Goal: Task Accomplishment & Management: Use online tool/utility

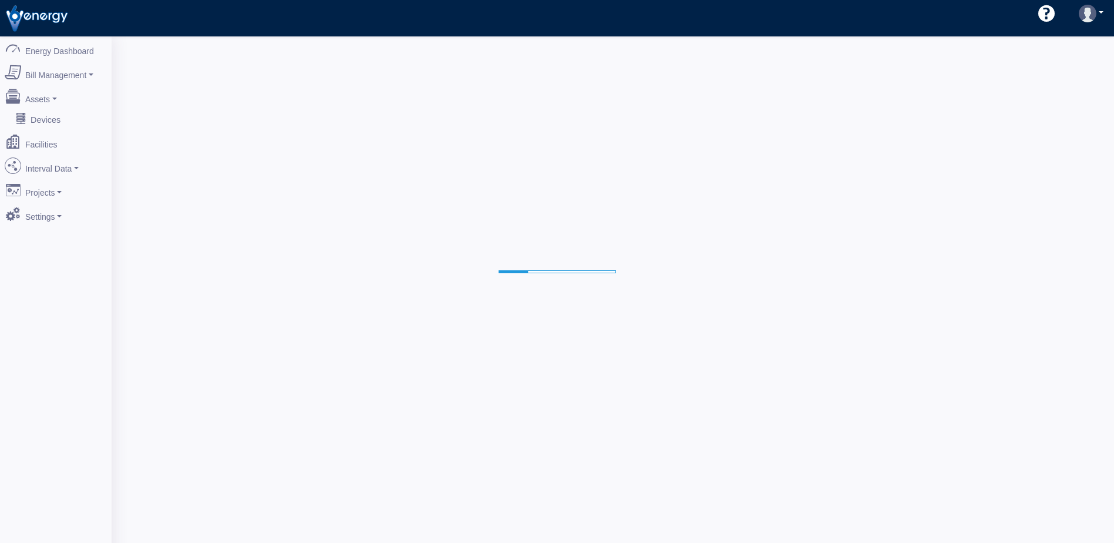
select select "25"
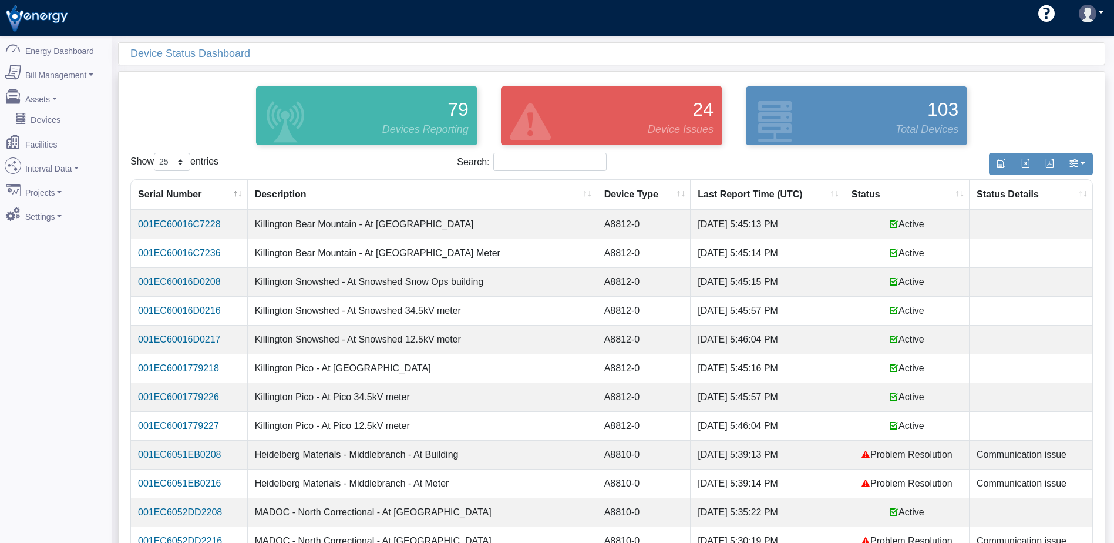
click at [951, 190] on th "Status" at bounding box center [906, 195] width 125 height 30
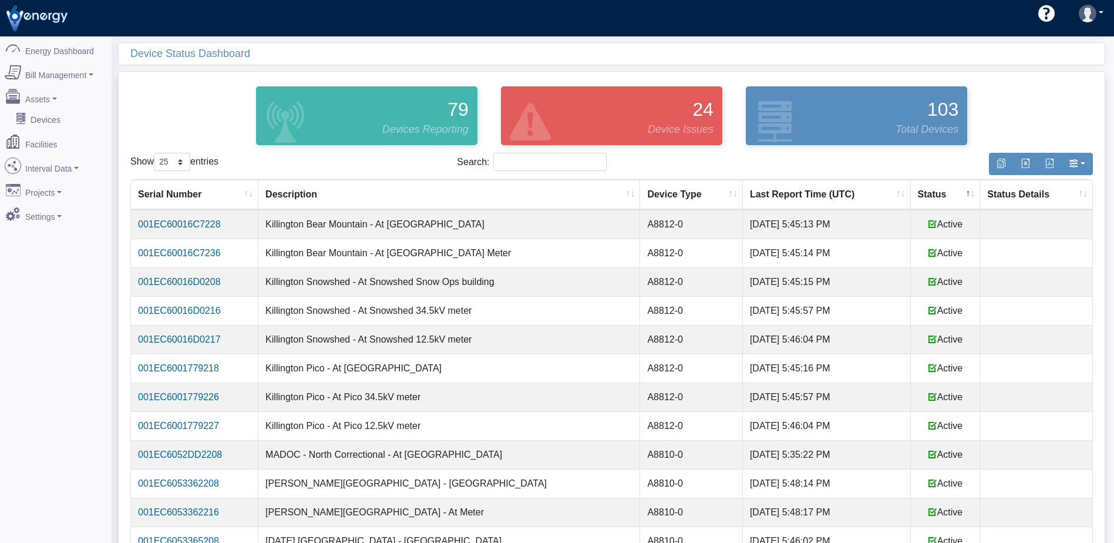
click at [953, 190] on th "Status" at bounding box center [946, 195] width 70 height 30
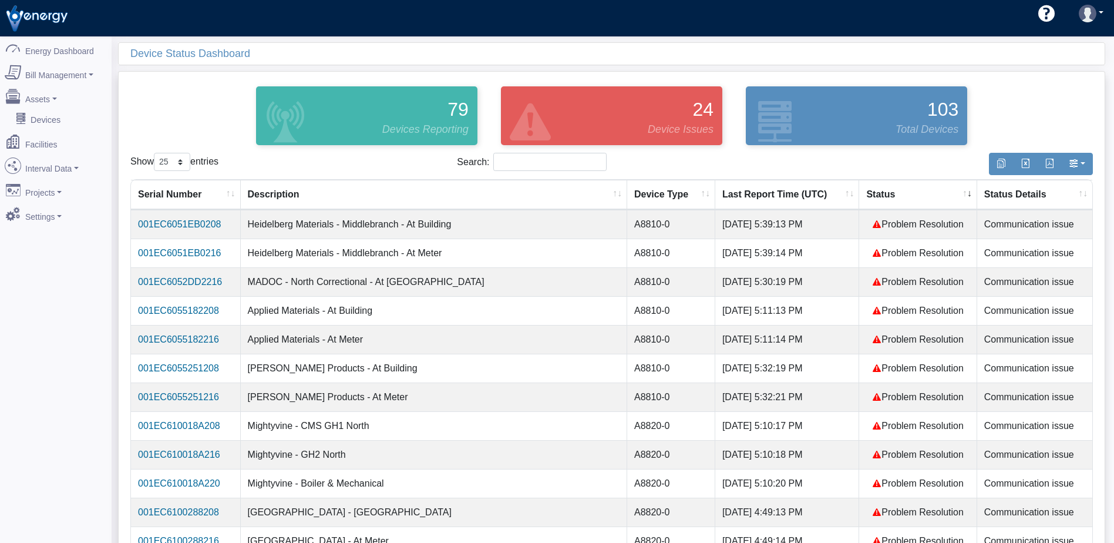
click at [885, 193] on th "Status" at bounding box center [917, 195] width 117 height 30
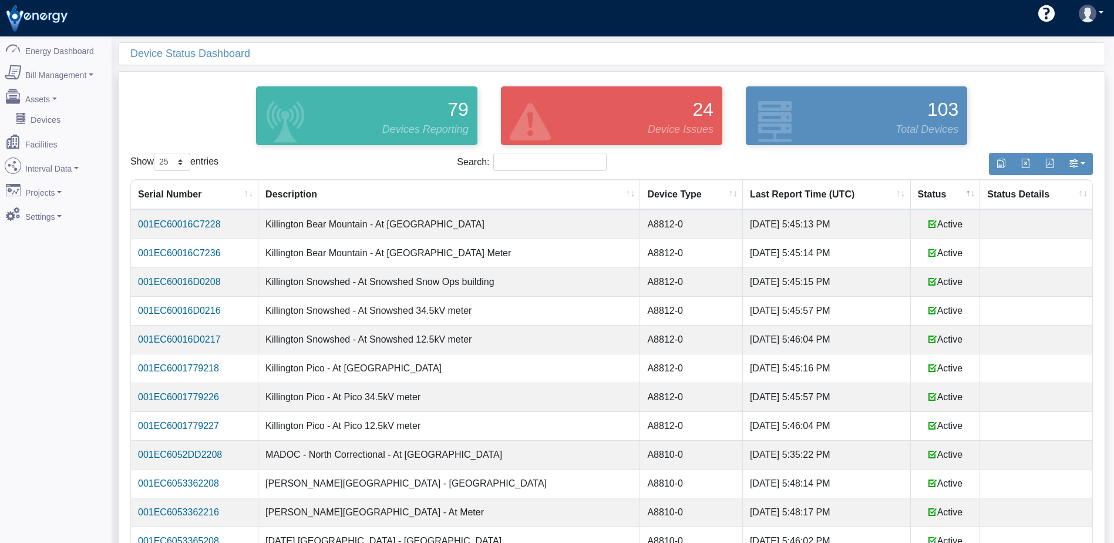
click at [926, 196] on th "Status" at bounding box center [946, 195] width 70 height 30
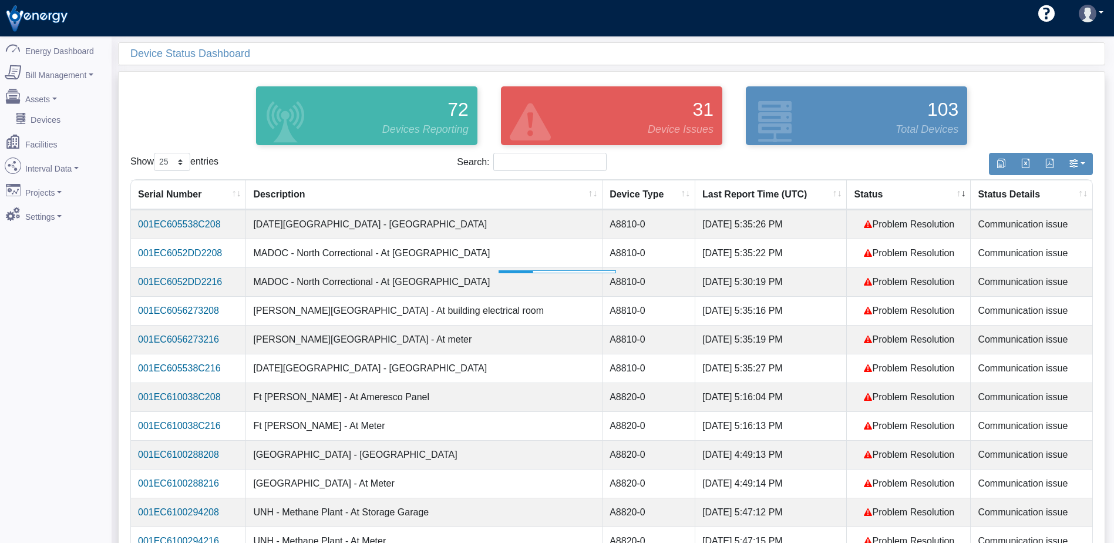
select select "25"
click at [881, 194] on th "Status" at bounding box center [909, 195] width 124 height 30
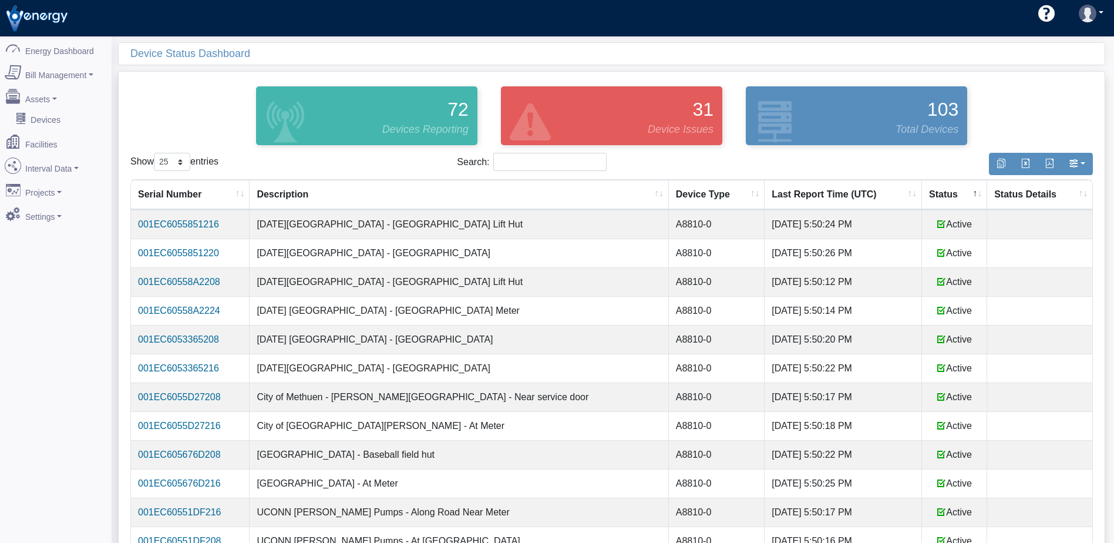
click at [945, 197] on th "Status" at bounding box center [954, 195] width 65 height 30
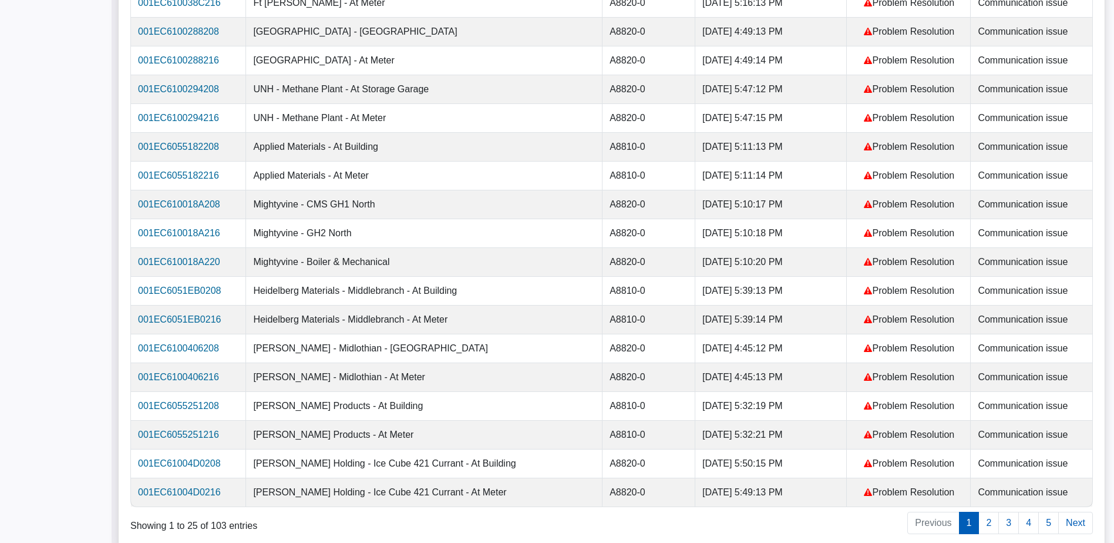
scroll to position [433, 0]
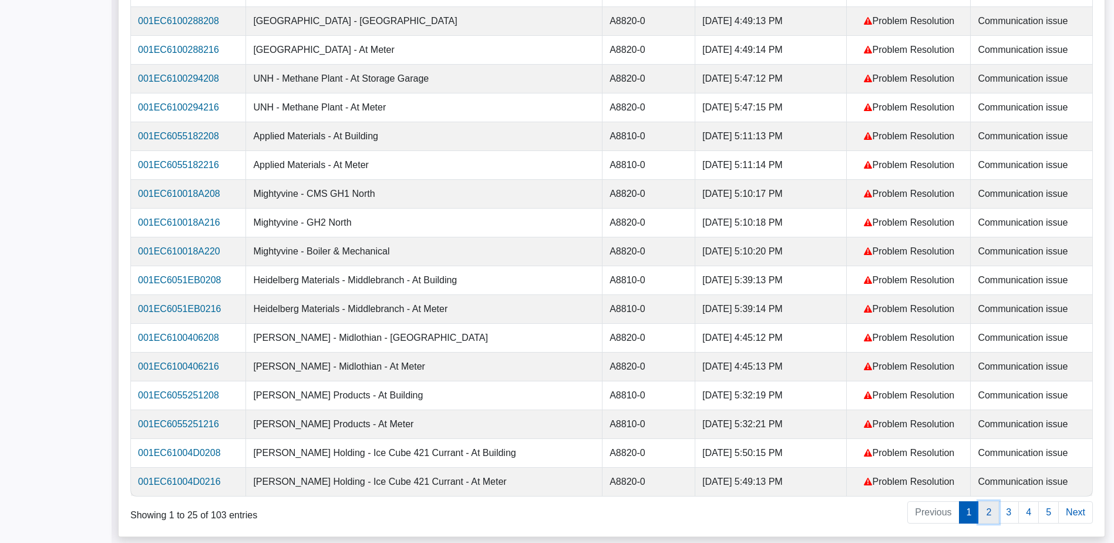
click at [985, 511] on link "2" at bounding box center [988, 512] width 21 height 22
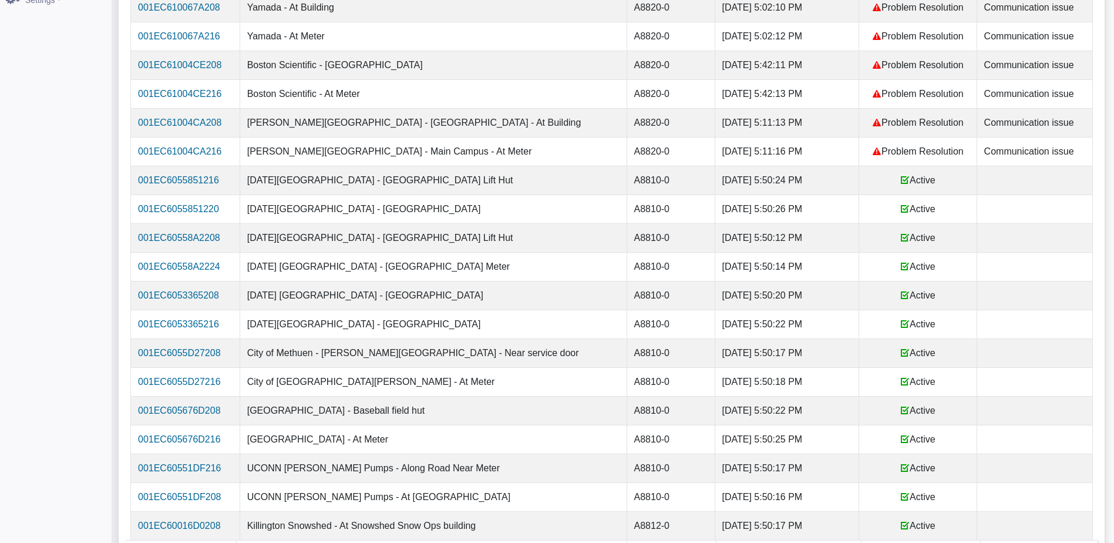
scroll to position [0, 0]
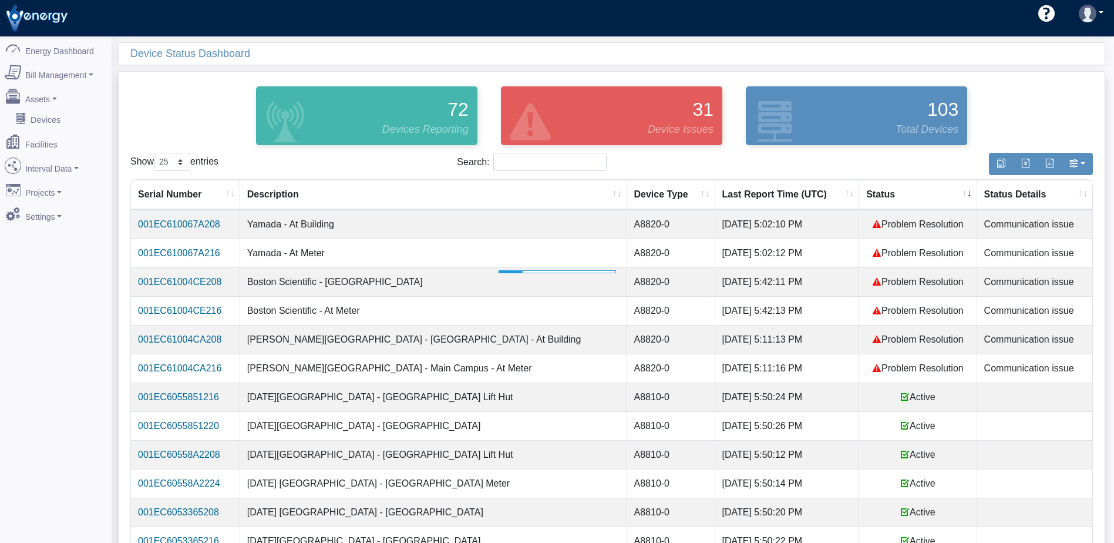
select select "25"
click at [891, 198] on th "Status" at bounding box center [917, 195] width 117 height 30
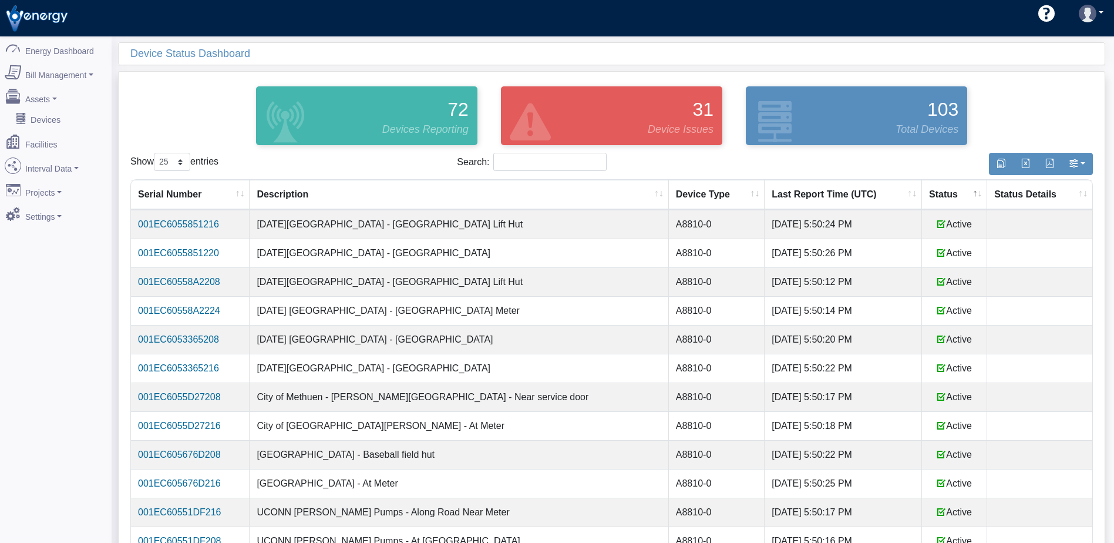
click at [922, 193] on th "Status" at bounding box center [954, 195] width 65 height 30
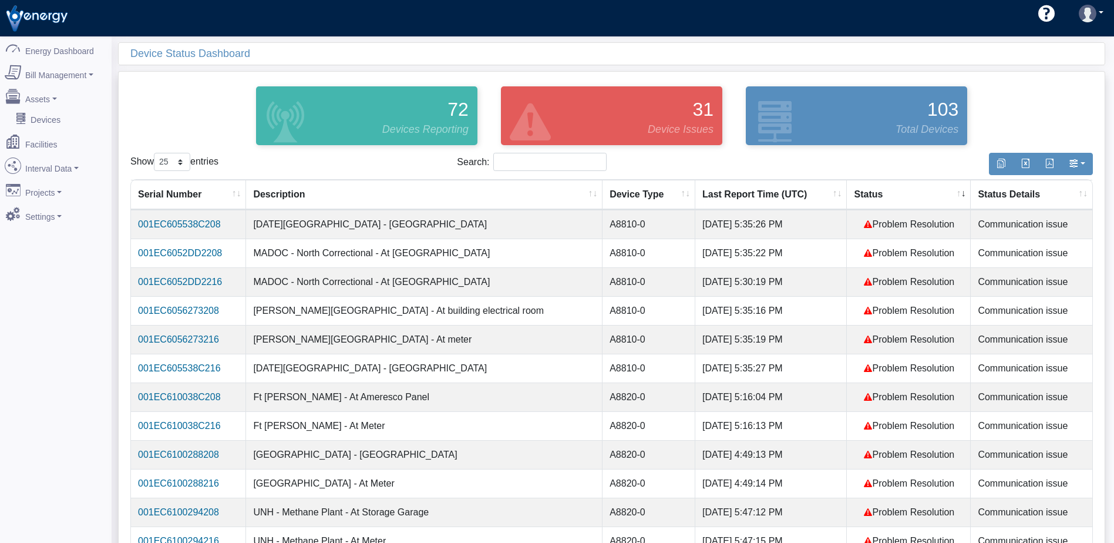
click at [895, 193] on th "Status" at bounding box center [909, 195] width 124 height 30
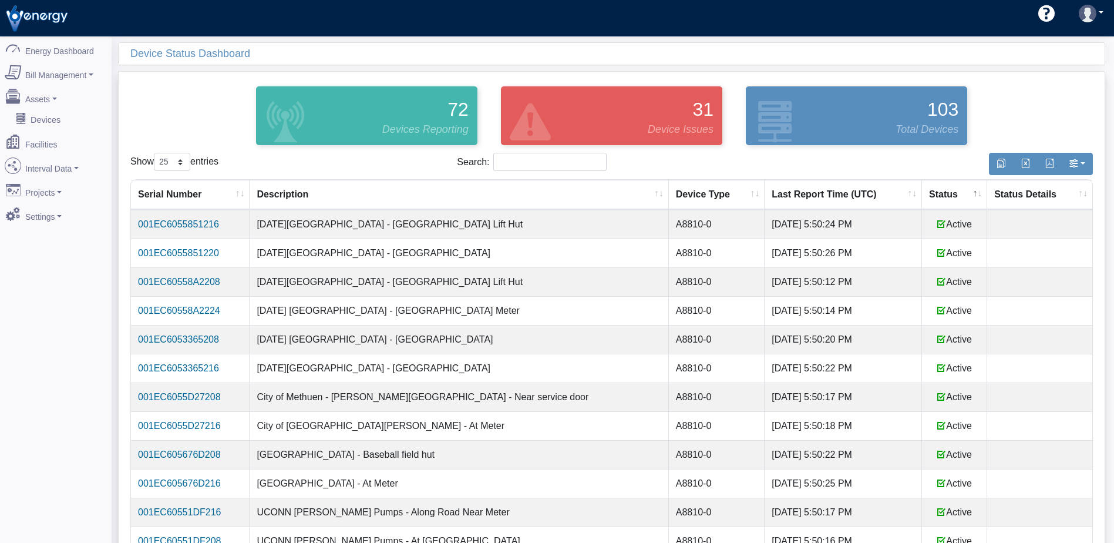
click at [922, 197] on th "Status" at bounding box center [954, 195] width 65 height 30
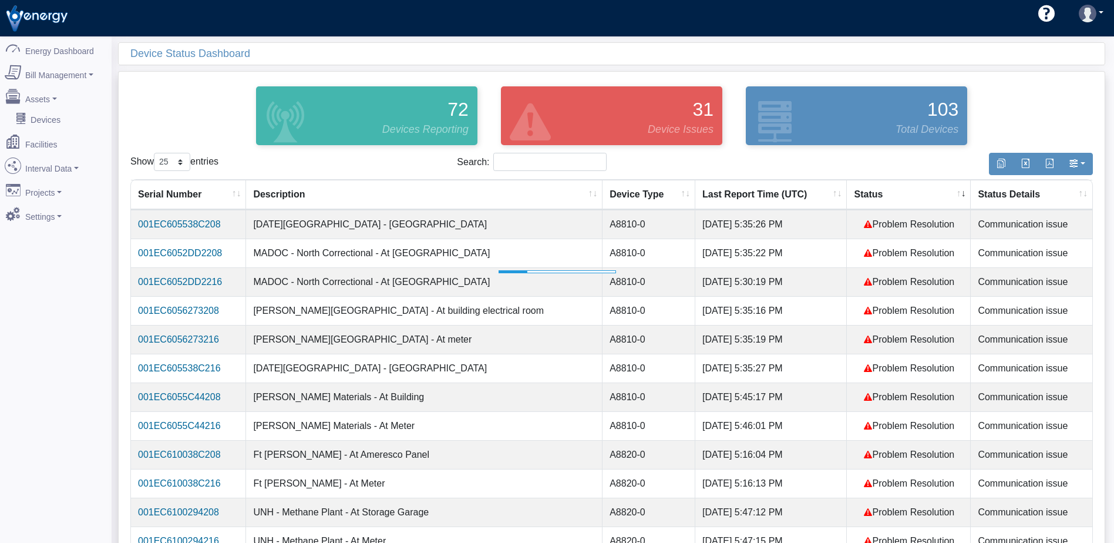
select select "25"
click at [878, 193] on th "Status" at bounding box center [909, 195] width 124 height 30
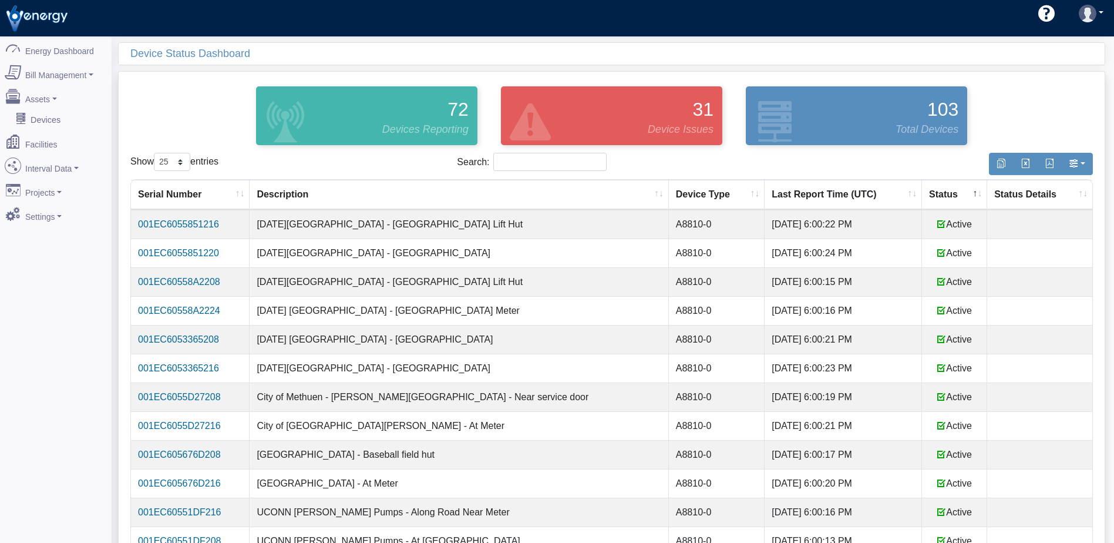
click at [948, 193] on th "Status" at bounding box center [954, 195] width 65 height 30
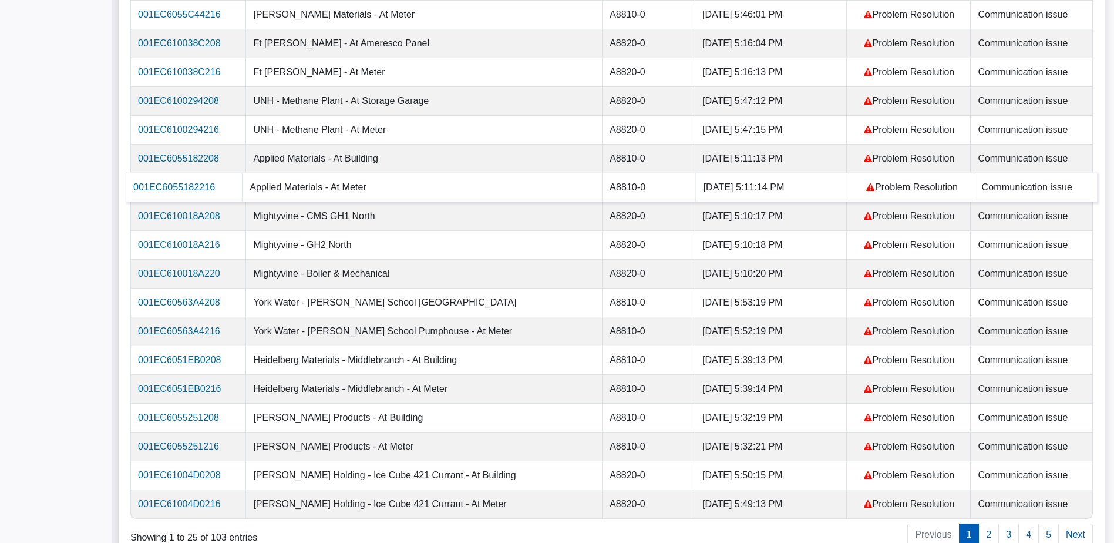
scroll to position [433, 0]
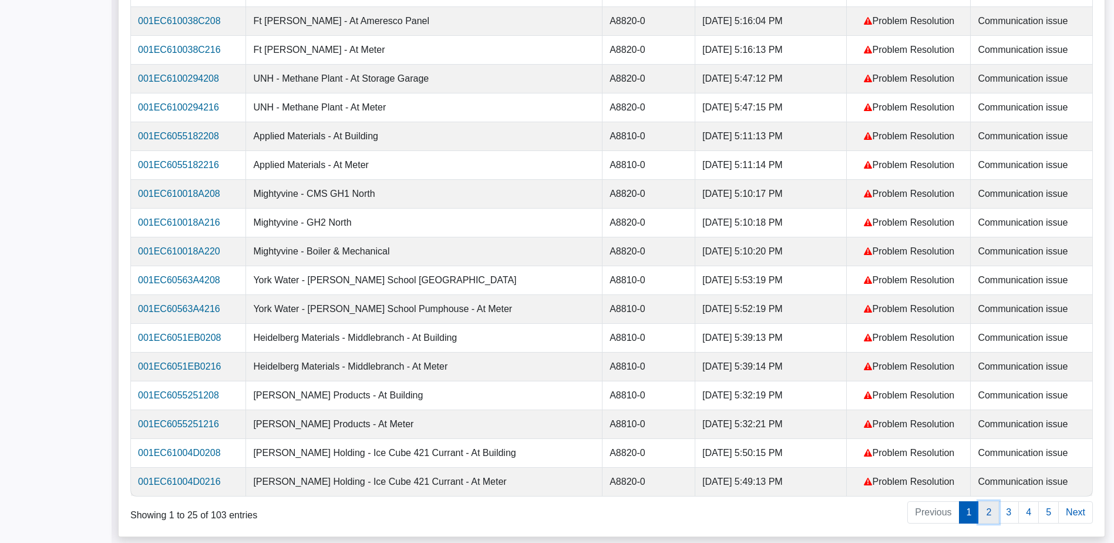
click at [986, 518] on link "2" at bounding box center [988, 512] width 21 height 22
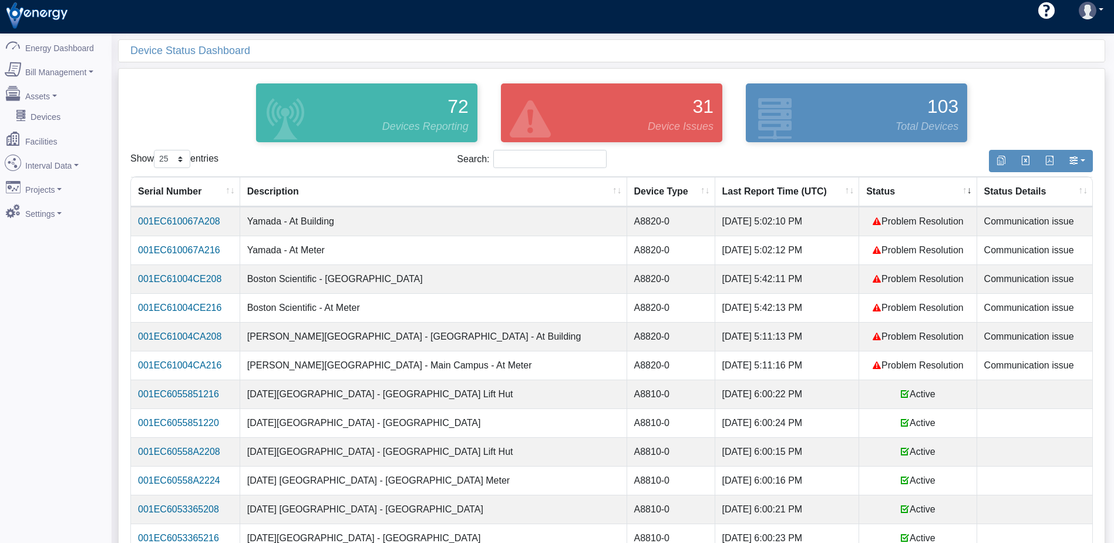
scroll to position [0, 0]
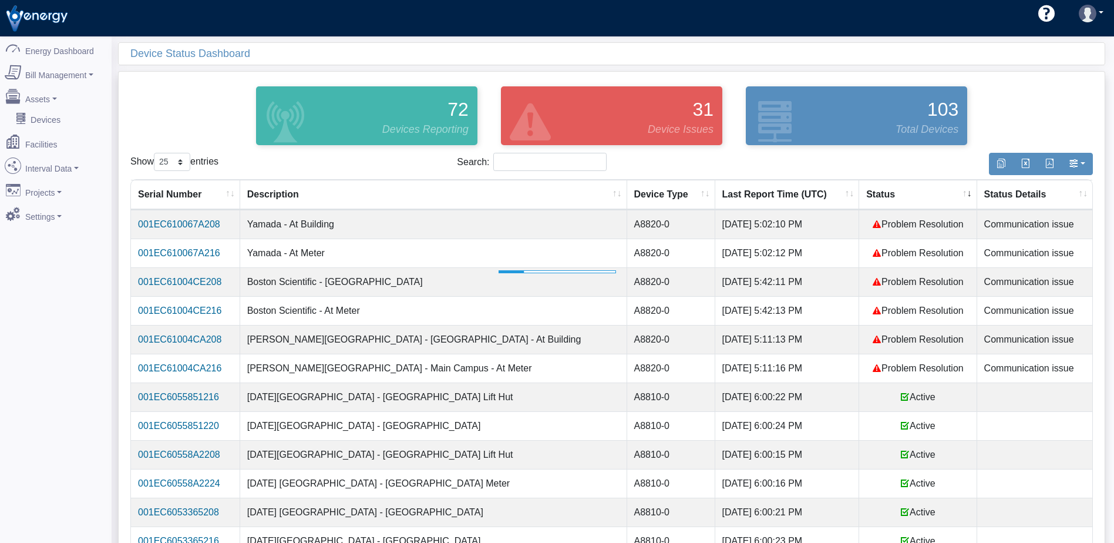
select select "25"
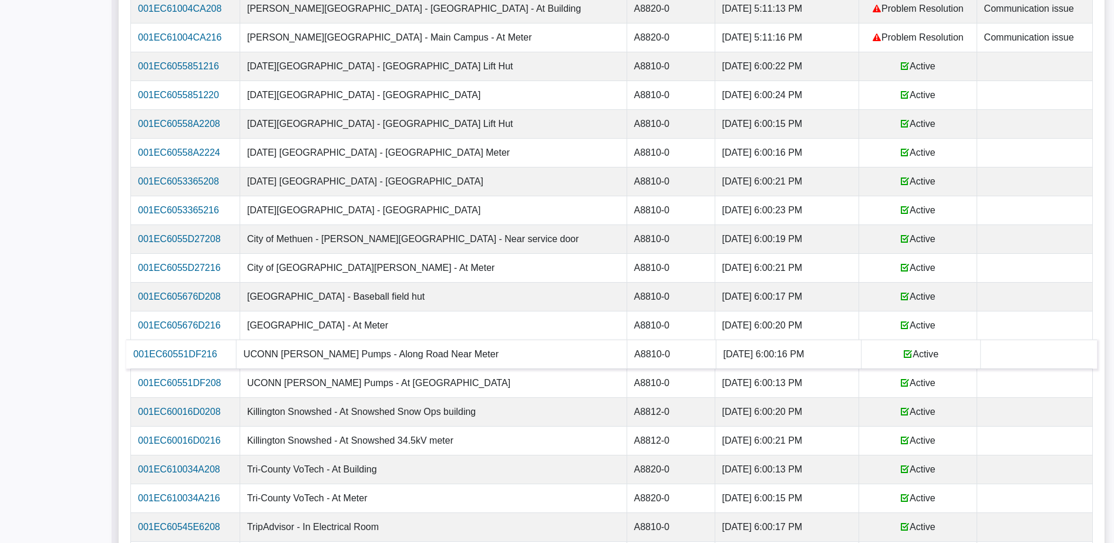
scroll to position [433, 0]
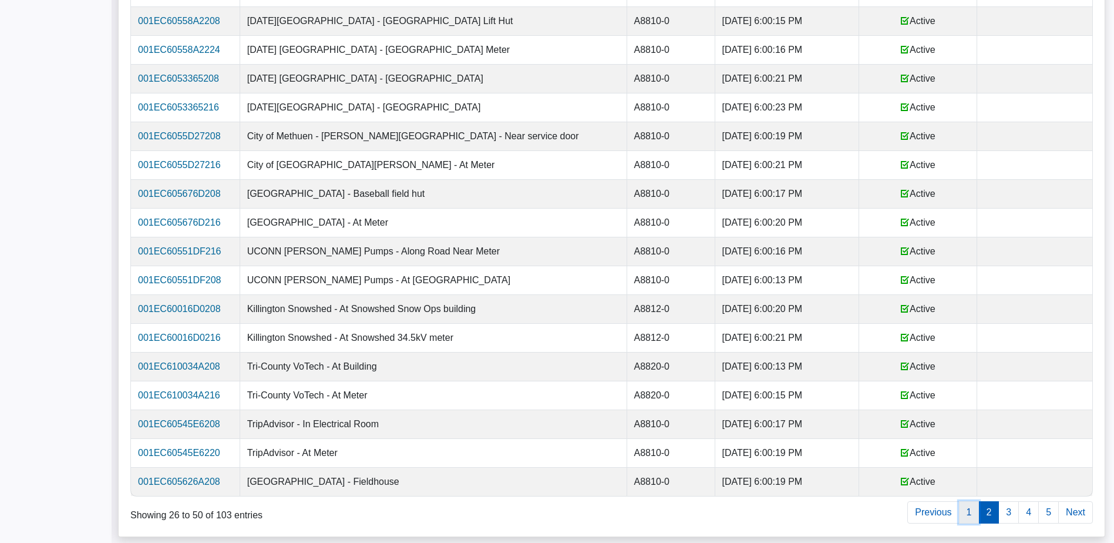
click at [971, 515] on link "1" at bounding box center [969, 512] width 21 height 22
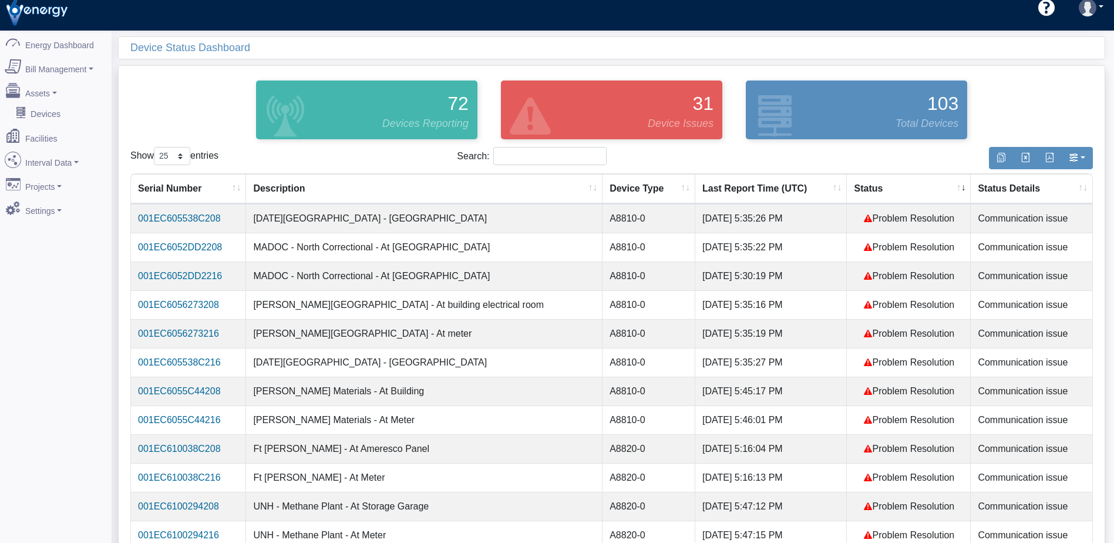
scroll to position [0, 0]
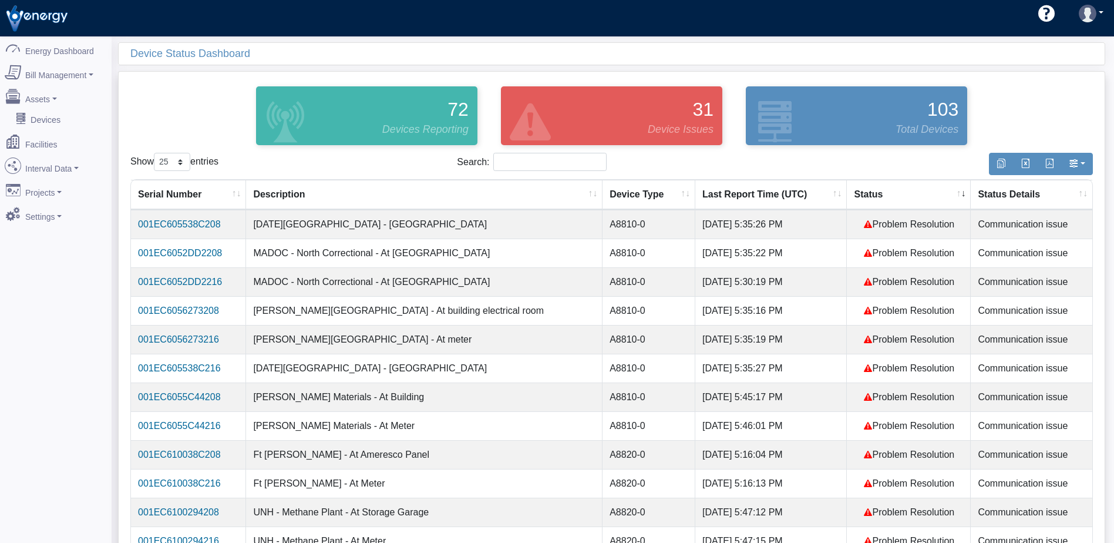
drag, startPoint x: 991, startPoint y: 114, endPoint x: 974, endPoint y: 110, distance: 17.5
click at [991, 114] on div "72 Devices Reporting 31 Device Issues 103 Total Devices" at bounding box center [612, 115] width 980 height 65
select select "25"
click at [868, 197] on th "Status" at bounding box center [909, 195] width 124 height 30
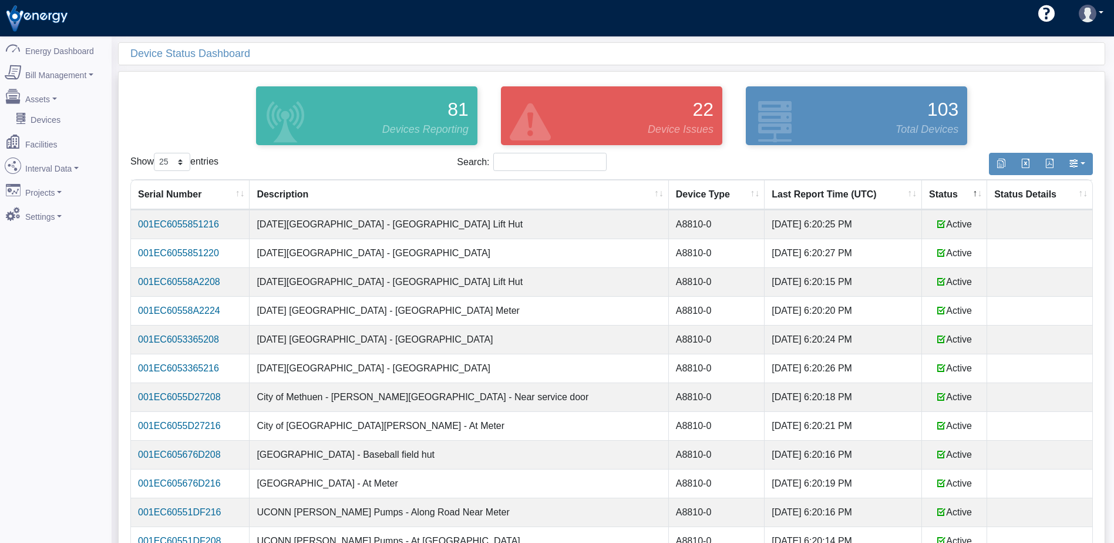
click at [929, 191] on th "Status" at bounding box center [954, 195] width 65 height 30
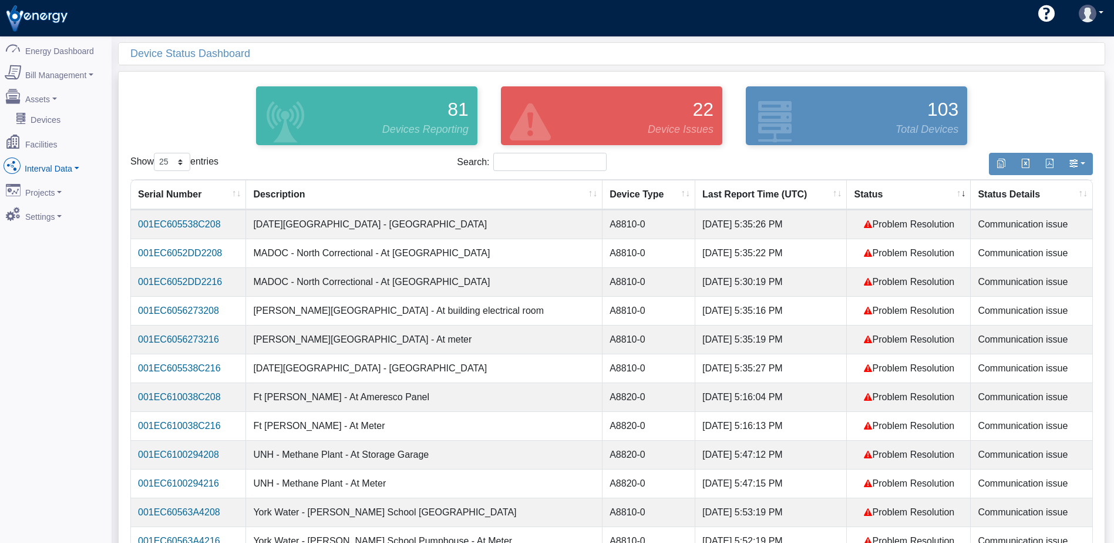
drag, startPoint x: 137, startPoint y: 0, endPoint x: 65, endPoint y: 162, distance: 177.4
click at [63, 161] on link "Interval Data" at bounding box center [56, 165] width 114 height 25
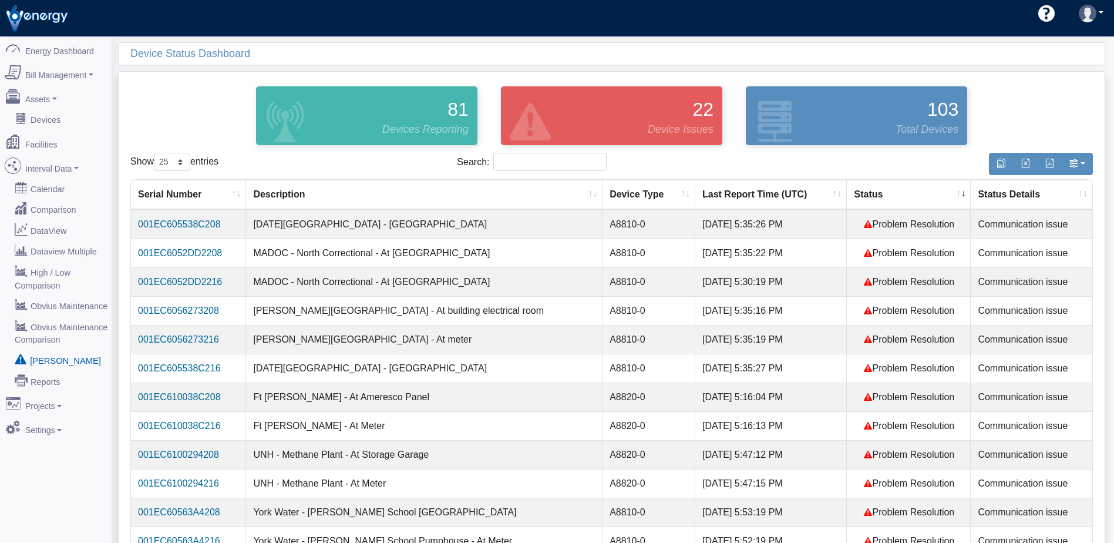
click at [56, 349] on link "[PERSON_NAME]" at bounding box center [56, 359] width 114 height 21
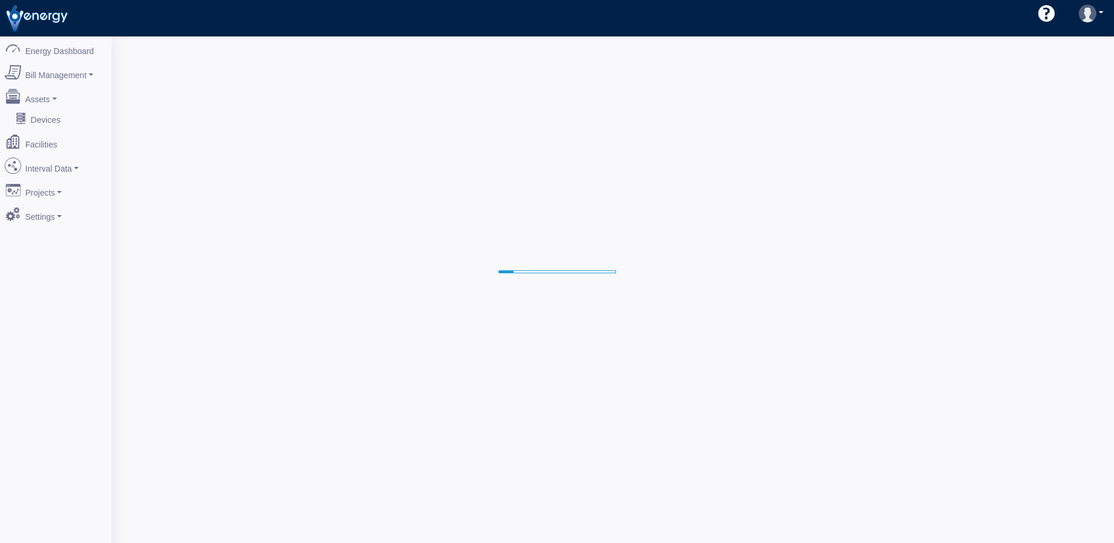
select select "25"
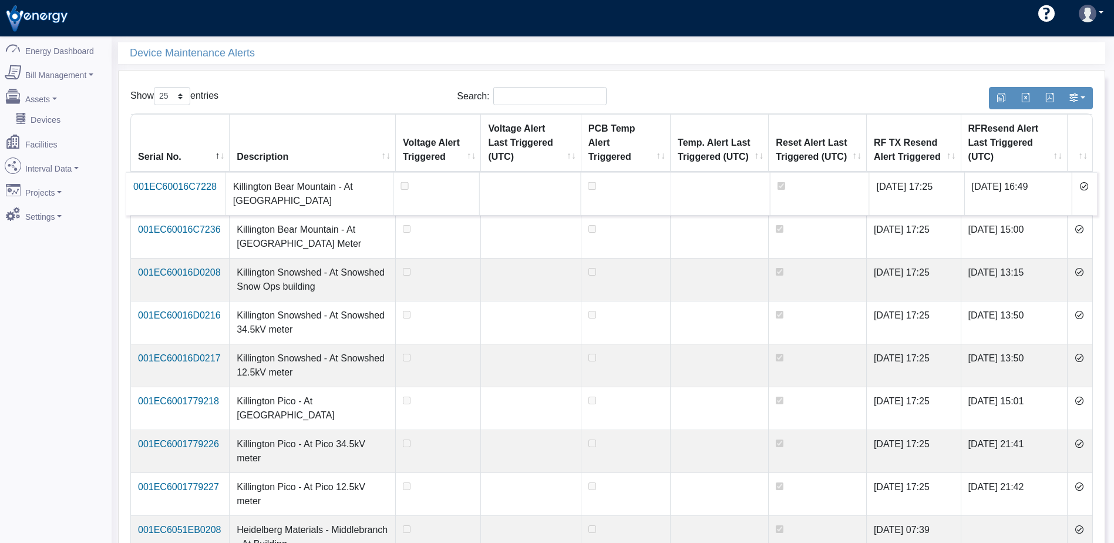
click at [1084, 188] on icon at bounding box center [1083, 185] width 9 height 9
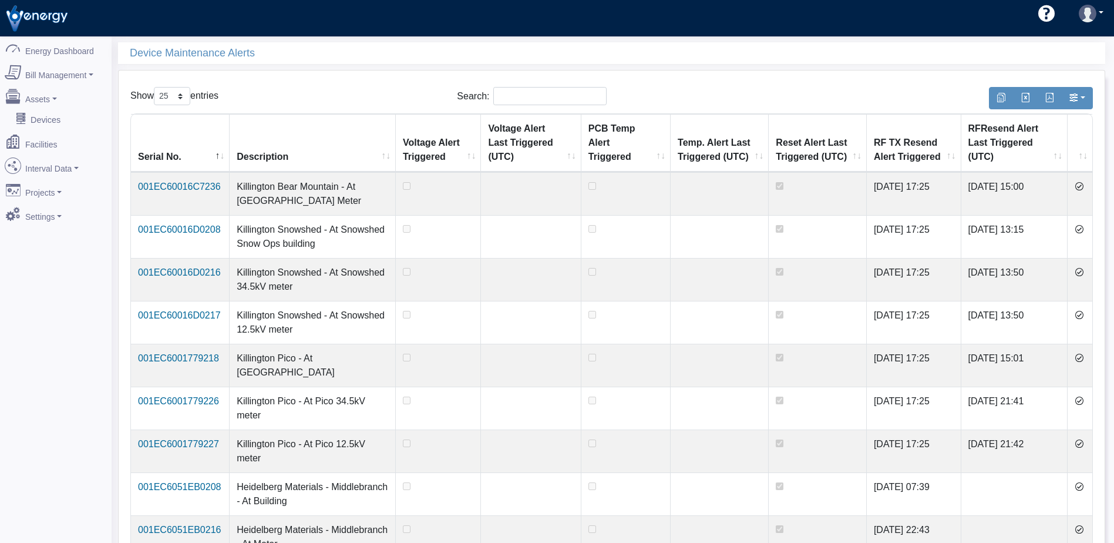
click at [1084, 188] on icon at bounding box center [1078, 185] width 9 height 9
click at [1084, 224] on icon at bounding box center [1078, 228] width 9 height 9
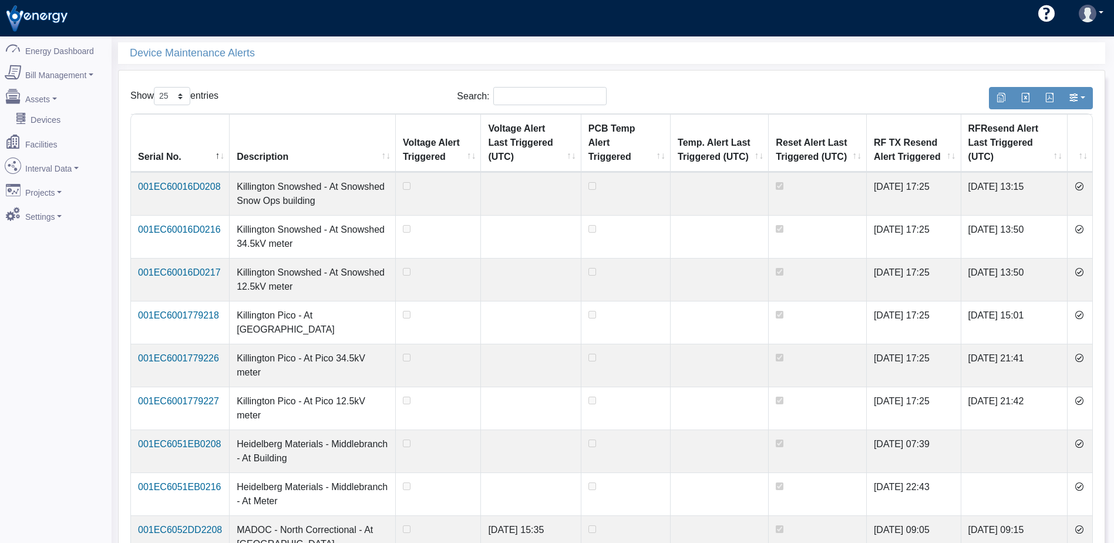
click at [1084, 188] on icon at bounding box center [1078, 185] width 9 height 9
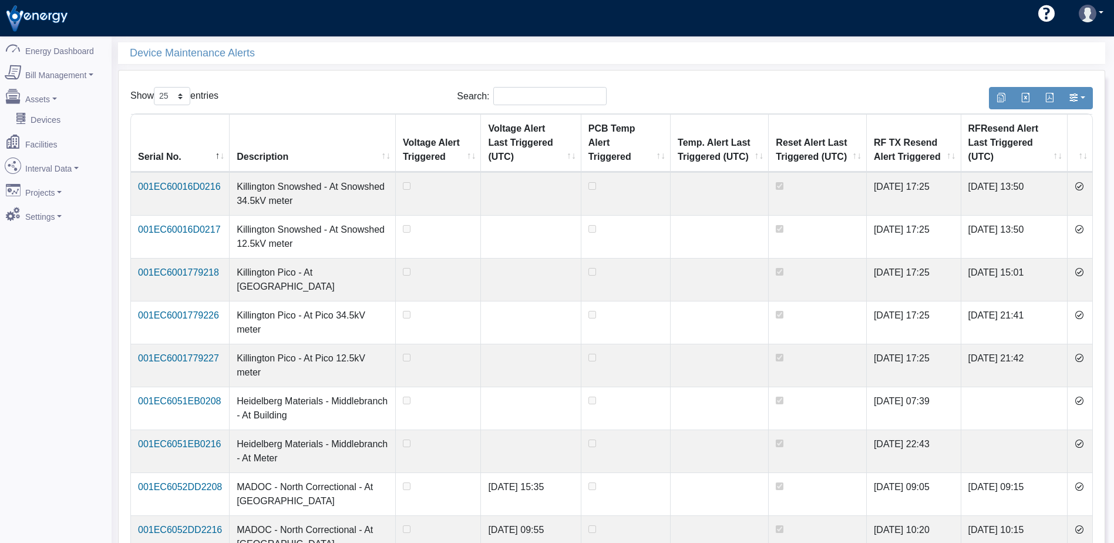
click at [1084, 188] on icon at bounding box center [1078, 185] width 9 height 9
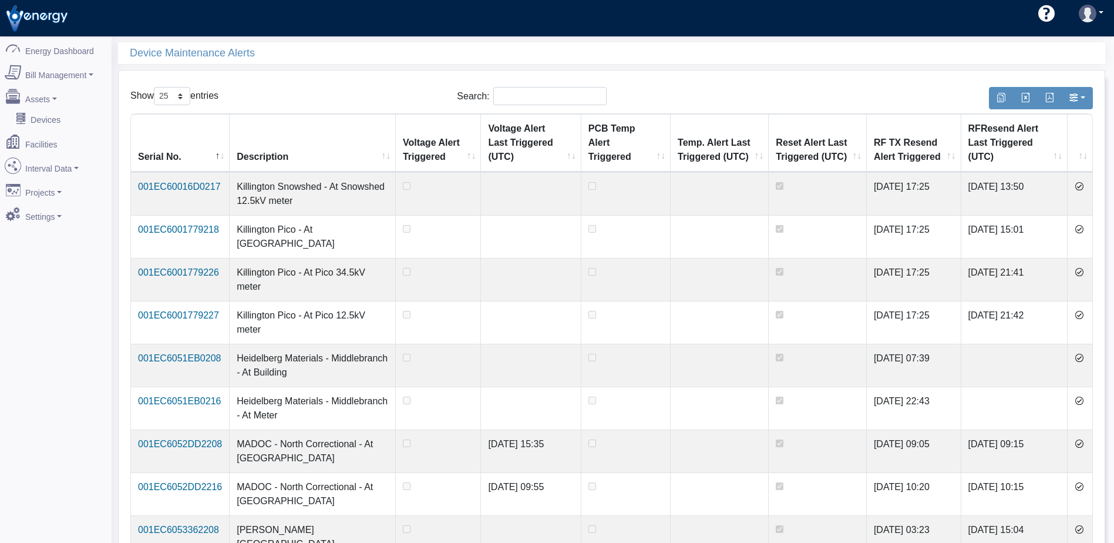
click at [1084, 188] on icon at bounding box center [1078, 185] width 9 height 9
click at [1084, 224] on icon at bounding box center [1078, 228] width 9 height 9
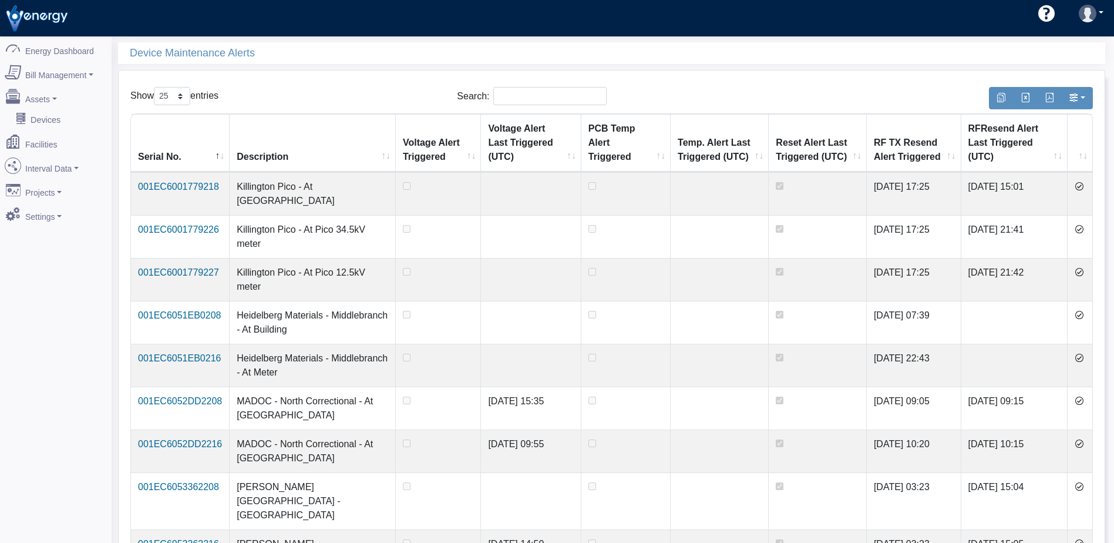
click at [1084, 188] on icon at bounding box center [1078, 185] width 9 height 9
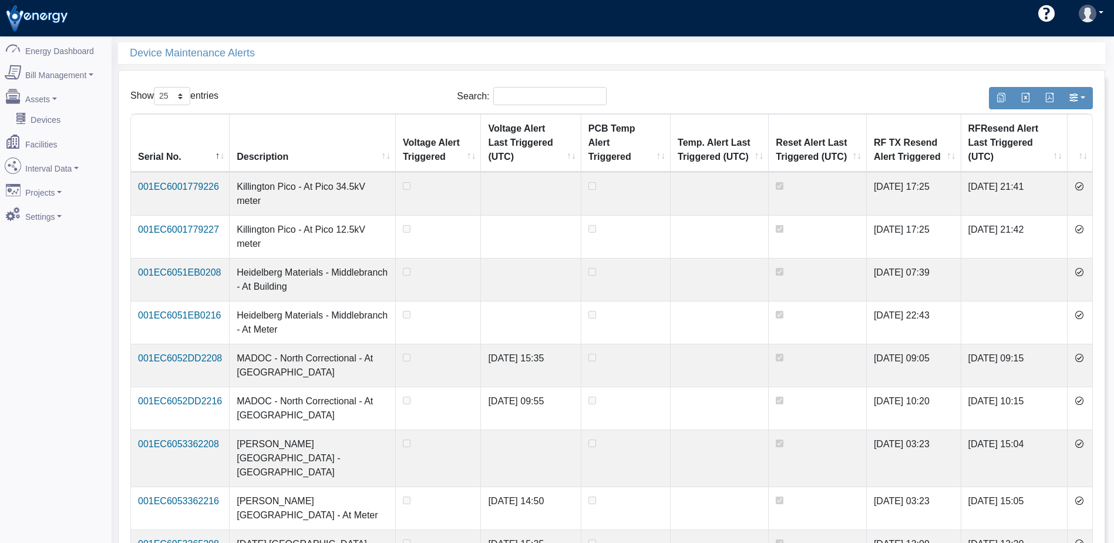
click at [1084, 188] on icon at bounding box center [1078, 185] width 9 height 9
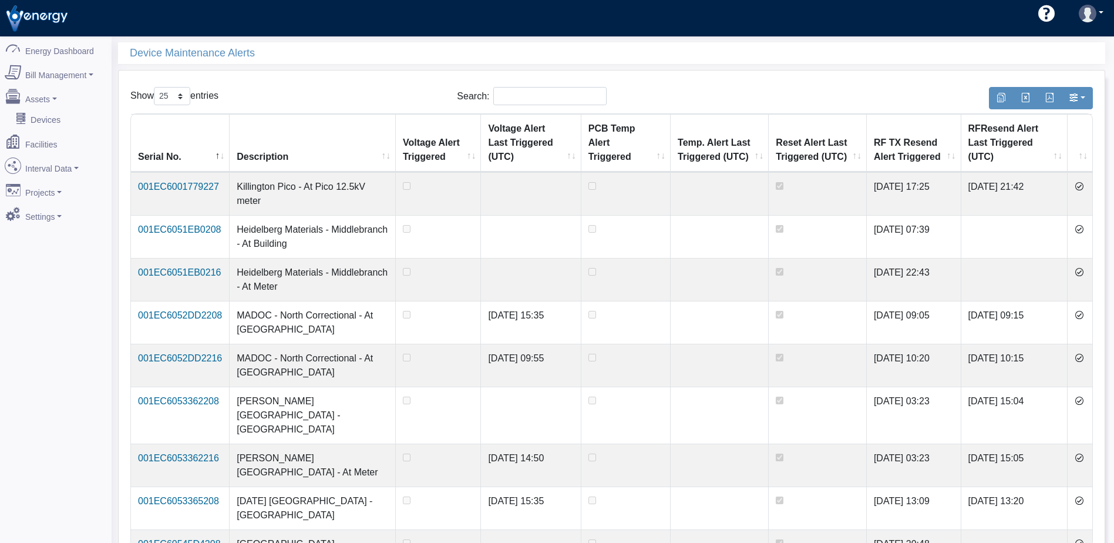
click at [1084, 188] on icon at bounding box center [1078, 185] width 9 height 9
click at [1084, 224] on icon at bounding box center [1078, 228] width 9 height 9
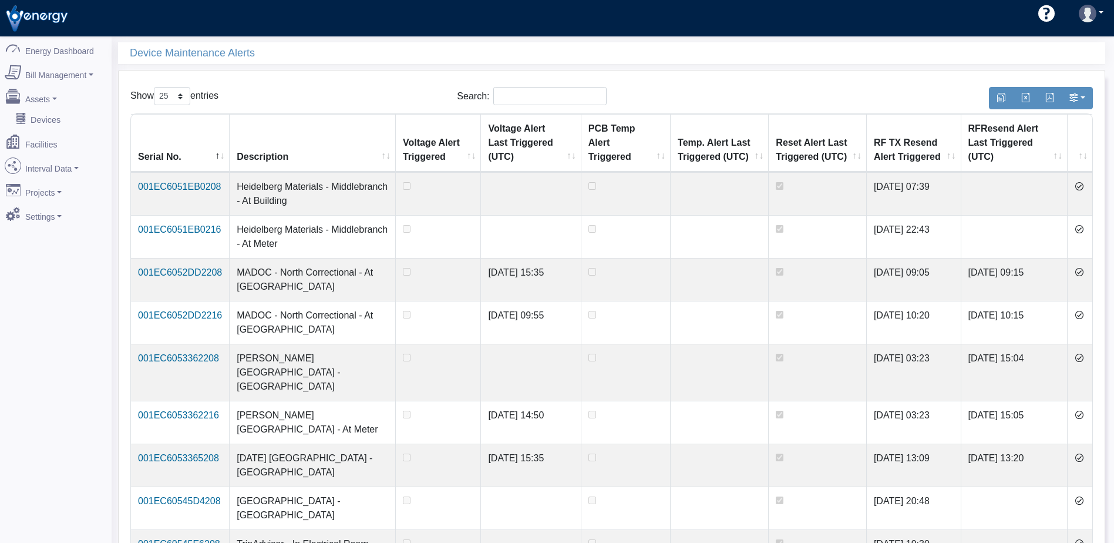
click at [1084, 188] on icon at bounding box center [1078, 185] width 9 height 9
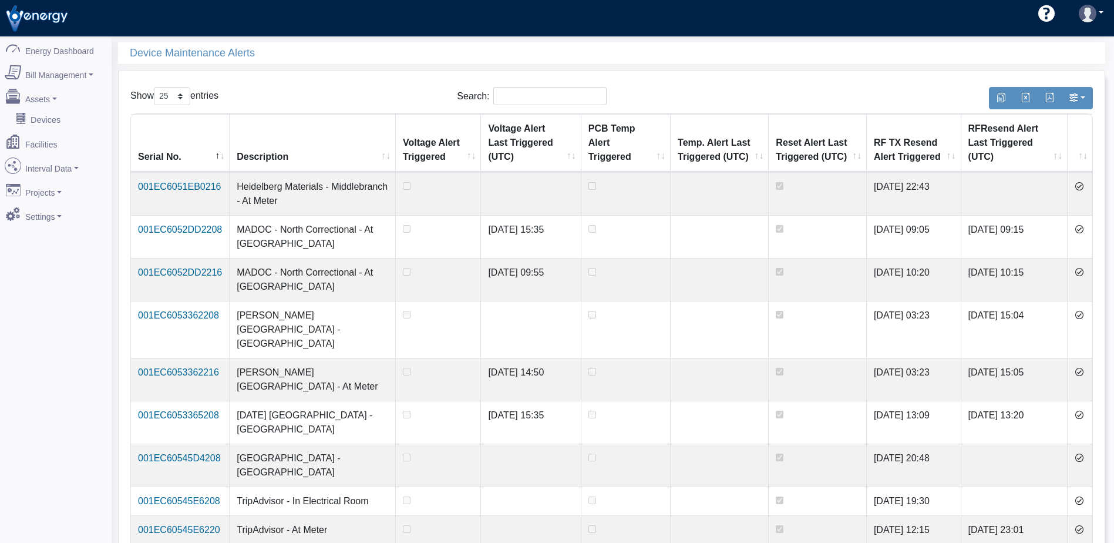
click at [1084, 188] on icon at bounding box center [1078, 185] width 9 height 9
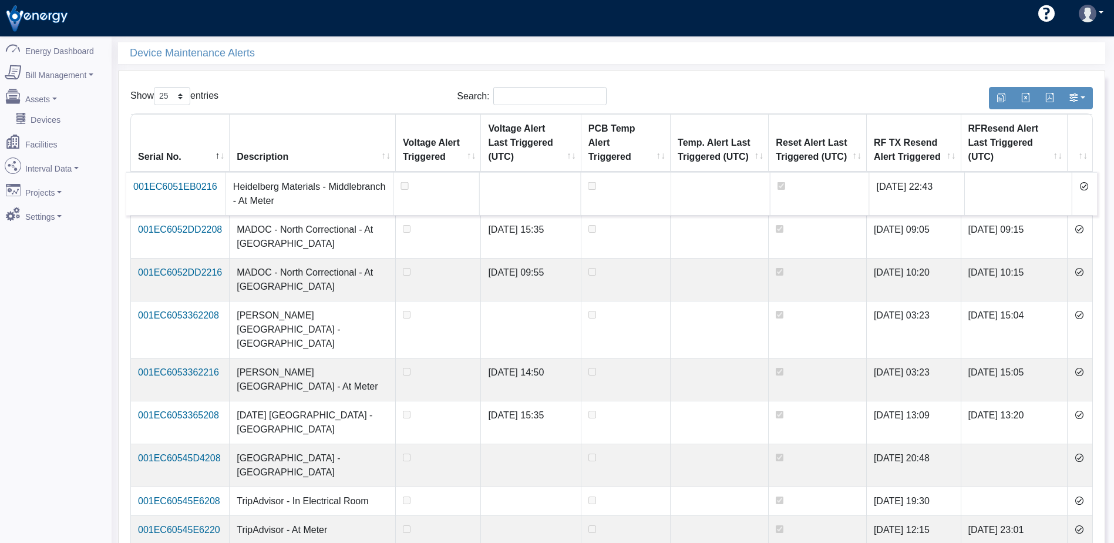
click at [1084, 188] on icon at bounding box center [1083, 185] width 9 height 9
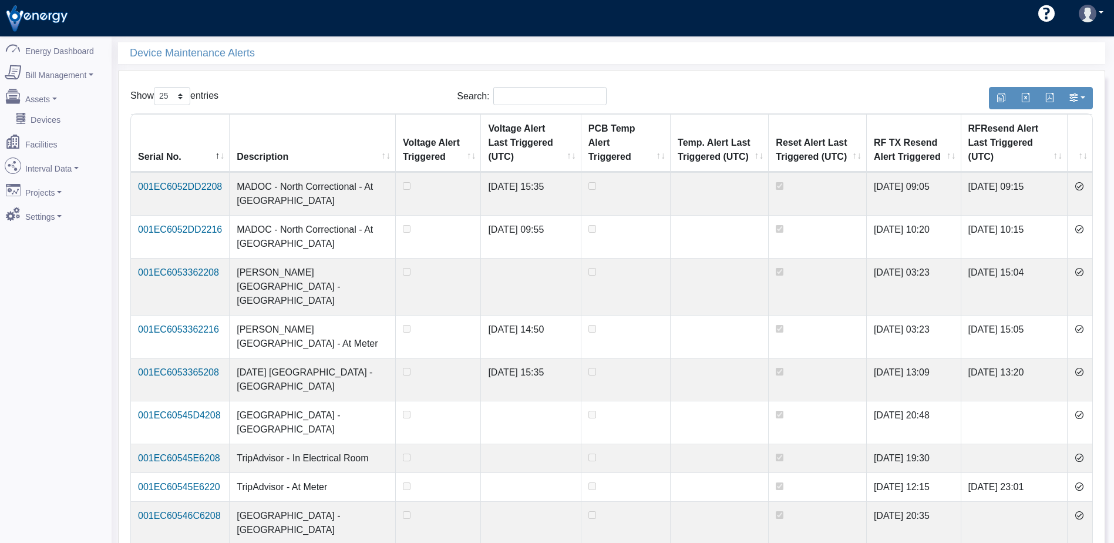
click at [1084, 188] on icon at bounding box center [1078, 185] width 9 height 9
click at [1084, 224] on icon at bounding box center [1078, 228] width 9 height 9
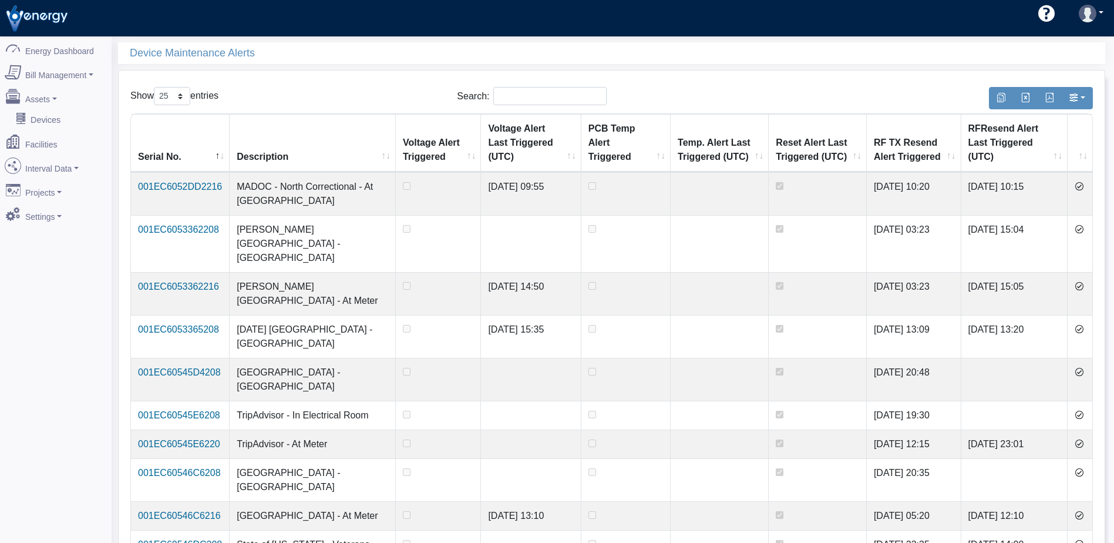
click at [1084, 188] on icon at bounding box center [1078, 185] width 9 height 9
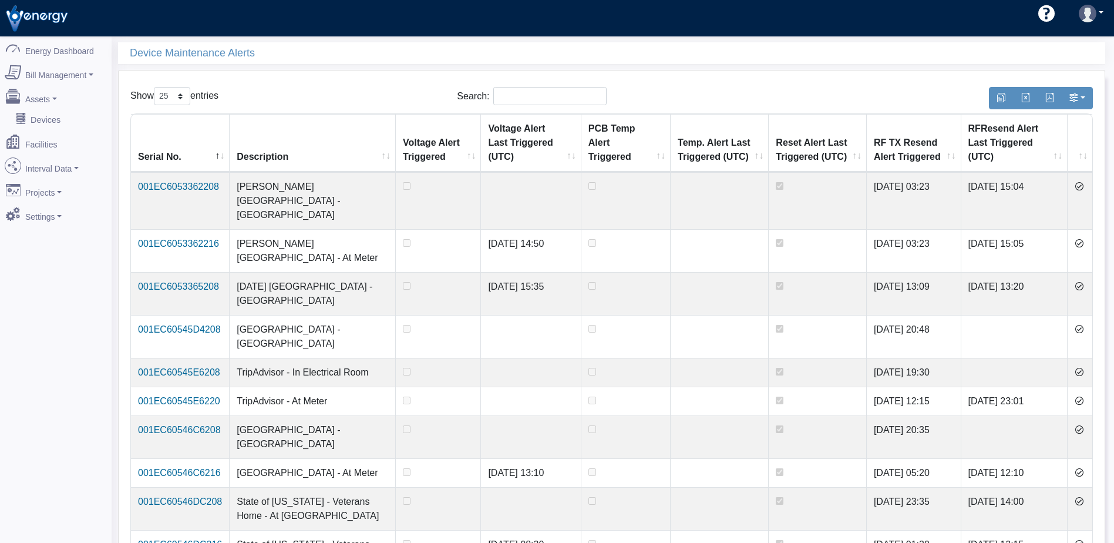
click at [1084, 188] on icon at bounding box center [1078, 185] width 9 height 9
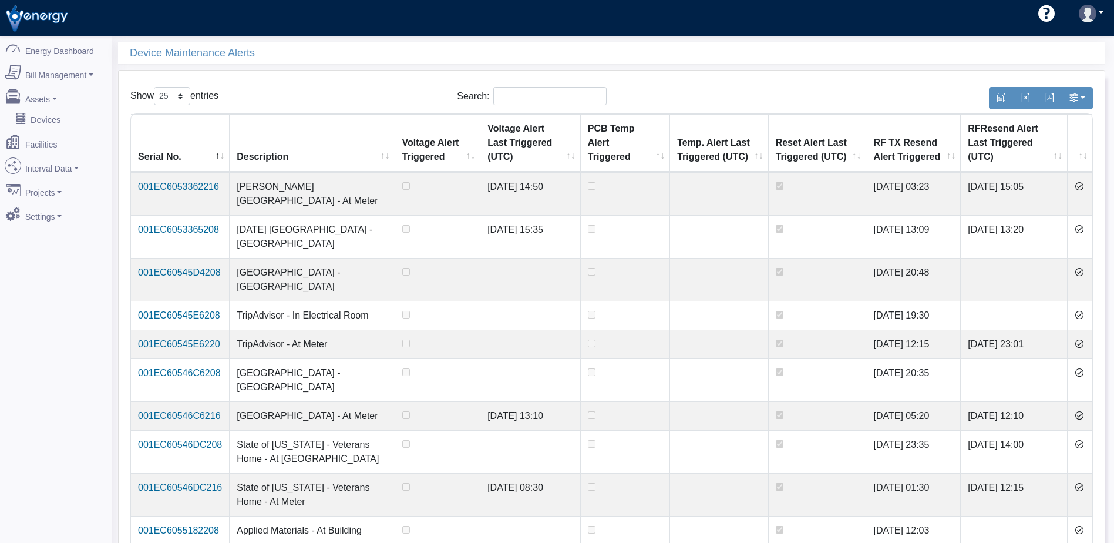
click at [1084, 188] on icon at bounding box center [1078, 185] width 9 height 9
click at [1084, 224] on icon at bounding box center [1078, 228] width 9 height 9
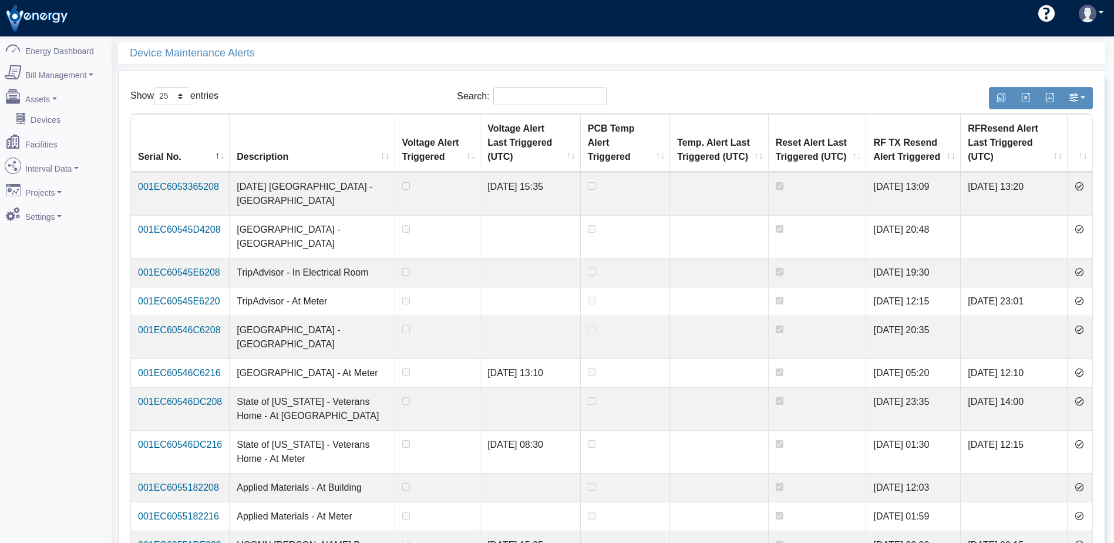
click at [1084, 188] on icon at bounding box center [1078, 185] width 9 height 9
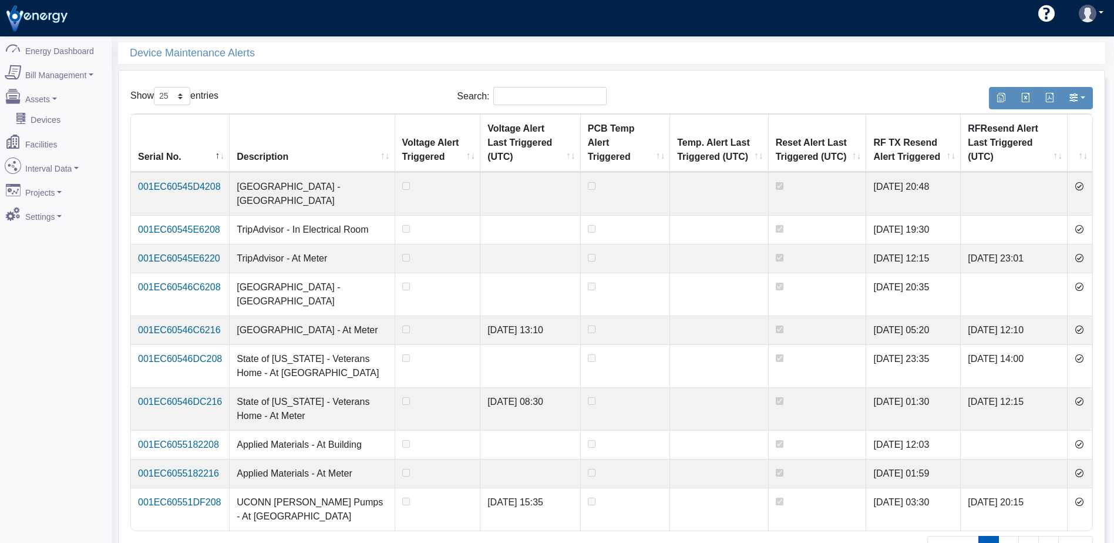
click at [1084, 188] on icon at bounding box center [1078, 185] width 9 height 9
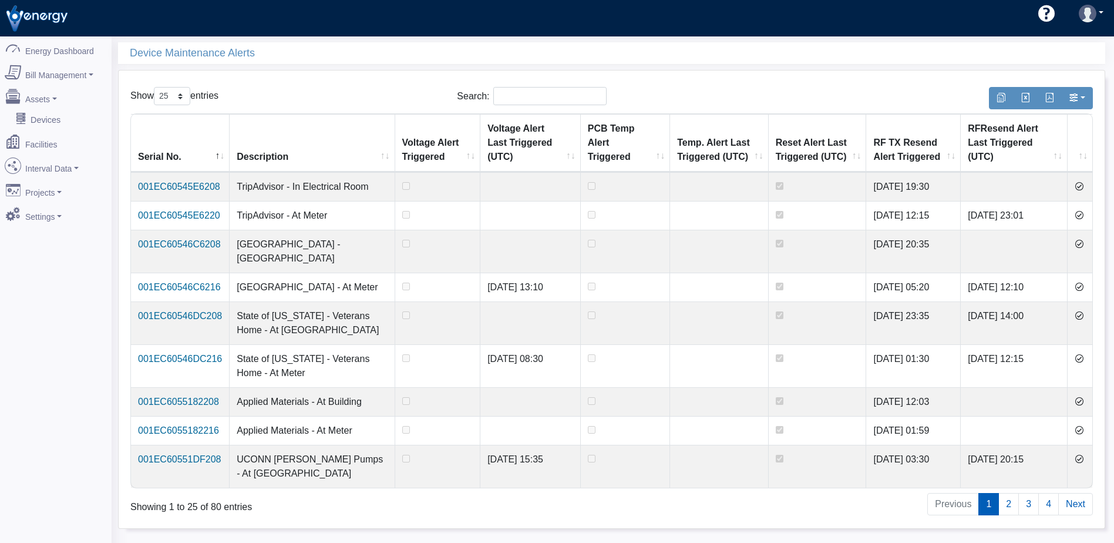
click at [1084, 188] on icon at bounding box center [1078, 185] width 9 height 9
click at [1084, 210] on icon at bounding box center [1078, 214] width 9 height 9
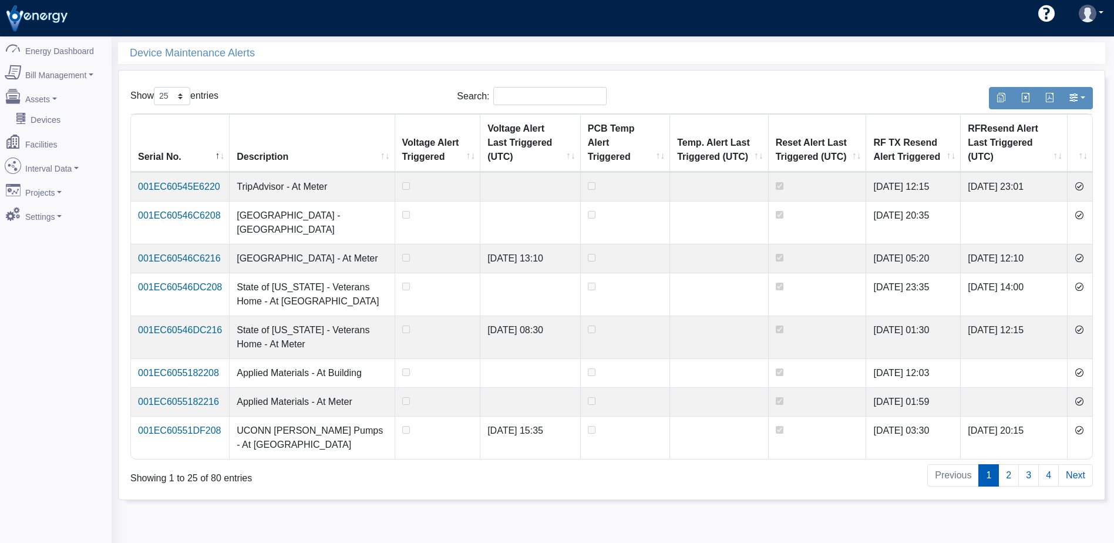
click at [1084, 188] on icon at bounding box center [1078, 185] width 9 height 9
click at [1084, 210] on icon at bounding box center [1078, 214] width 9 height 9
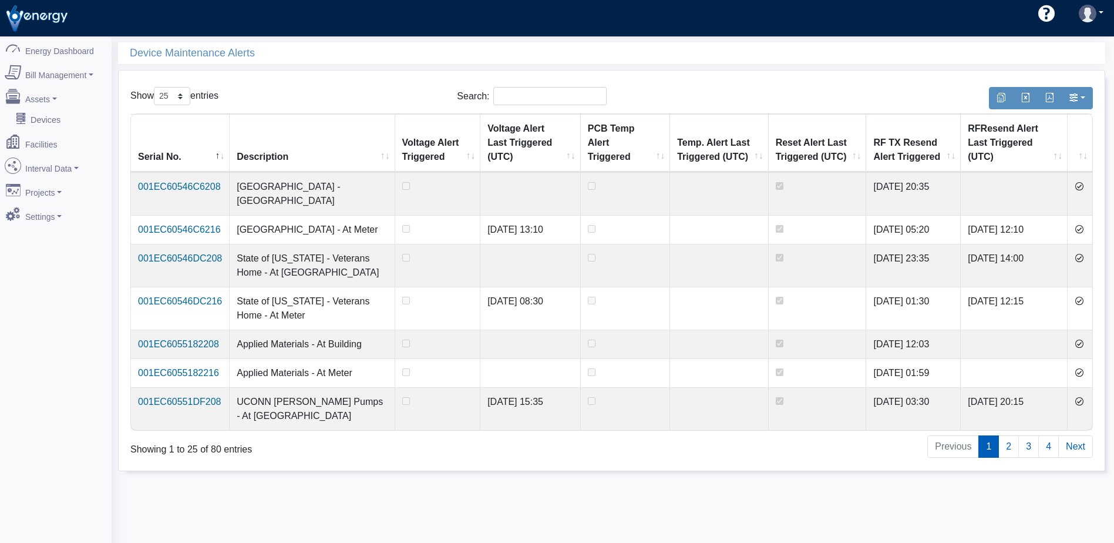
click at [1084, 188] on icon at bounding box center [1078, 185] width 9 height 9
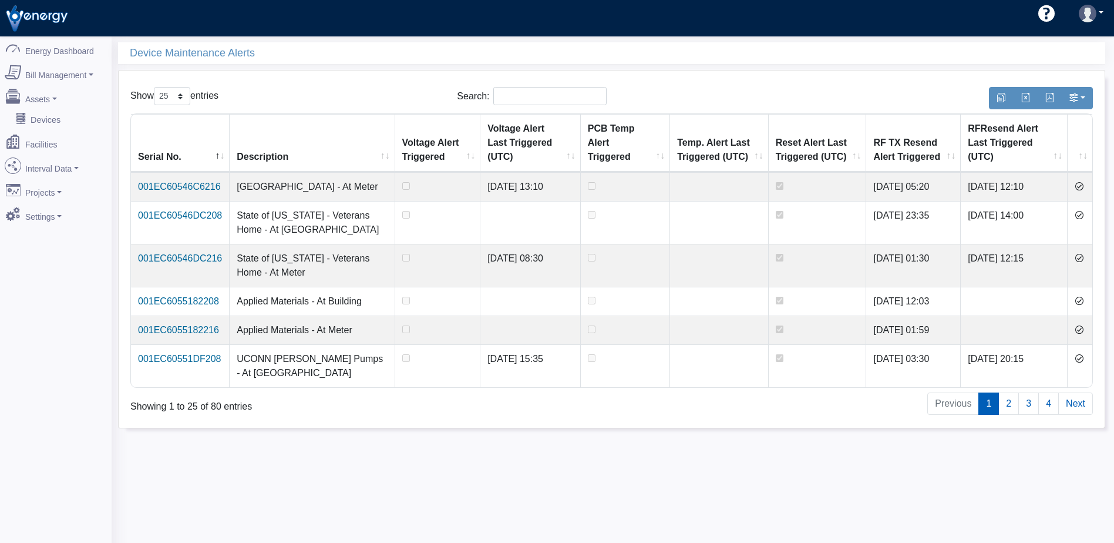
click at [1084, 188] on icon at bounding box center [1078, 185] width 9 height 9
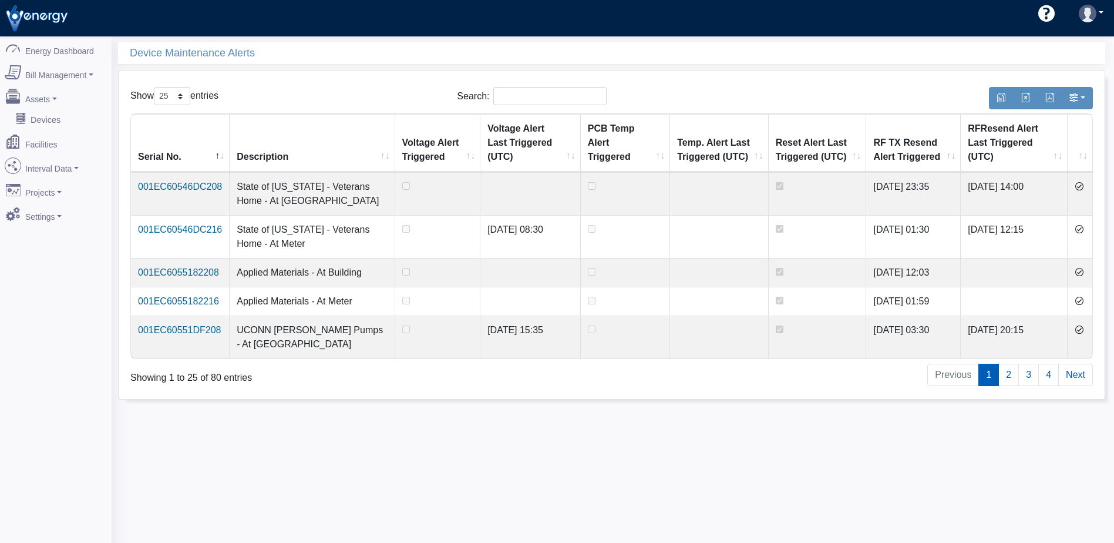
click at [1084, 188] on icon at bounding box center [1078, 185] width 9 height 9
click at [1084, 224] on icon at bounding box center [1078, 228] width 9 height 9
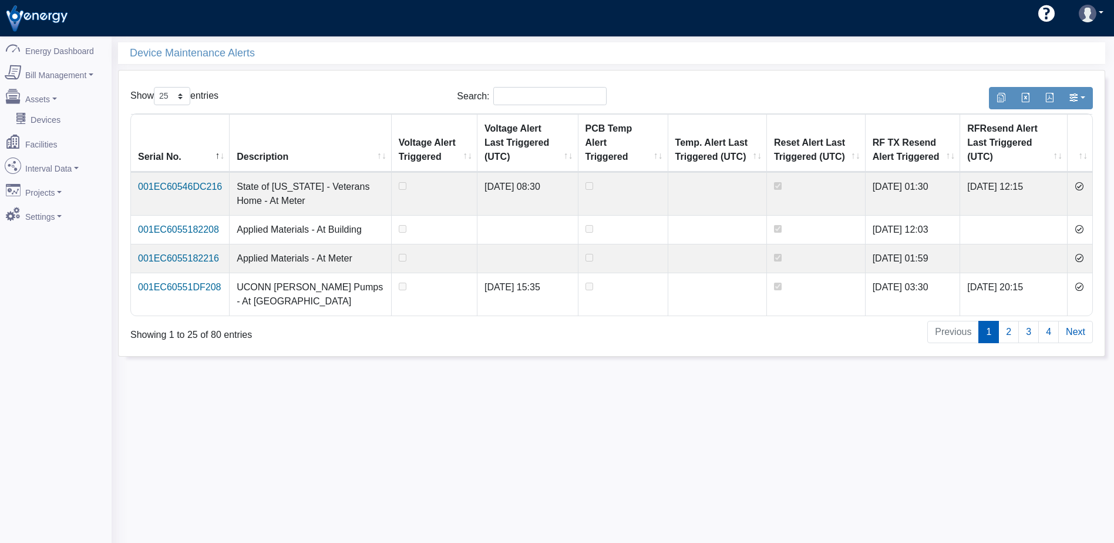
click at [1084, 188] on icon at bounding box center [1078, 185] width 9 height 9
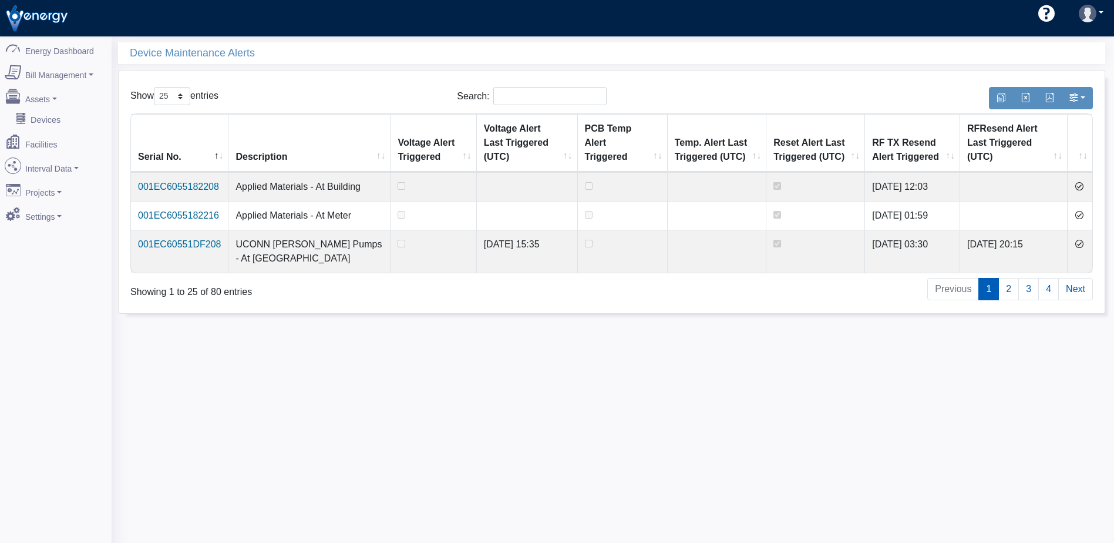
click at [1084, 188] on td at bounding box center [1079, 186] width 25 height 29
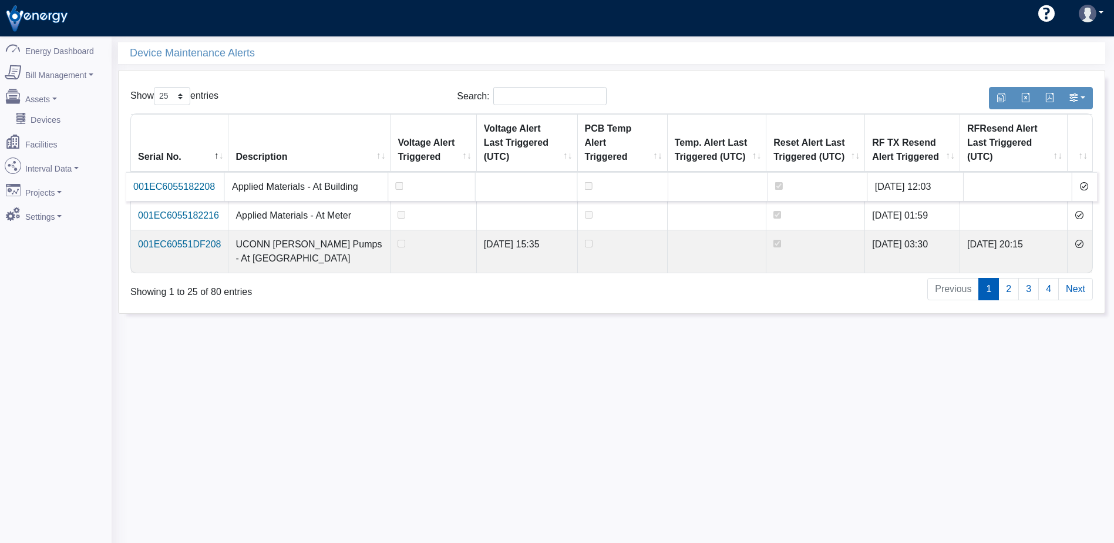
click at [1083, 181] on icon at bounding box center [1083, 185] width 9 height 9
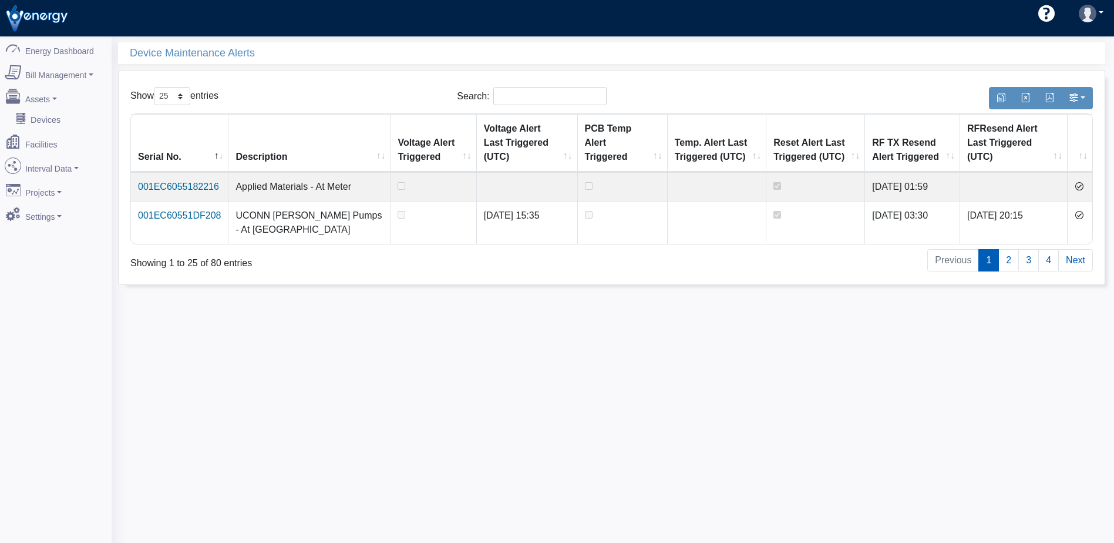
click at [1083, 181] on icon at bounding box center [1078, 185] width 9 height 9
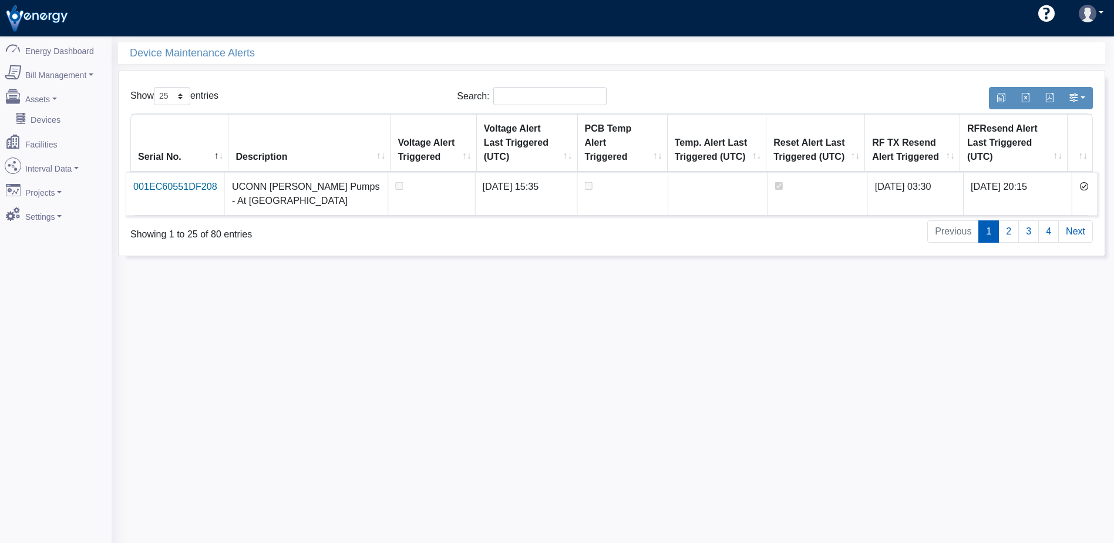
click at [1083, 181] on icon at bounding box center [1083, 185] width 9 height 9
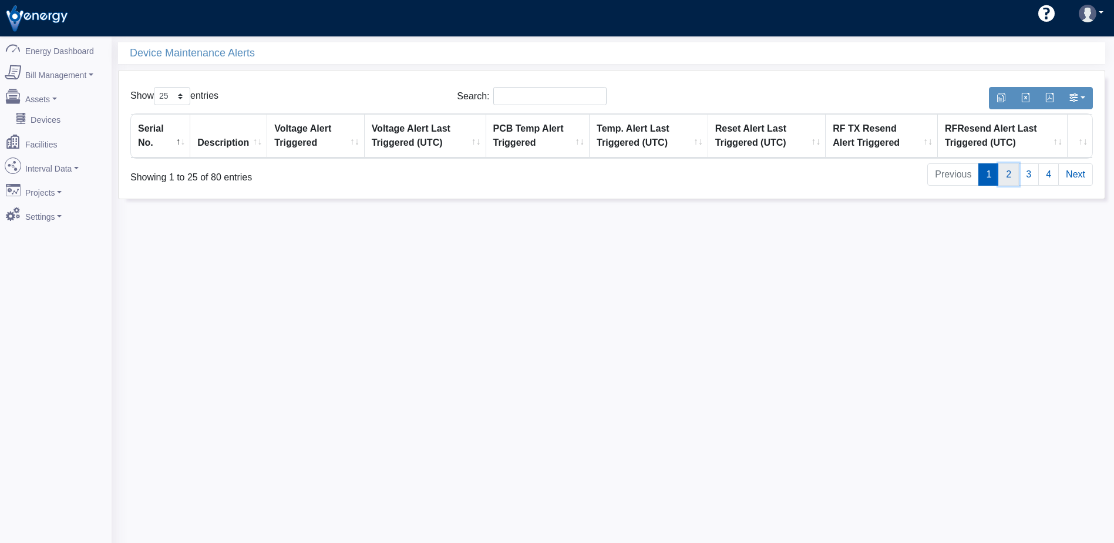
click at [1005, 179] on link "2" at bounding box center [1008, 174] width 21 height 22
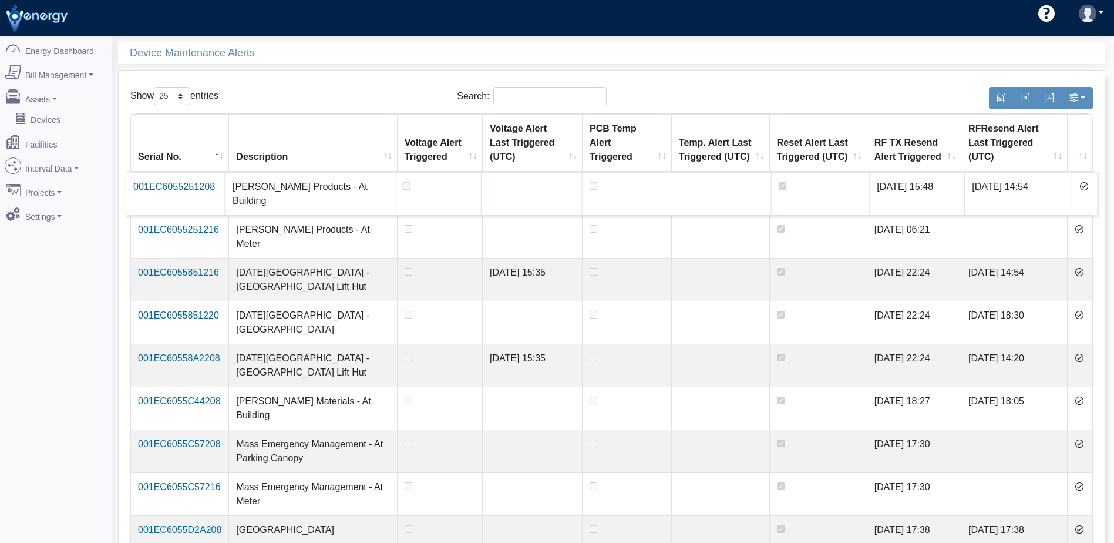
click at [1082, 187] on icon at bounding box center [1083, 185] width 9 height 9
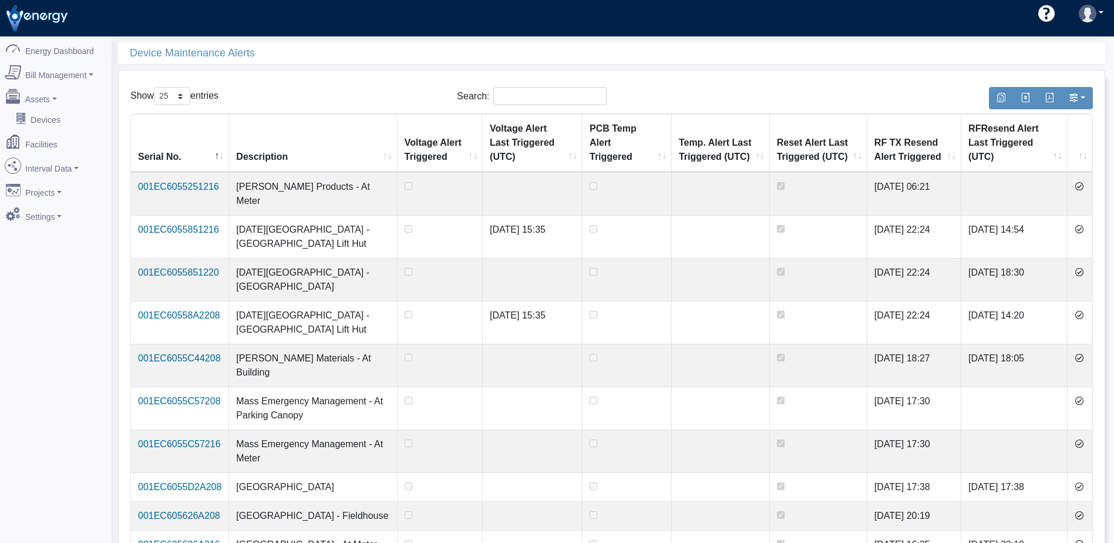
click at [1082, 187] on icon at bounding box center [1078, 185] width 9 height 9
click at [1082, 224] on icon at bounding box center [1078, 228] width 9 height 9
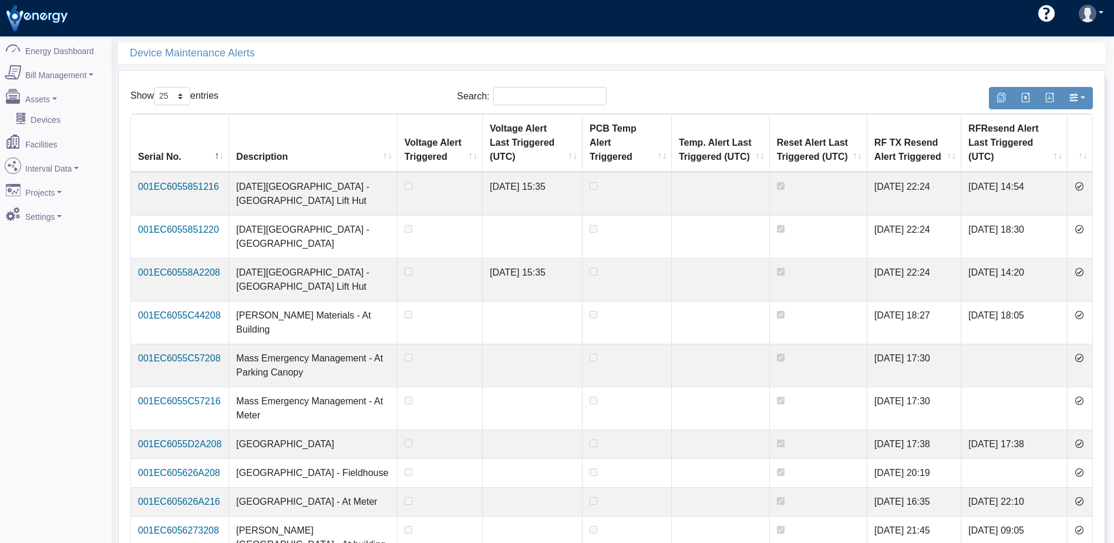
click at [1082, 187] on icon at bounding box center [1078, 185] width 9 height 9
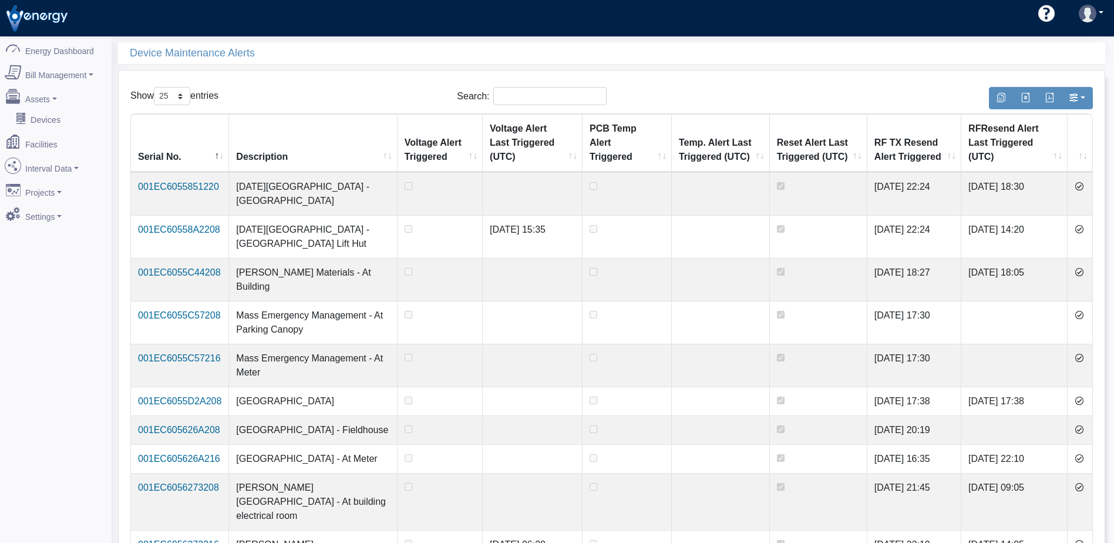
click at [1082, 187] on icon at bounding box center [1078, 185] width 9 height 9
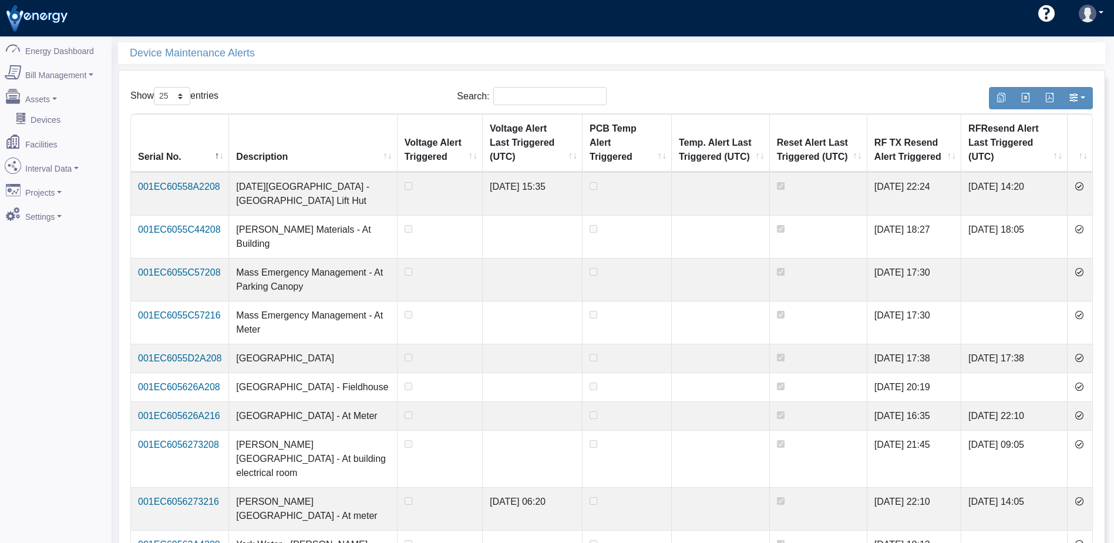
click at [1082, 187] on icon at bounding box center [1078, 185] width 9 height 9
click at [1082, 224] on icon at bounding box center [1078, 228] width 9 height 9
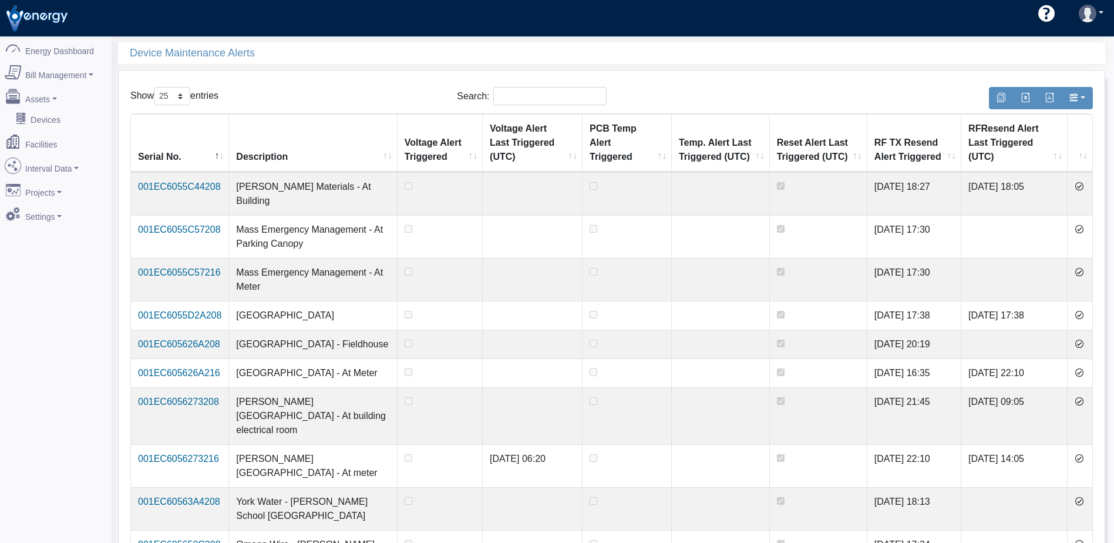
click at [1082, 187] on icon at bounding box center [1078, 185] width 9 height 9
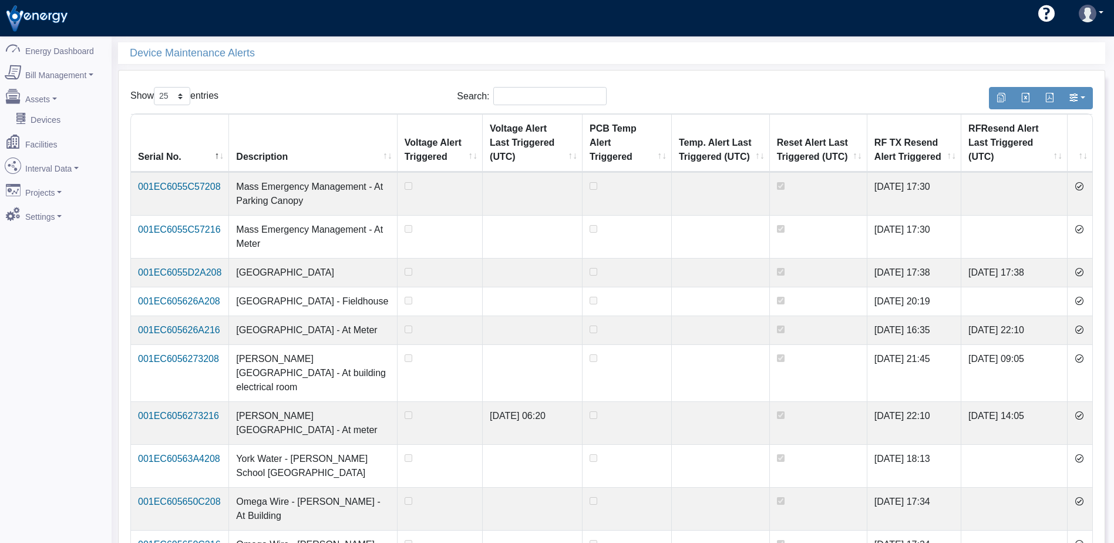
click at [1082, 187] on icon at bounding box center [1078, 185] width 9 height 9
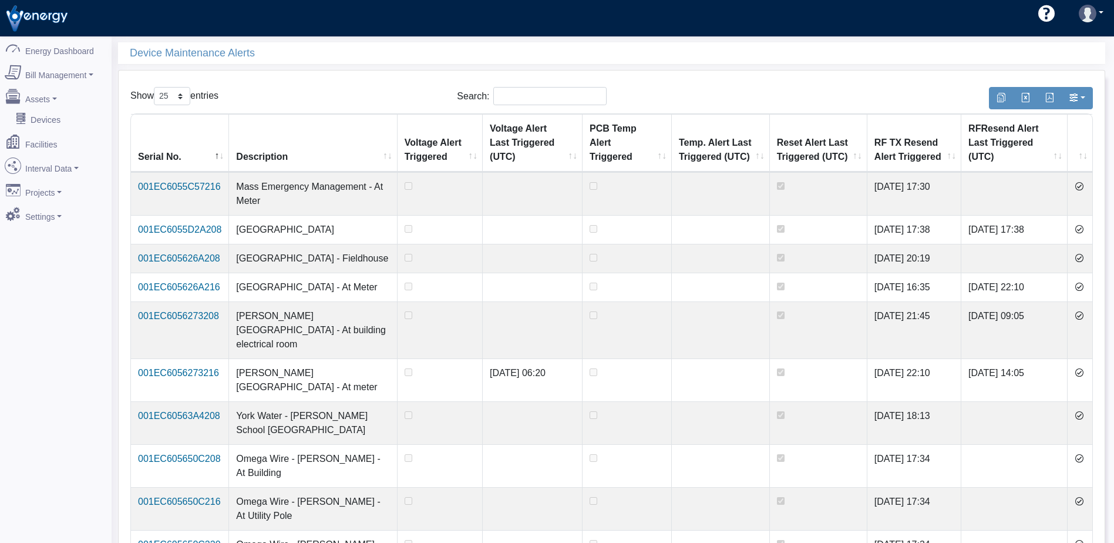
click at [1082, 187] on icon at bounding box center [1078, 185] width 9 height 9
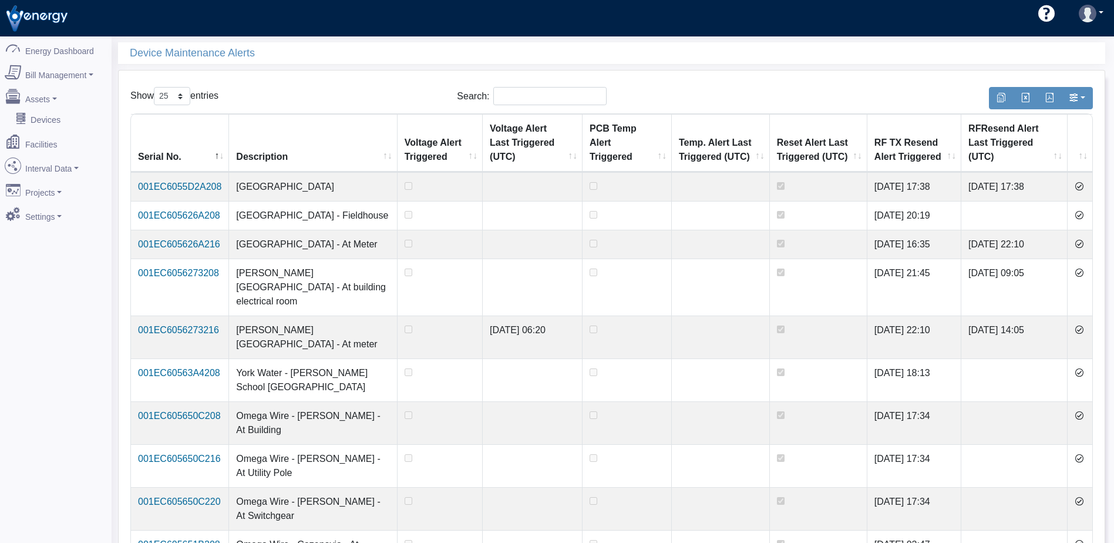
click at [1082, 187] on icon at bounding box center [1078, 185] width 9 height 9
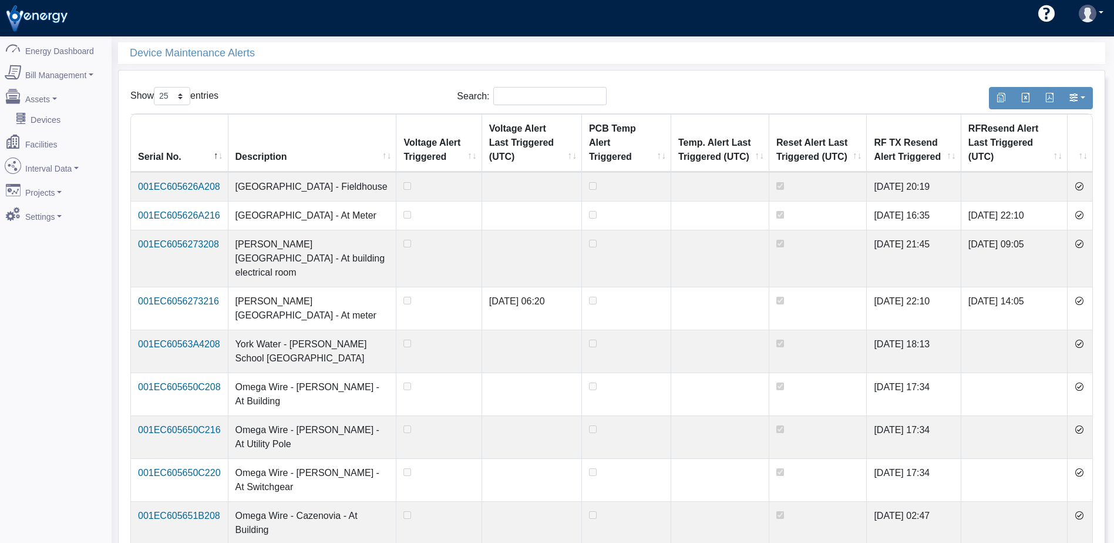
click at [1082, 187] on icon at bounding box center [1078, 185] width 9 height 9
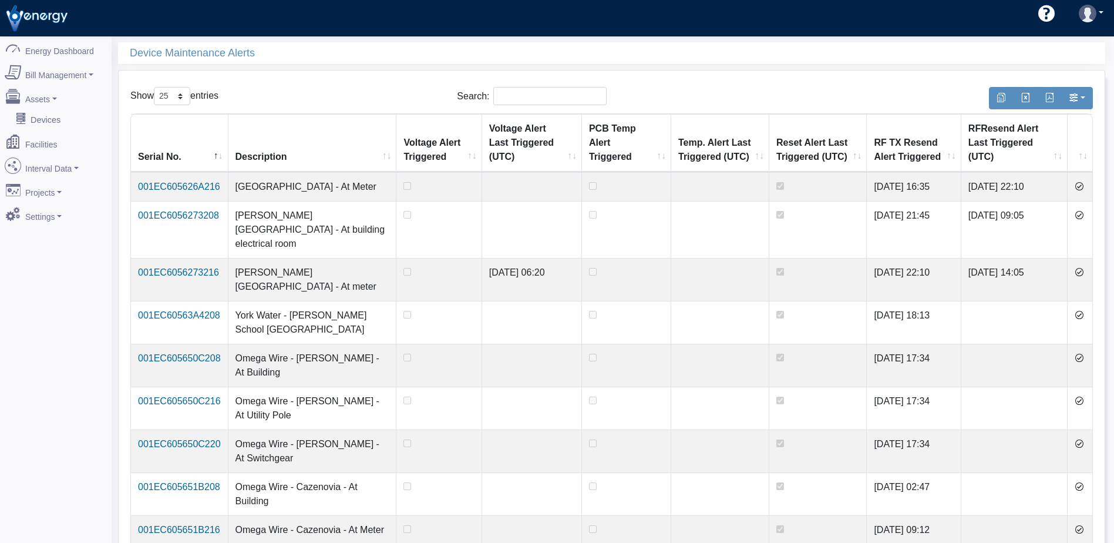
click at [1082, 187] on icon at bounding box center [1078, 185] width 9 height 9
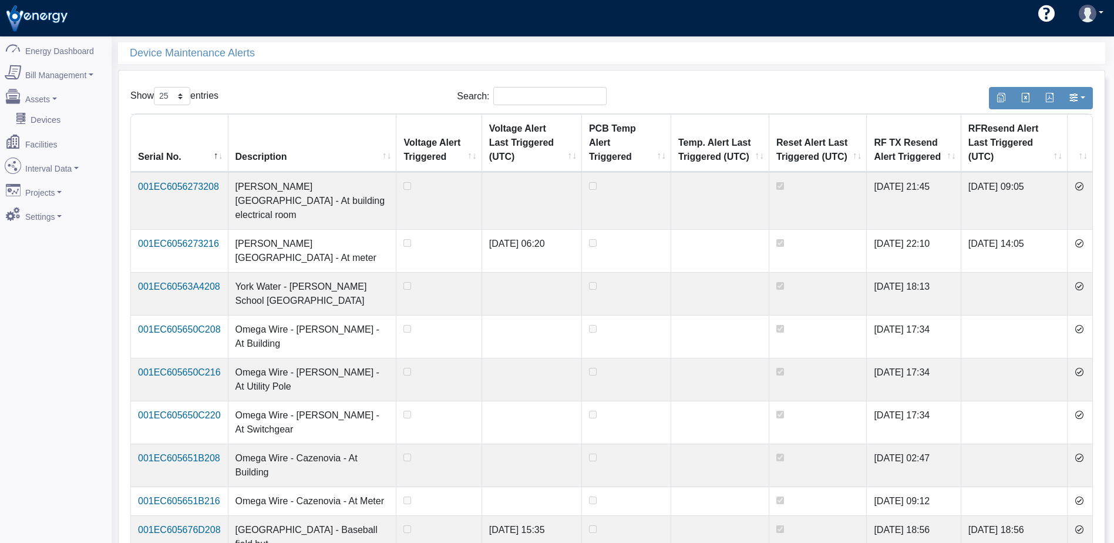
click at [1082, 187] on icon at bounding box center [1078, 185] width 9 height 9
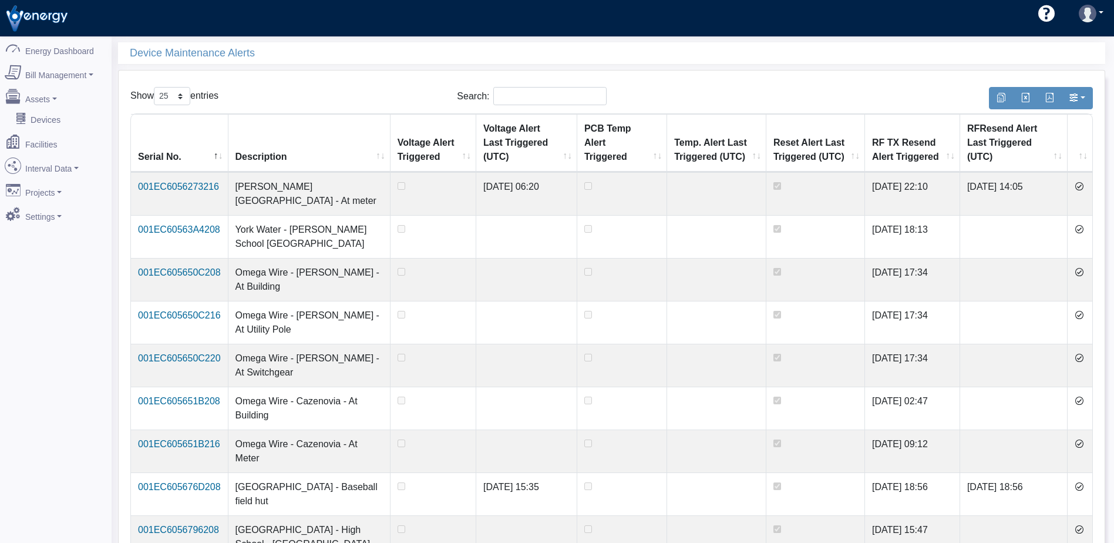
click at [1082, 187] on icon at bounding box center [1078, 185] width 9 height 9
click at [1081, 224] on icon at bounding box center [1083, 228] width 9 height 9
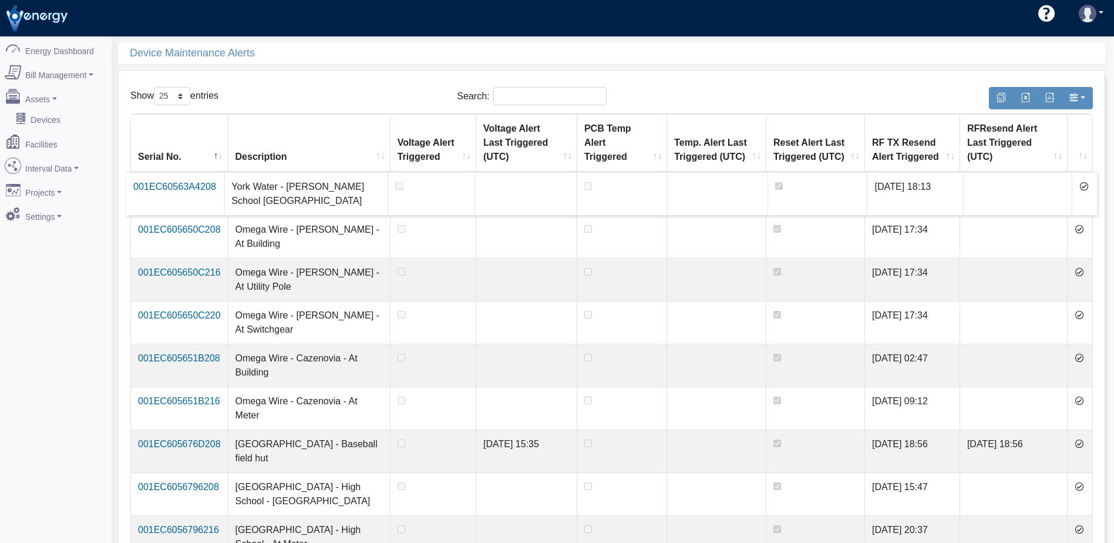
click at [1081, 187] on icon at bounding box center [1083, 185] width 9 height 9
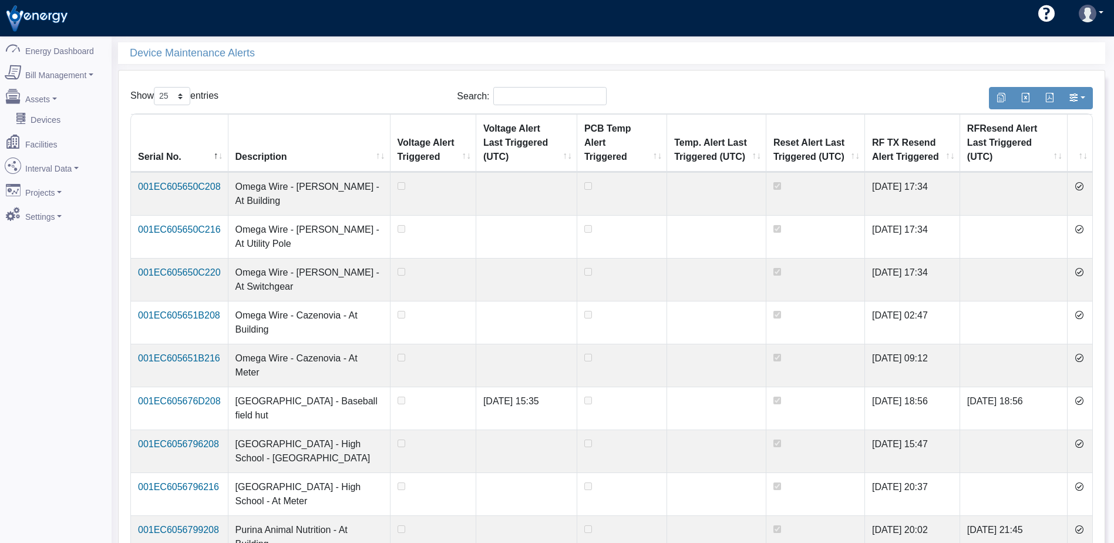
click at [1081, 187] on icon at bounding box center [1078, 185] width 9 height 9
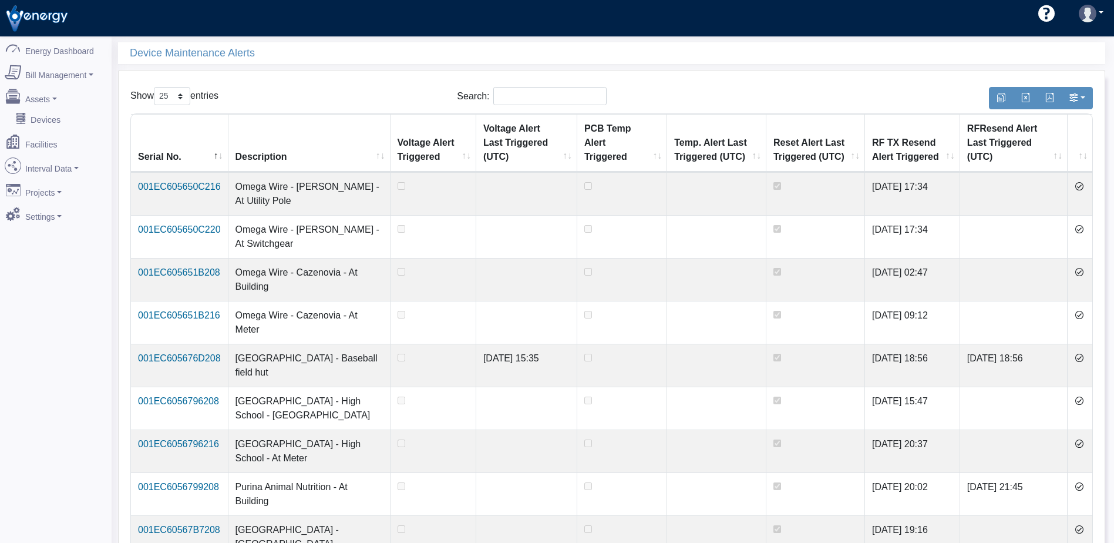
click at [1081, 187] on icon at bounding box center [1078, 185] width 9 height 9
click at [1081, 224] on icon at bounding box center [1078, 228] width 9 height 9
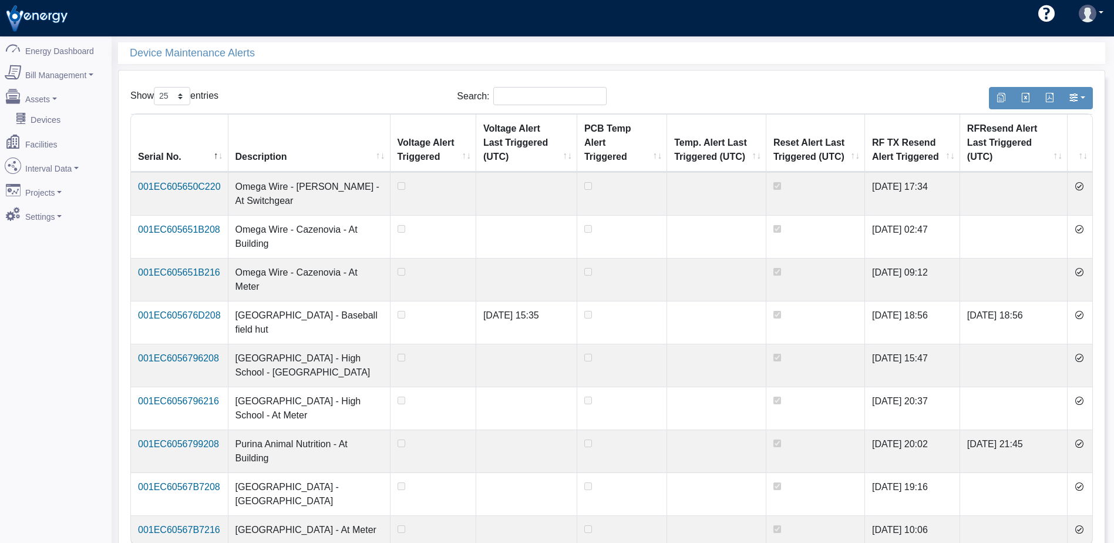
click at [1081, 187] on icon at bounding box center [1078, 185] width 9 height 9
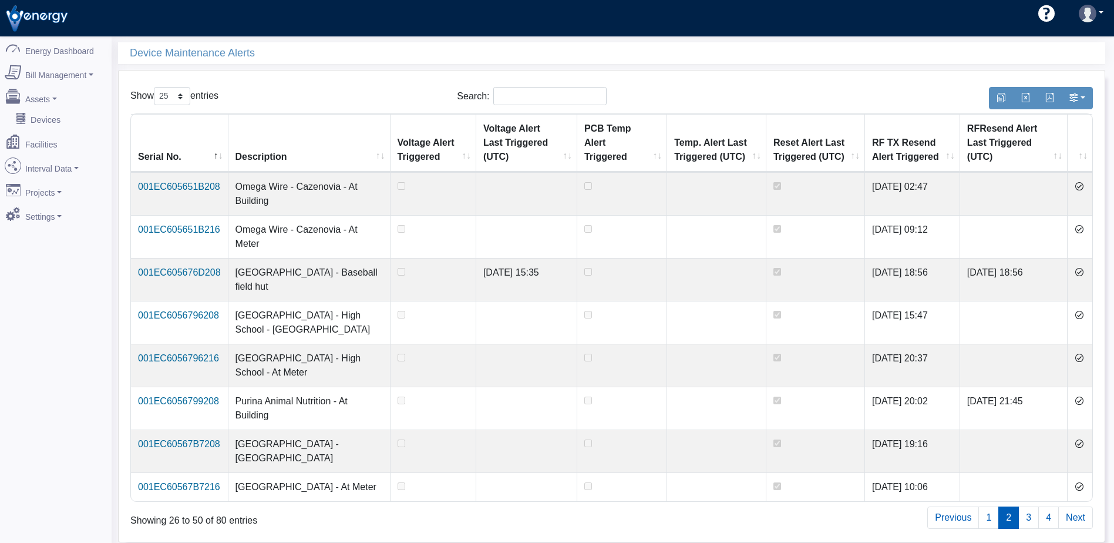
click at [1081, 187] on icon at bounding box center [1078, 185] width 9 height 9
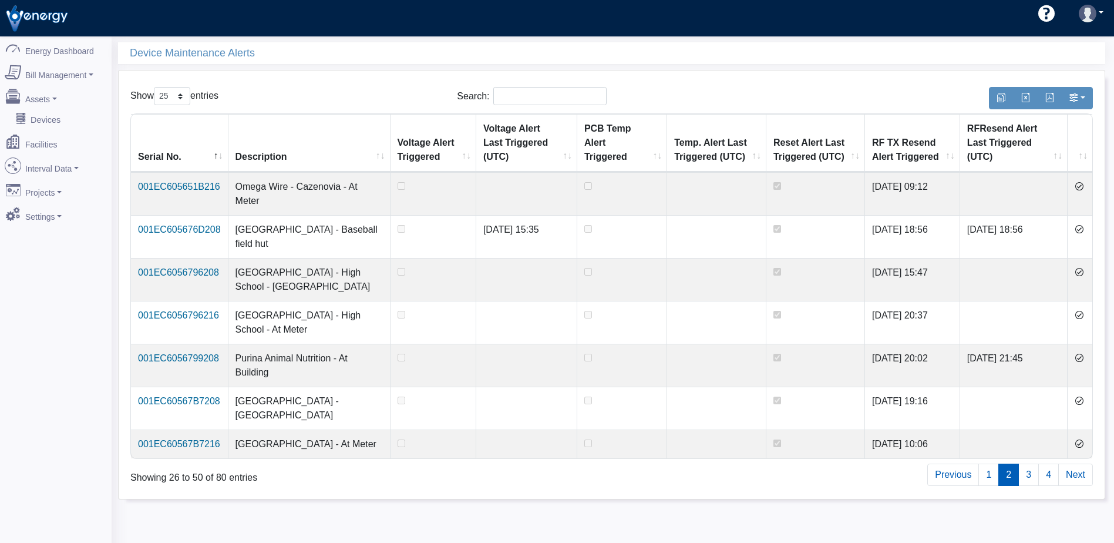
click at [1081, 187] on icon at bounding box center [1078, 185] width 9 height 9
click at [1081, 224] on icon at bounding box center [1078, 228] width 9 height 9
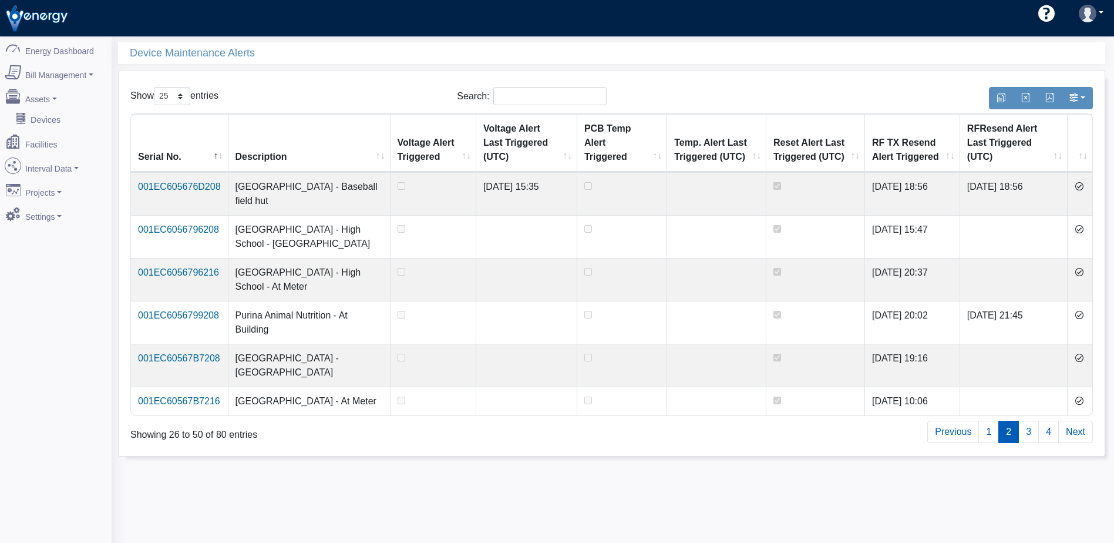
click at [1081, 187] on icon at bounding box center [1078, 185] width 9 height 9
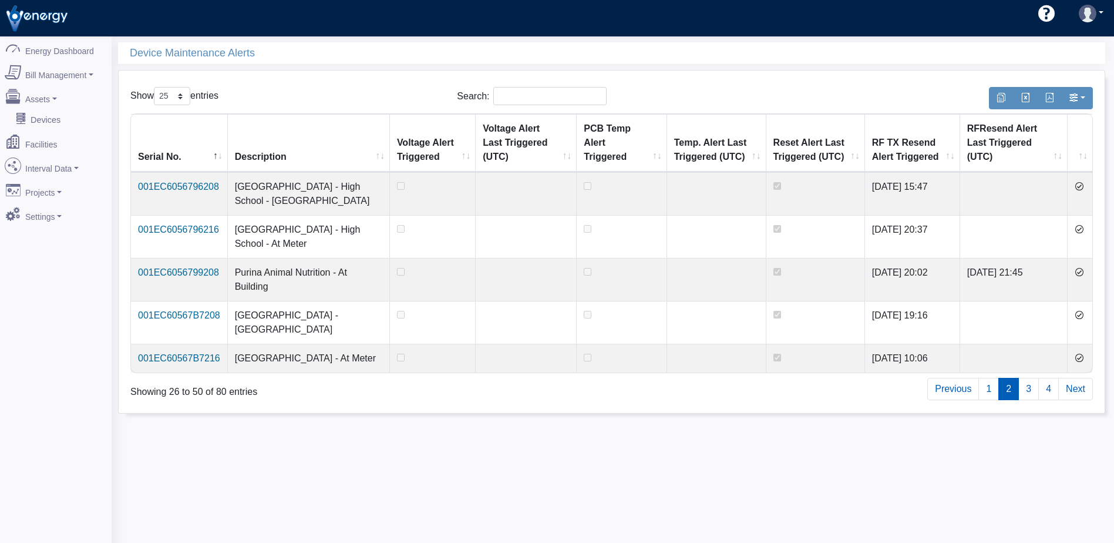
click at [1081, 187] on icon at bounding box center [1078, 185] width 9 height 9
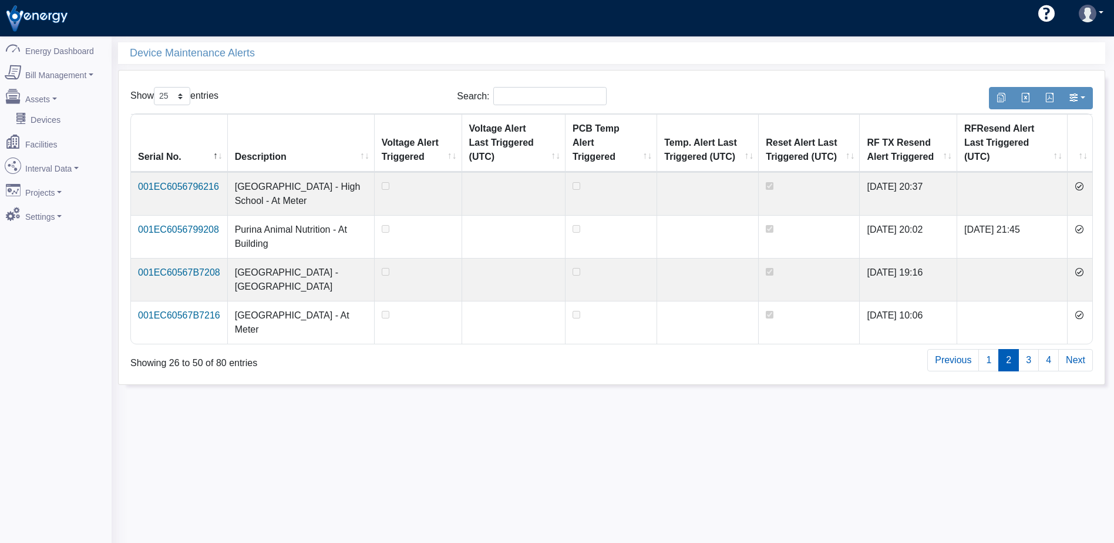
click at [1081, 187] on icon at bounding box center [1078, 185] width 9 height 9
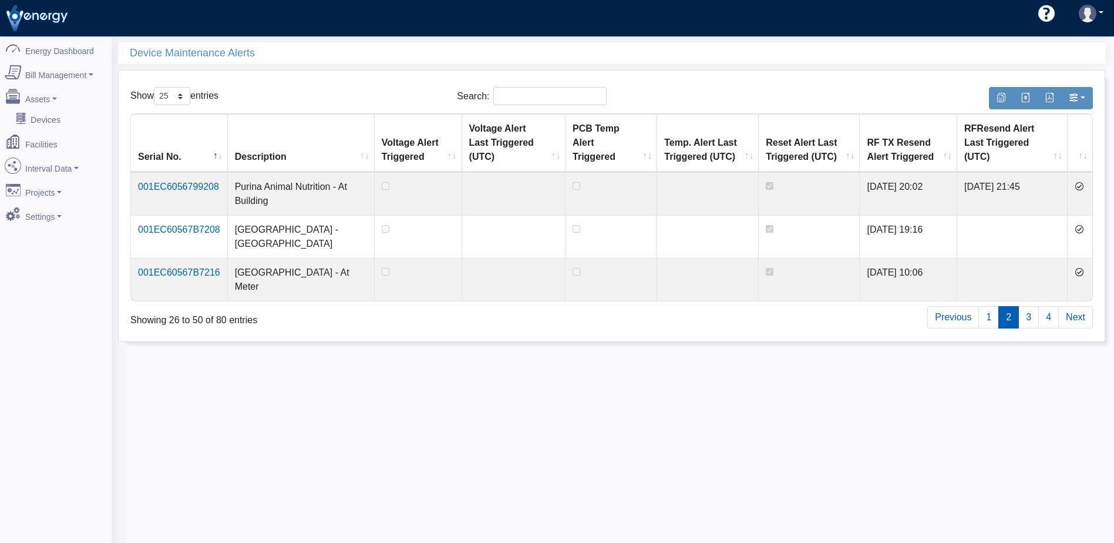
click at [1081, 187] on icon at bounding box center [1078, 185] width 9 height 9
click at [1081, 224] on icon at bounding box center [1078, 228] width 9 height 9
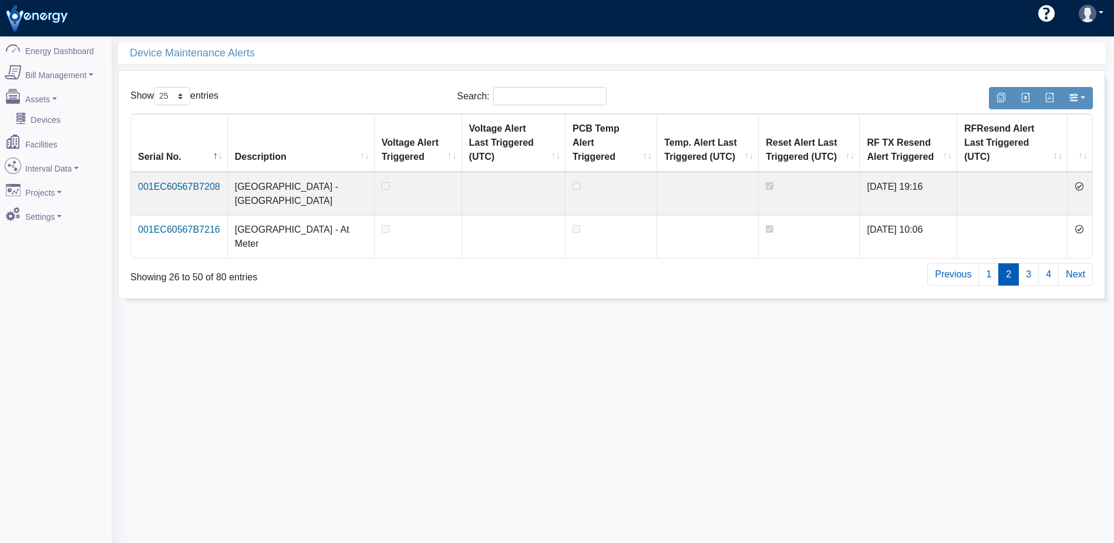
click at [1081, 187] on icon at bounding box center [1078, 185] width 9 height 9
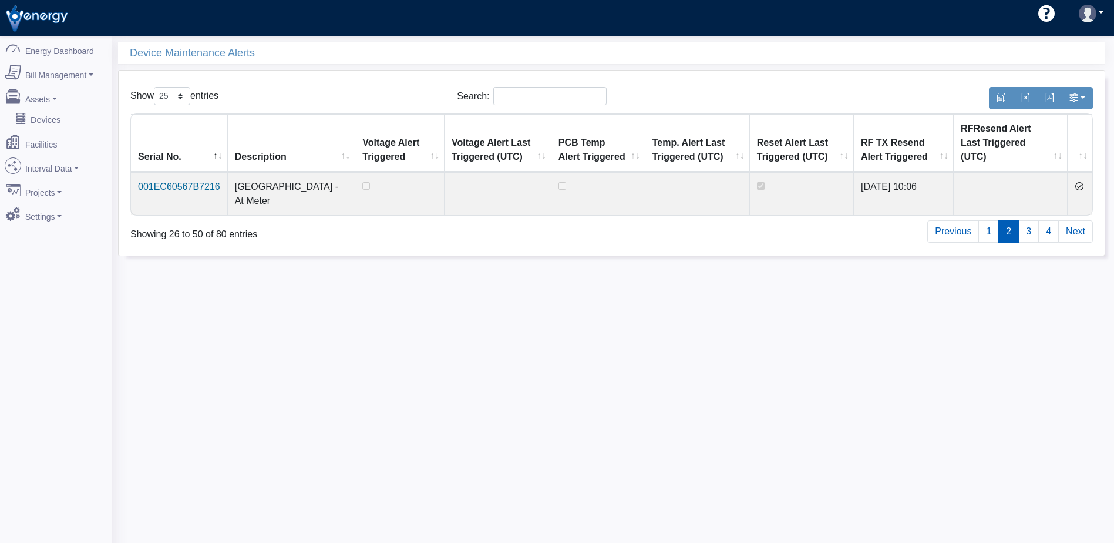
click at [1081, 187] on icon at bounding box center [1078, 185] width 9 height 9
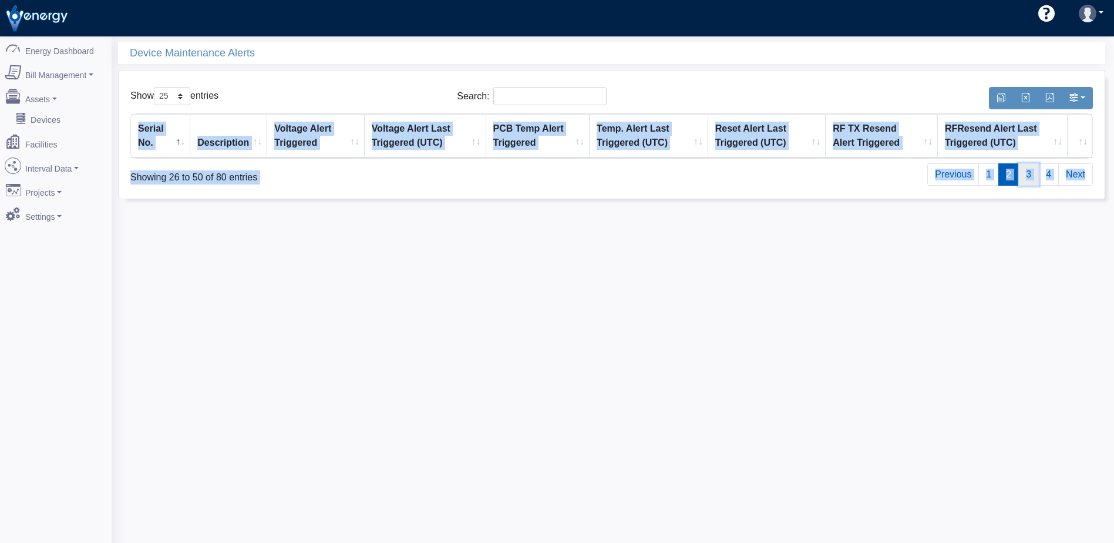
click at [1026, 177] on link "3" at bounding box center [1028, 174] width 21 height 22
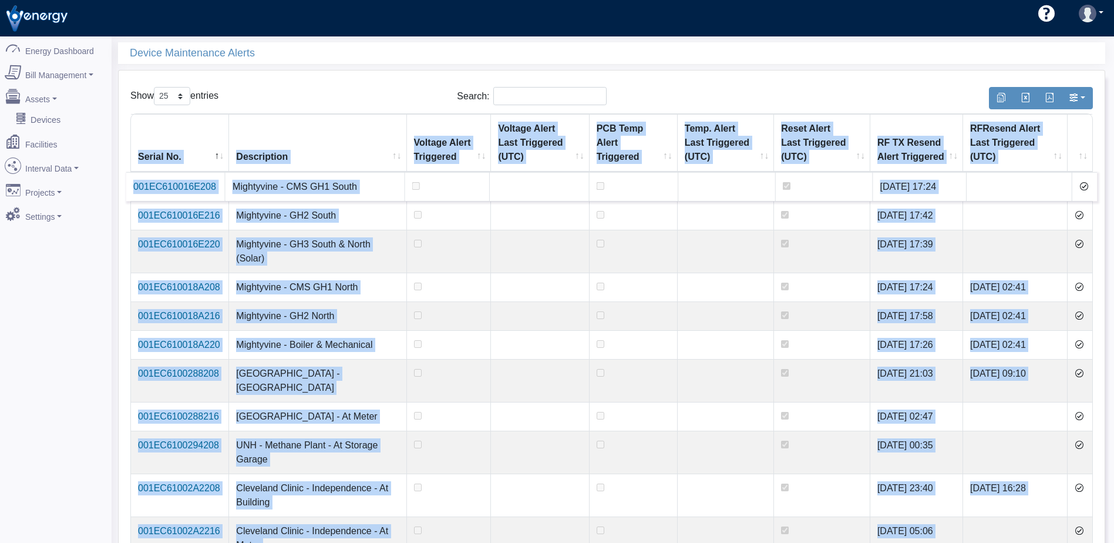
click at [1084, 190] on icon at bounding box center [1083, 185] width 9 height 9
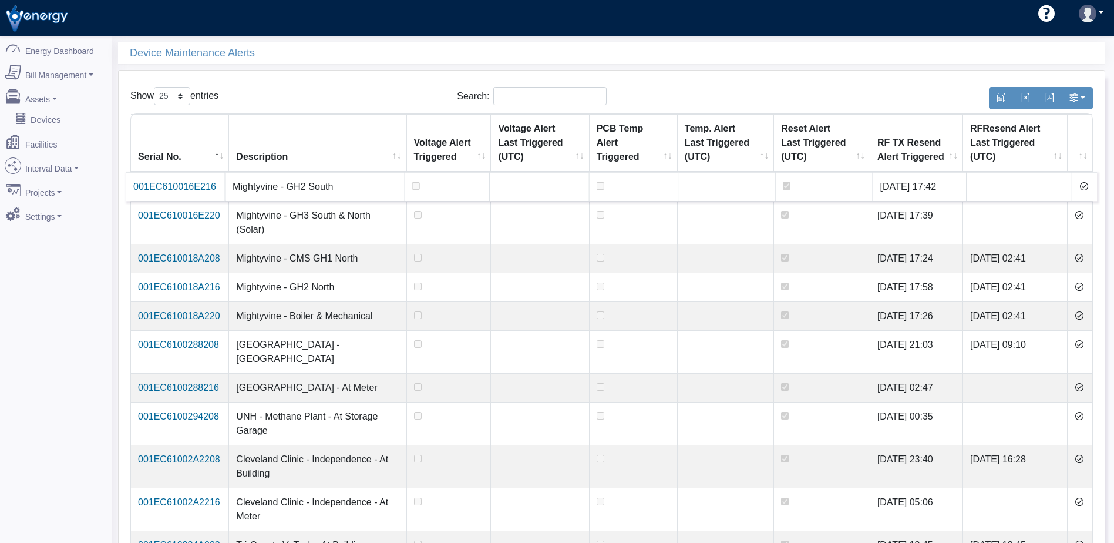
click at [1083, 188] on icon at bounding box center [1083, 185] width 9 height 9
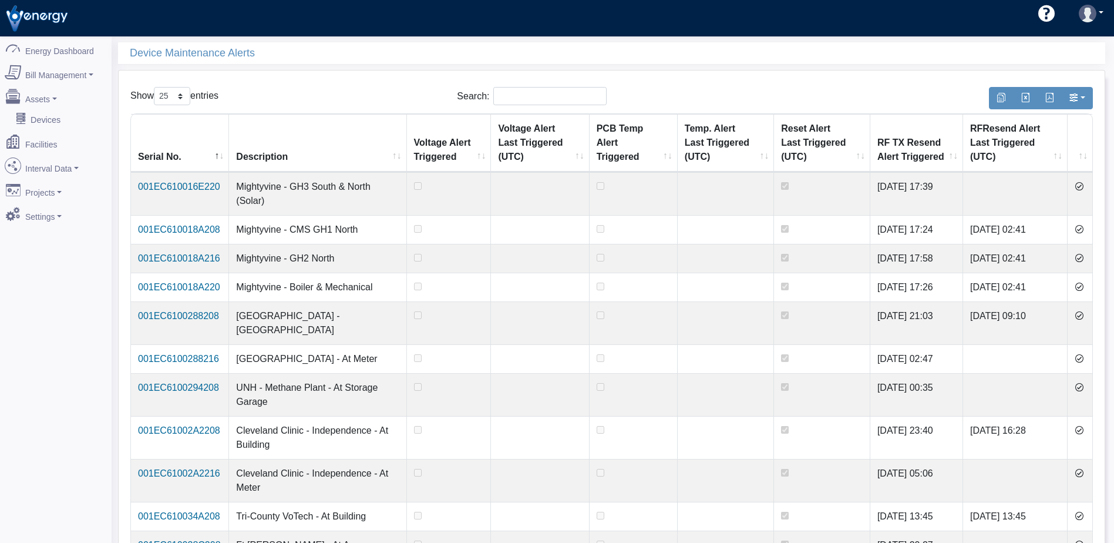
click at [1083, 188] on icon at bounding box center [1078, 185] width 9 height 9
click at [1083, 224] on icon at bounding box center [1078, 228] width 9 height 9
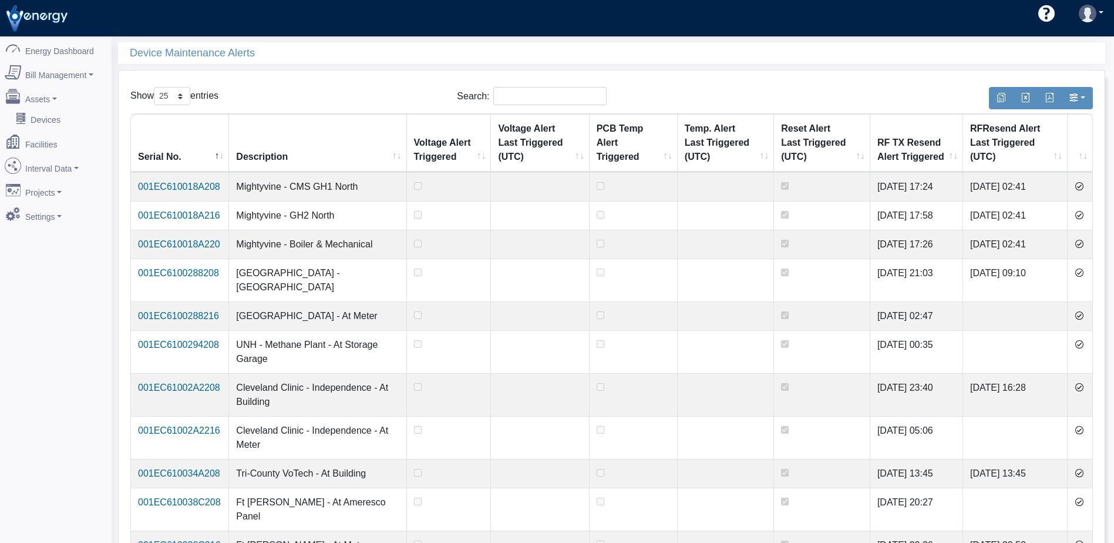
click at [1083, 188] on icon at bounding box center [1078, 185] width 9 height 9
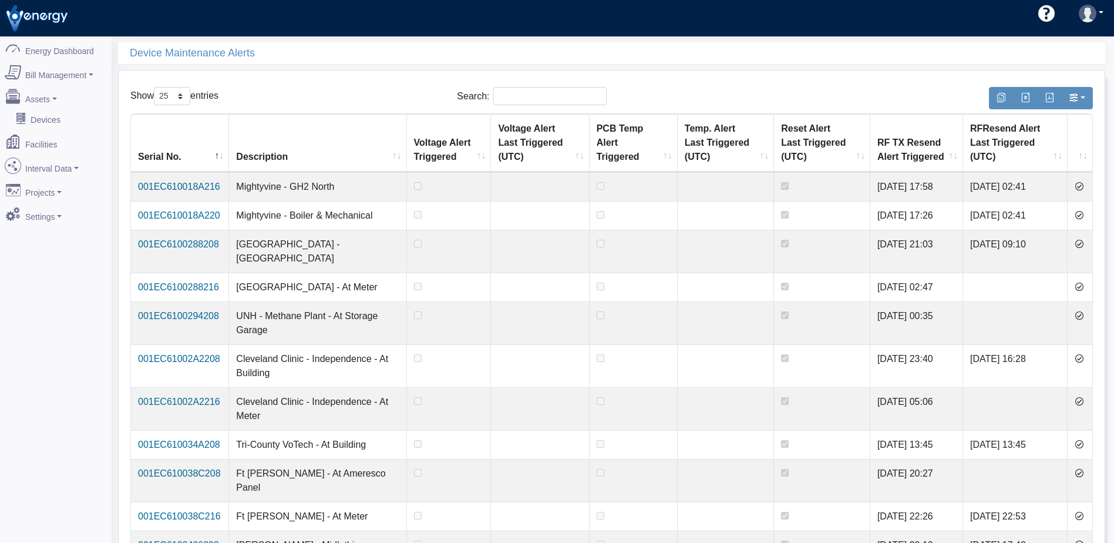
click at [1083, 188] on icon at bounding box center [1078, 185] width 9 height 9
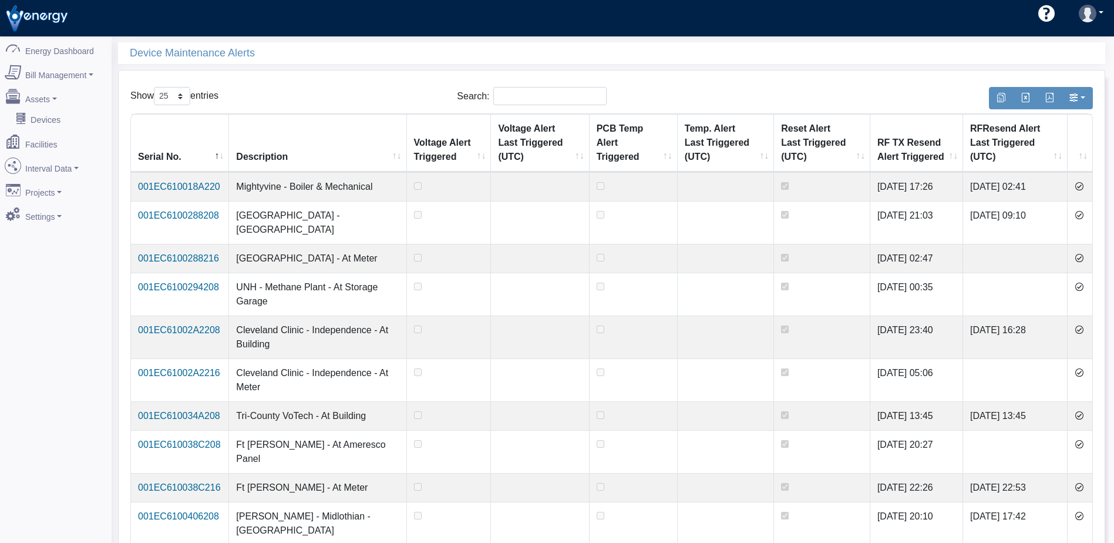
click at [1083, 188] on icon at bounding box center [1078, 185] width 9 height 9
click at [1083, 210] on icon at bounding box center [1078, 214] width 9 height 9
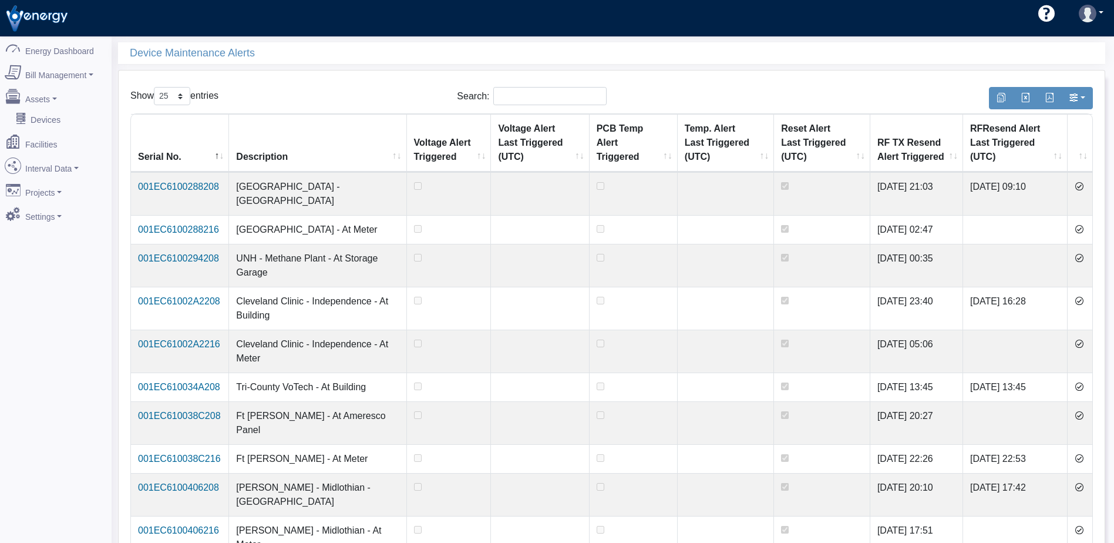
click at [1083, 188] on icon at bounding box center [1078, 185] width 9 height 9
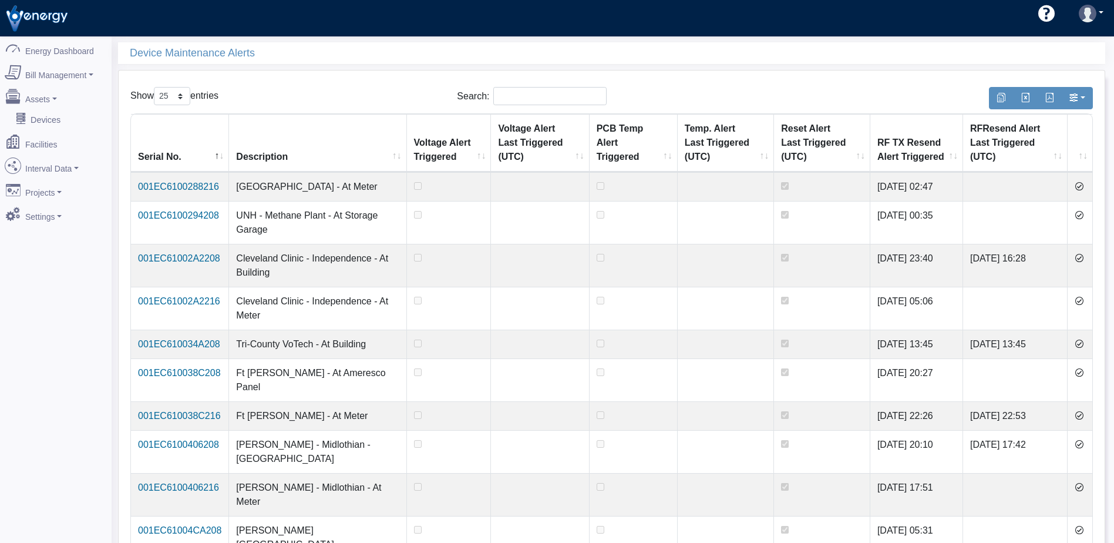
click at [1083, 188] on icon at bounding box center [1078, 185] width 9 height 9
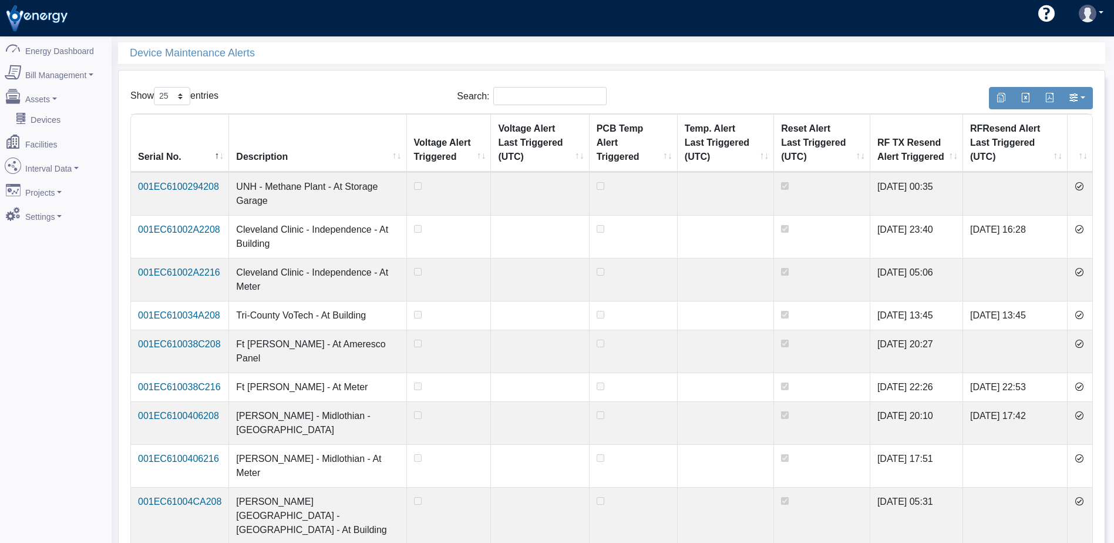
click at [1083, 188] on icon at bounding box center [1078, 185] width 9 height 9
click at [1083, 224] on icon at bounding box center [1078, 228] width 9 height 9
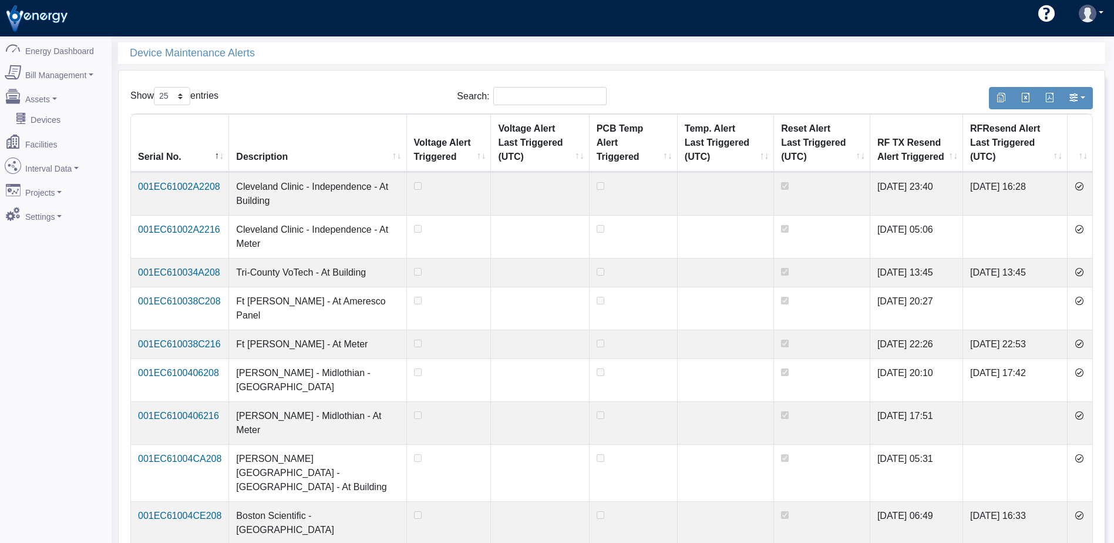
click at [1083, 188] on icon at bounding box center [1078, 185] width 9 height 9
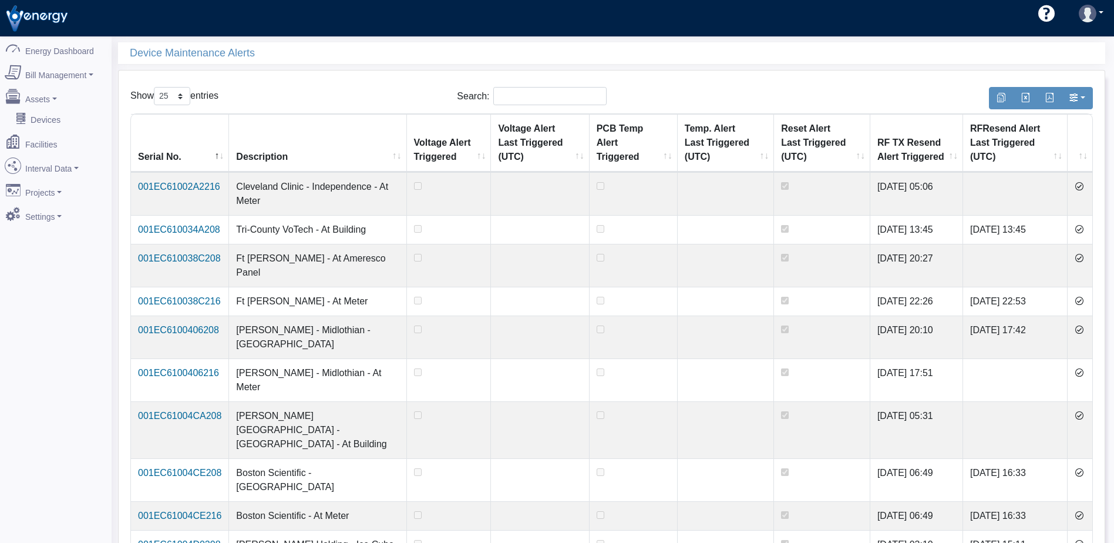
click at [1083, 188] on icon at bounding box center [1078, 185] width 9 height 9
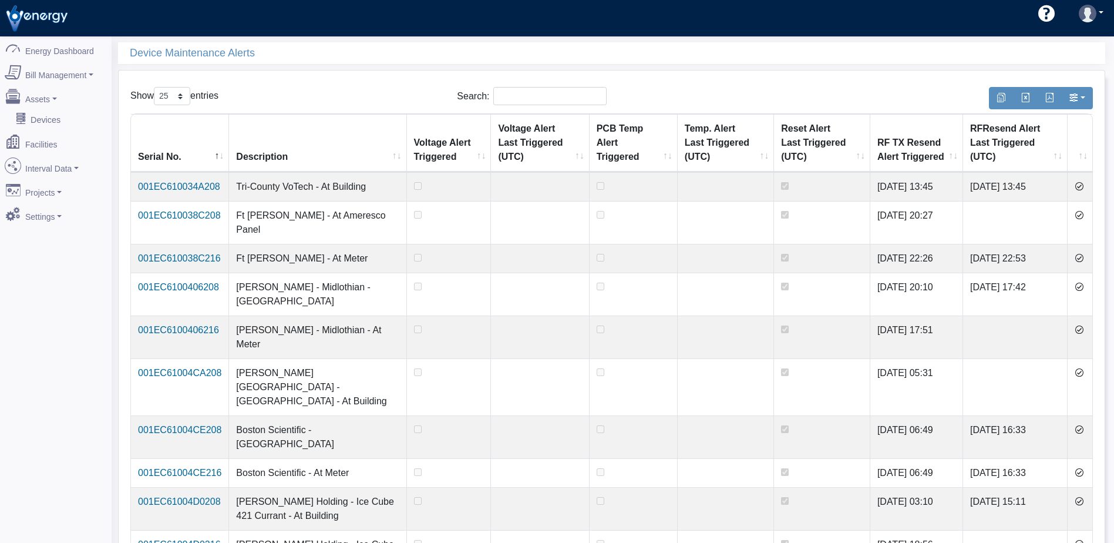
click at [1083, 188] on icon at bounding box center [1078, 185] width 9 height 9
click at [1083, 210] on icon at bounding box center [1078, 214] width 9 height 9
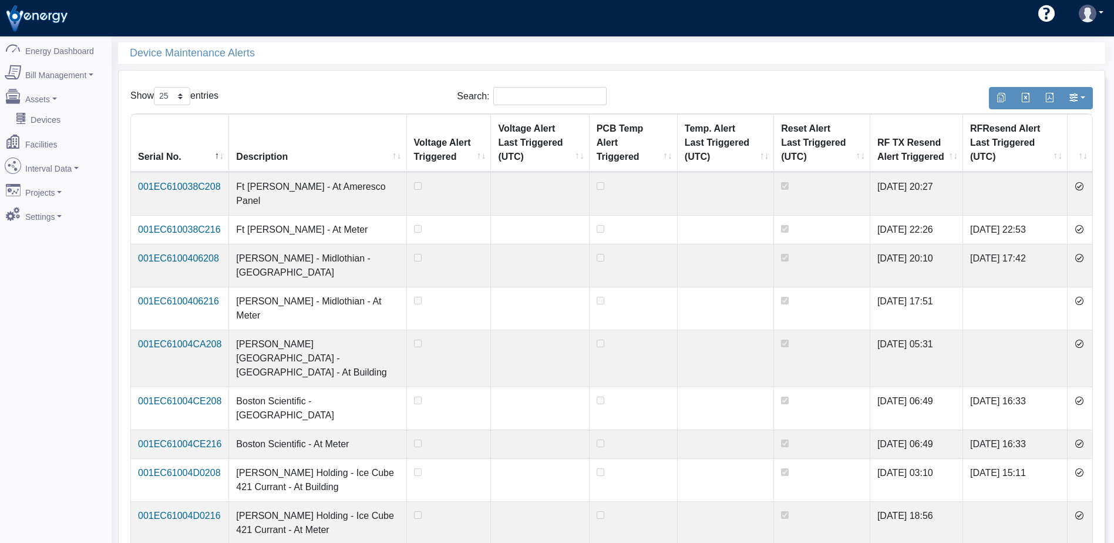
click at [1083, 188] on icon at bounding box center [1078, 185] width 9 height 9
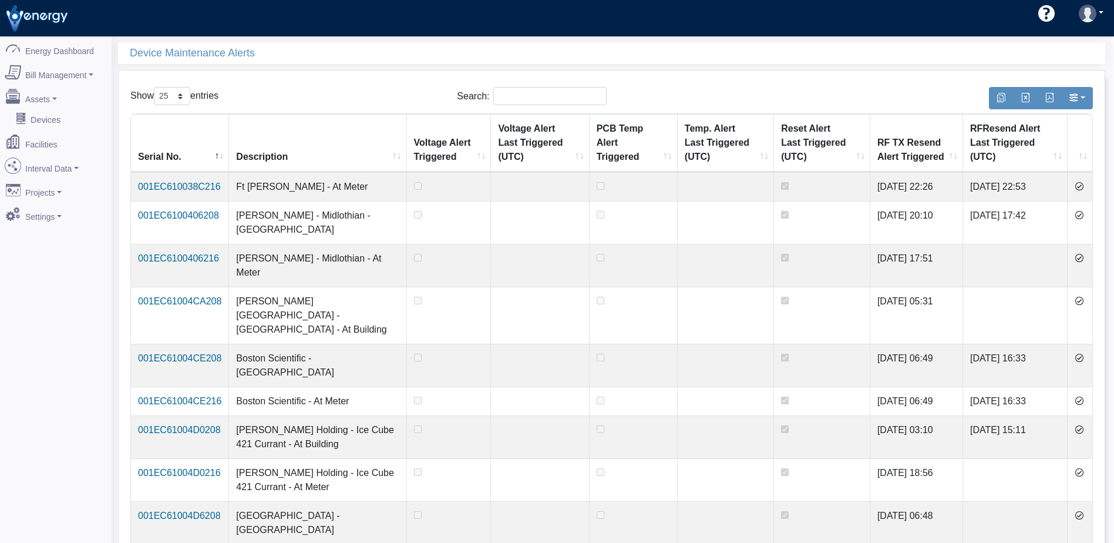
click at [1083, 188] on icon at bounding box center [1078, 185] width 9 height 9
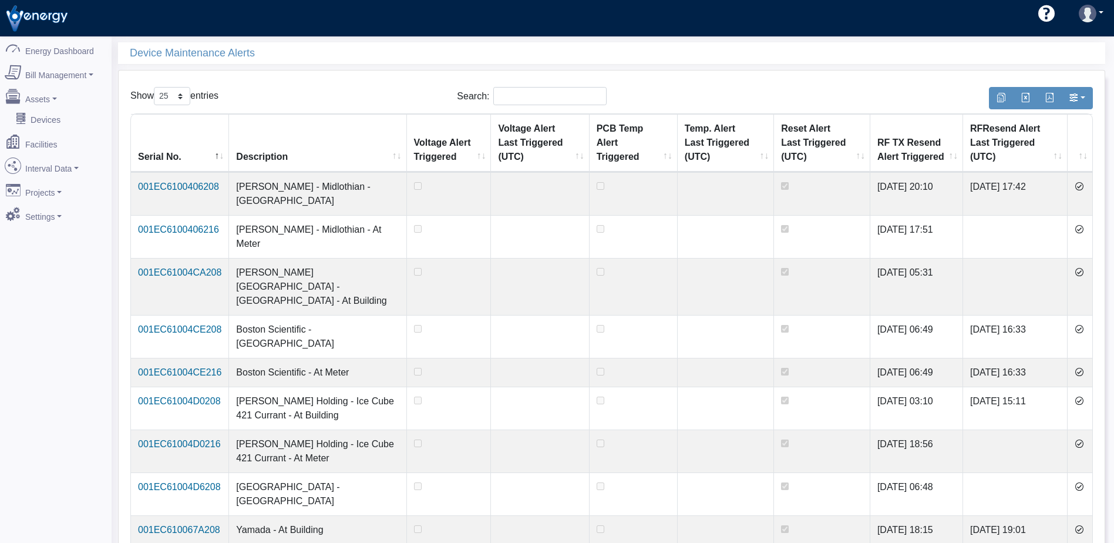
click at [1083, 188] on icon at bounding box center [1078, 185] width 9 height 9
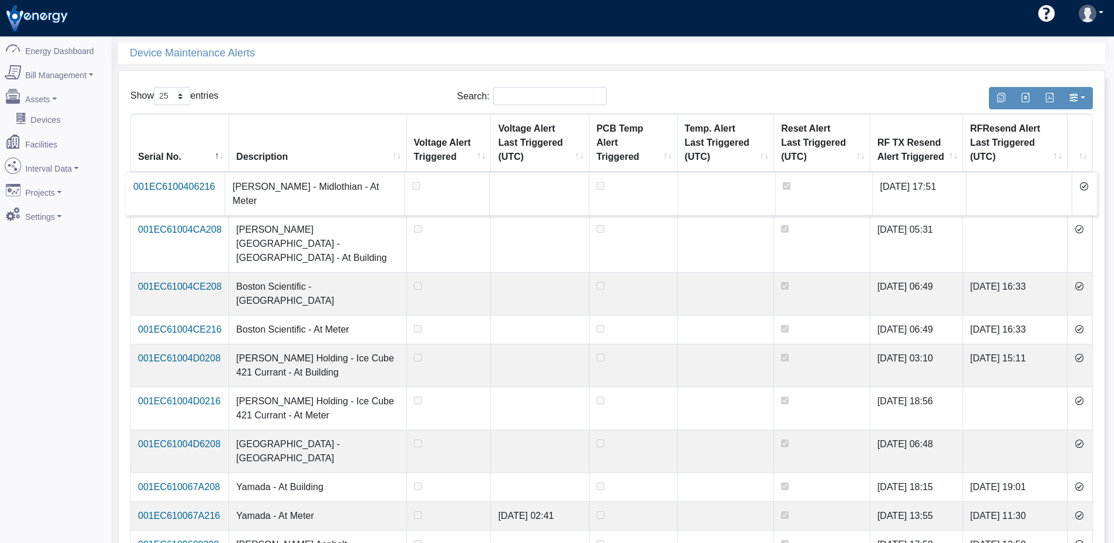
click at [1083, 188] on icon at bounding box center [1083, 185] width 9 height 9
click at [1083, 224] on icon at bounding box center [1078, 228] width 9 height 9
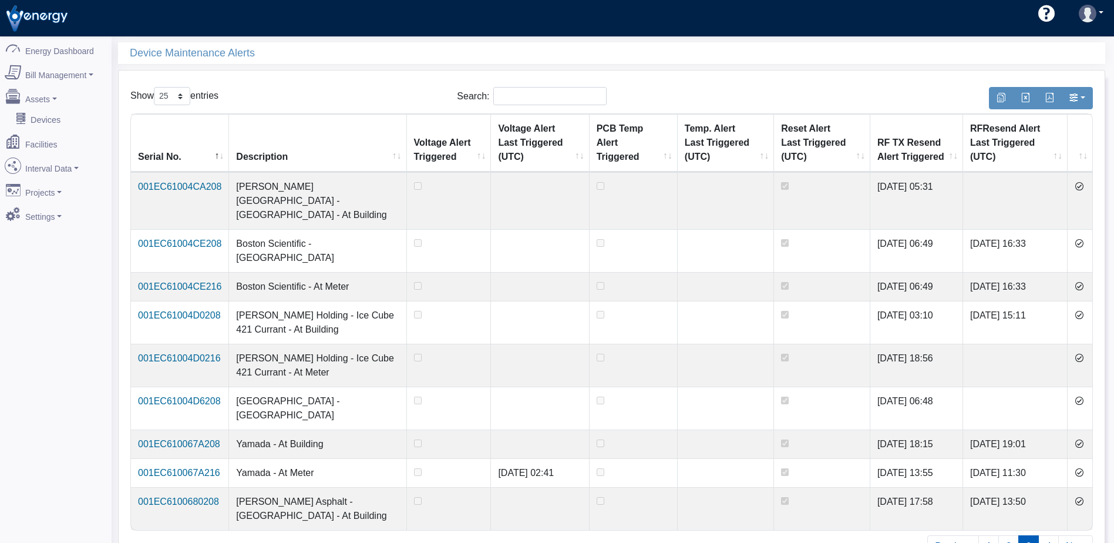
click at [1083, 188] on icon at bounding box center [1078, 185] width 9 height 9
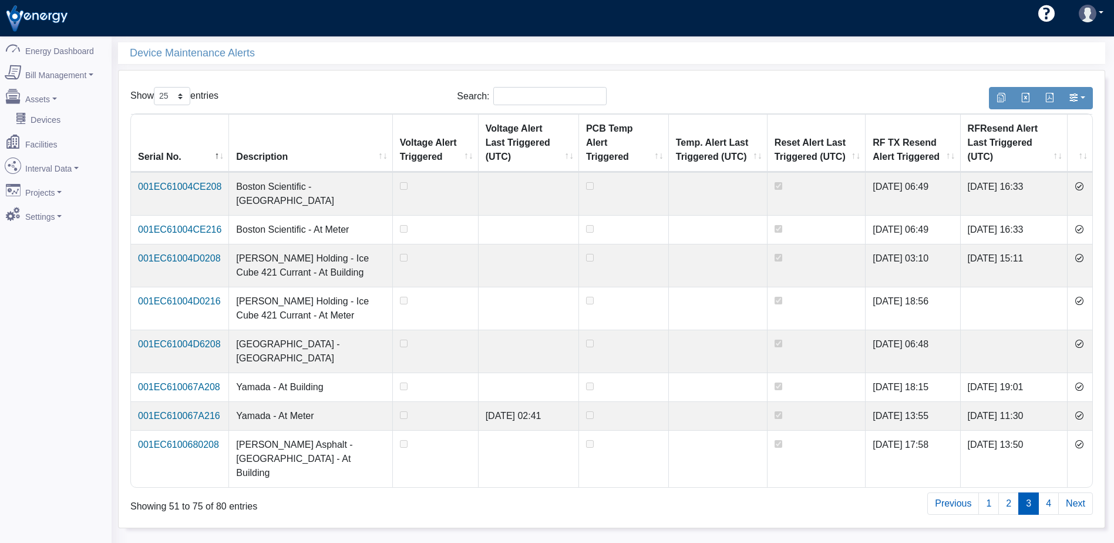
click at [1083, 188] on icon at bounding box center [1078, 185] width 9 height 9
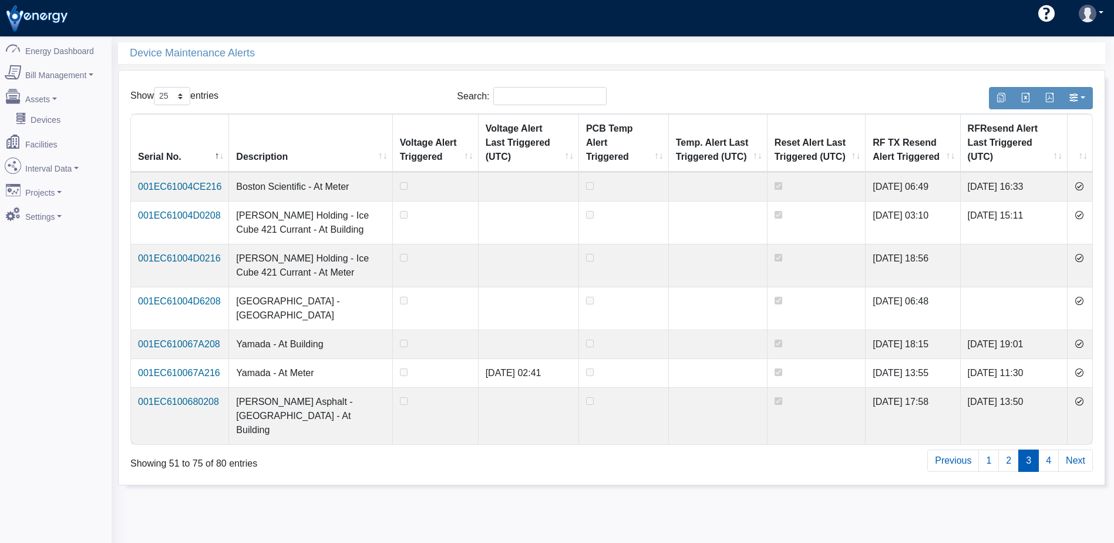
click at [1083, 188] on icon at bounding box center [1078, 185] width 9 height 9
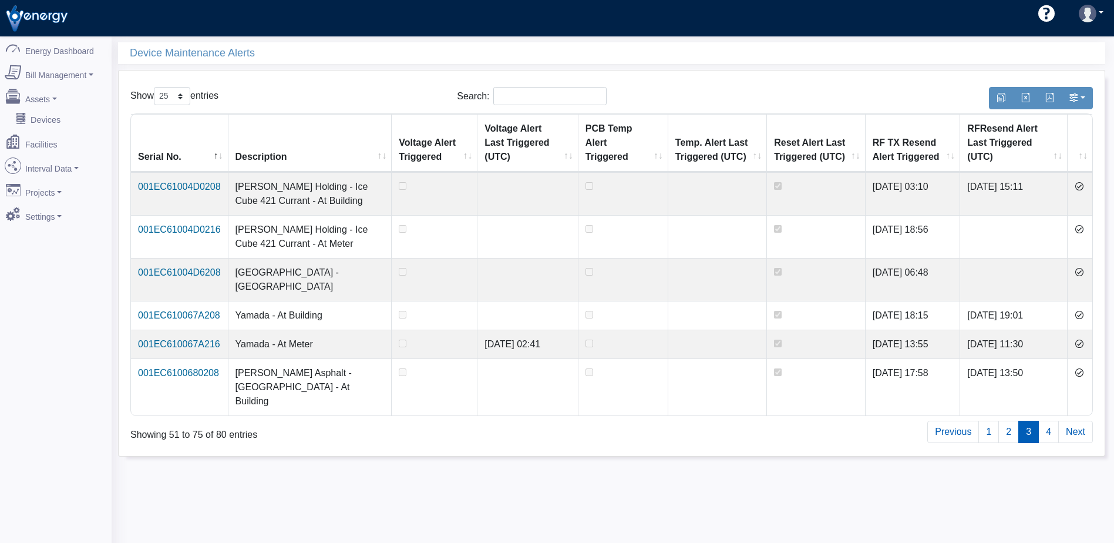
click at [1083, 188] on icon at bounding box center [1078, 185] width 9 height 9
click at [1083, 224] on icon at bounding box center [1078, 228] width 9 height 9
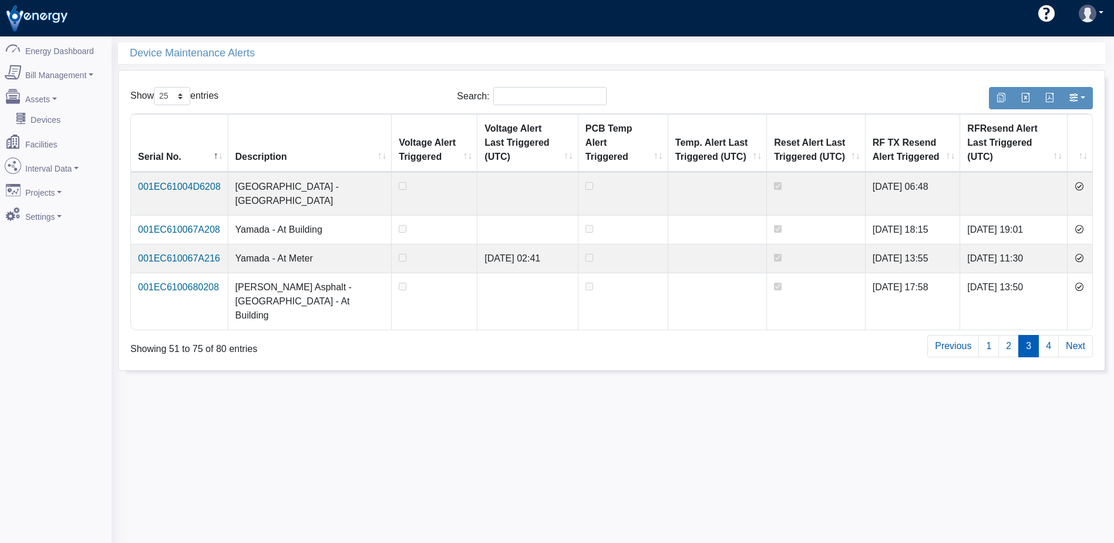
click at [1083, 188] on icon at bounding box center [1078, 185] width 9 height 9
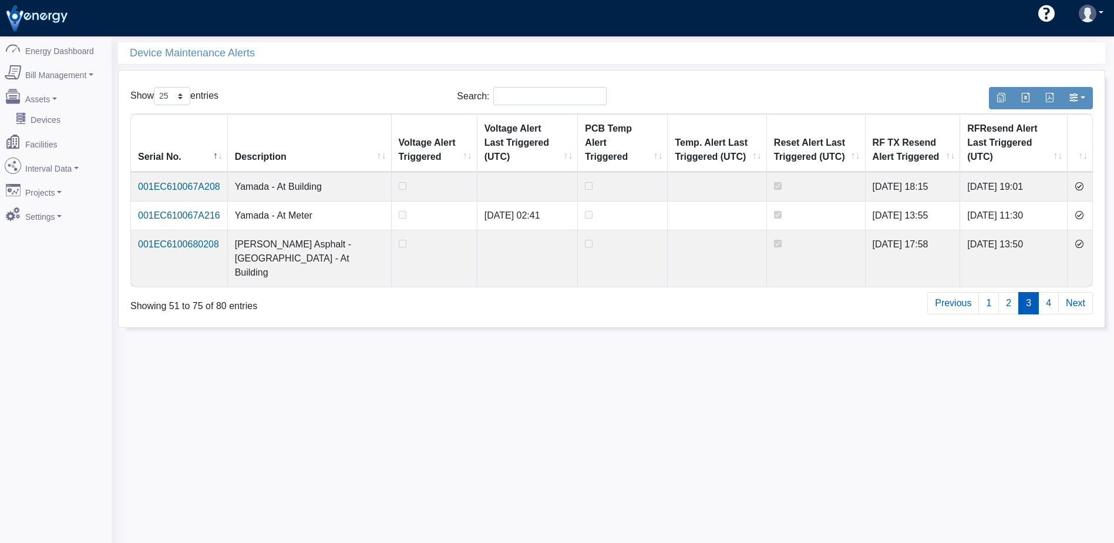
click at [1083, 201] on td at bounding box center [1079, 215] width 25 height 29
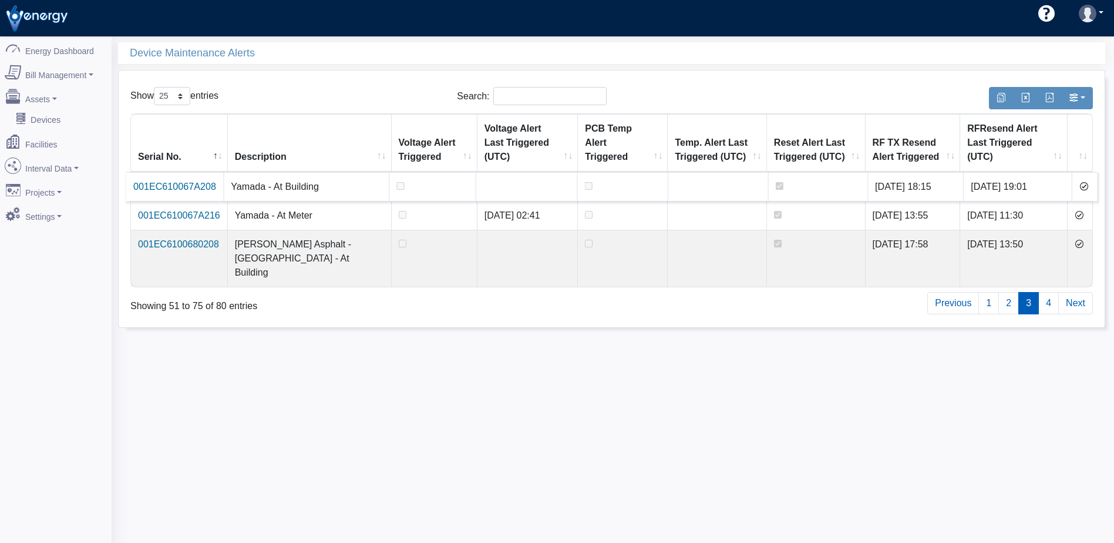
click at [1080, 181] on icon at bounding box center [1083, 185] width 9 height 9
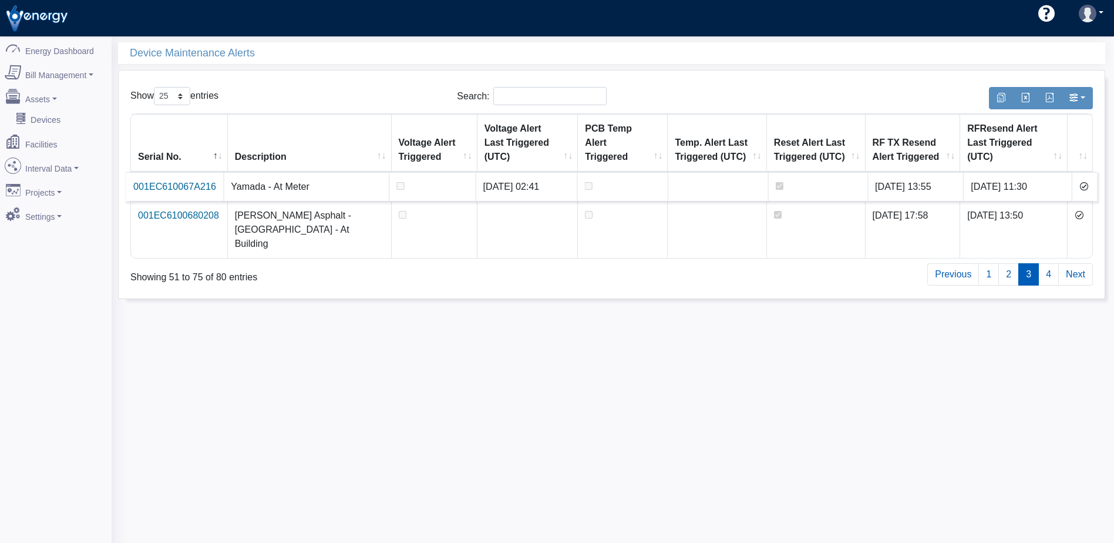
click at [1082, 181] on icon at bounding box center [1083, 185] width 9 height 9
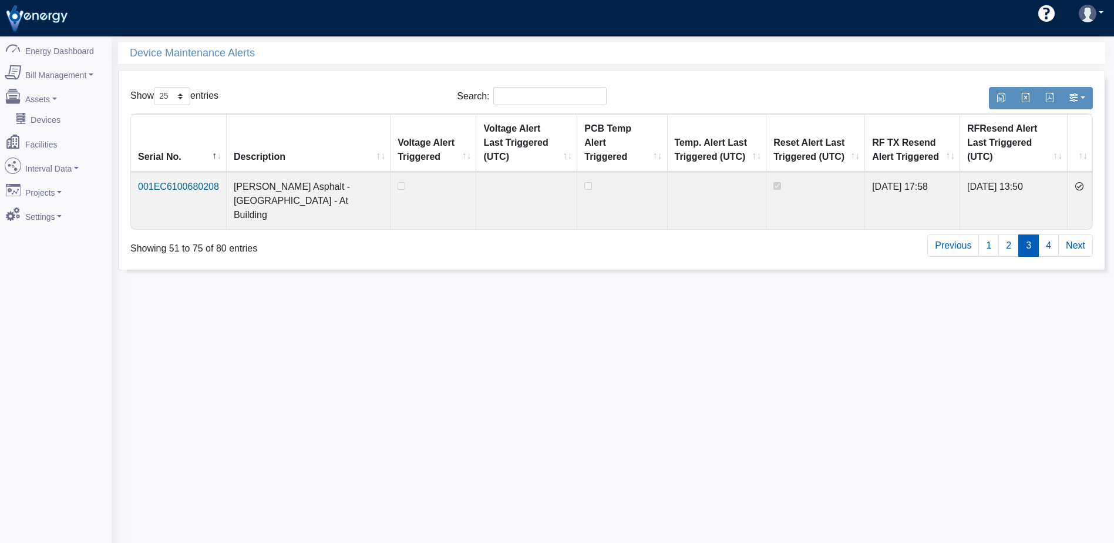
click at [1082, 181] on icon at bounding box center [1078, 185] width 9 height 9
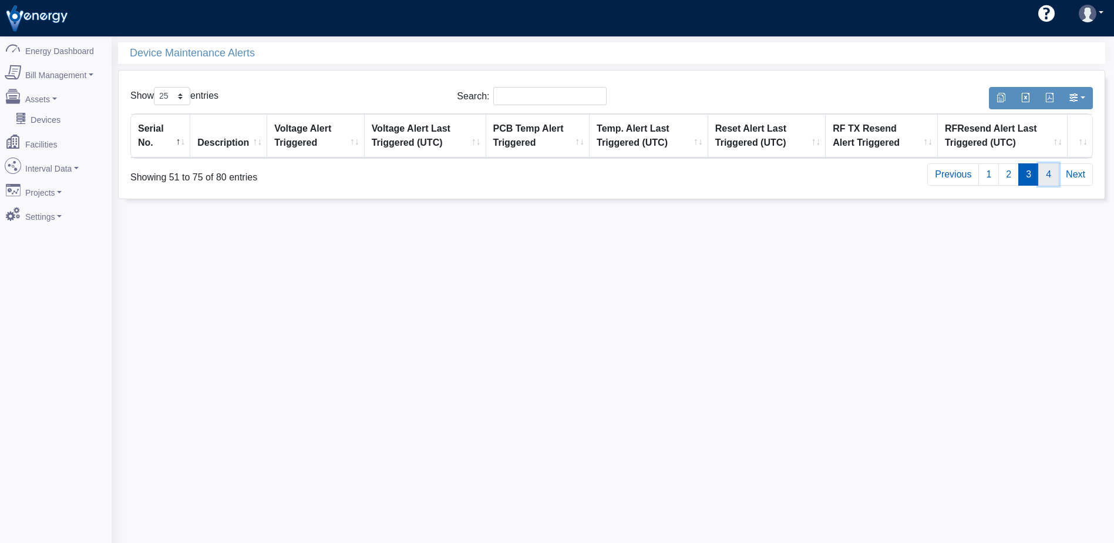
click at [1051, 177] on link "4" at bounding box center [1048, 174] width 21 height 22
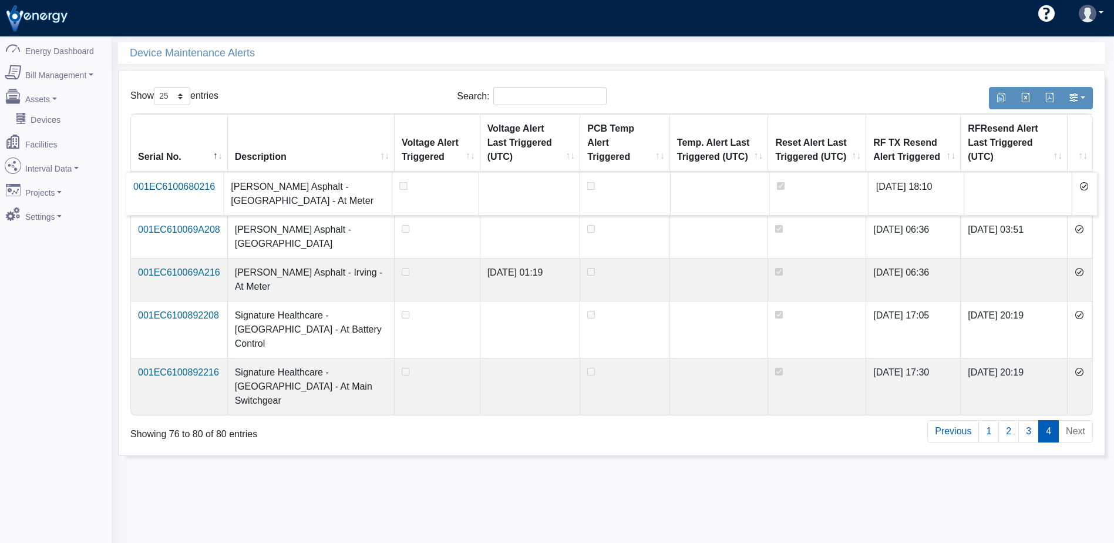
click at [1081, 185] on icon at bounding box center [1083, 185] width 9 height 9
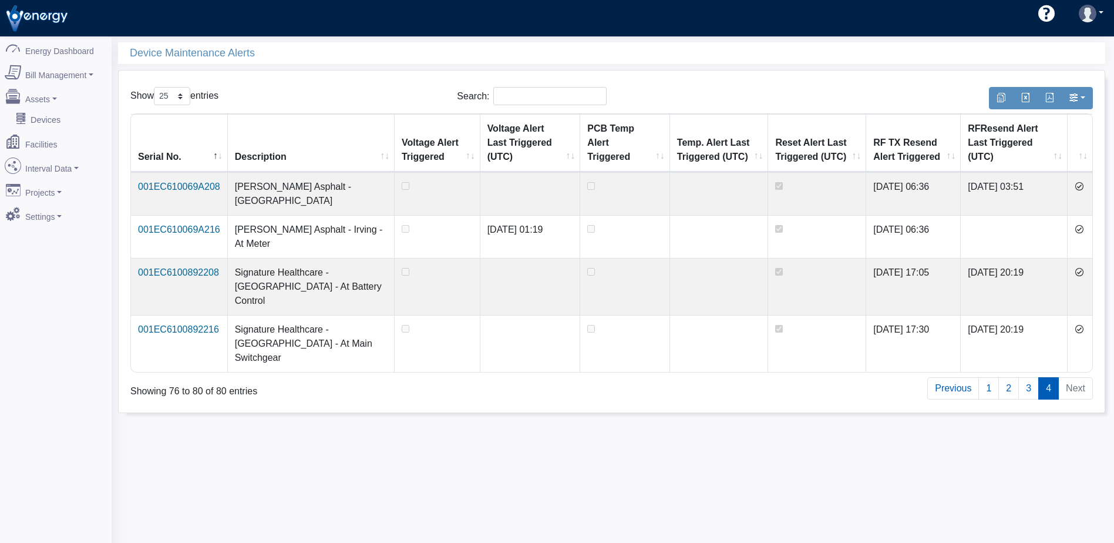
click at [1083, 186] on icon at bounding box center [1078, 185] width 9 height 9
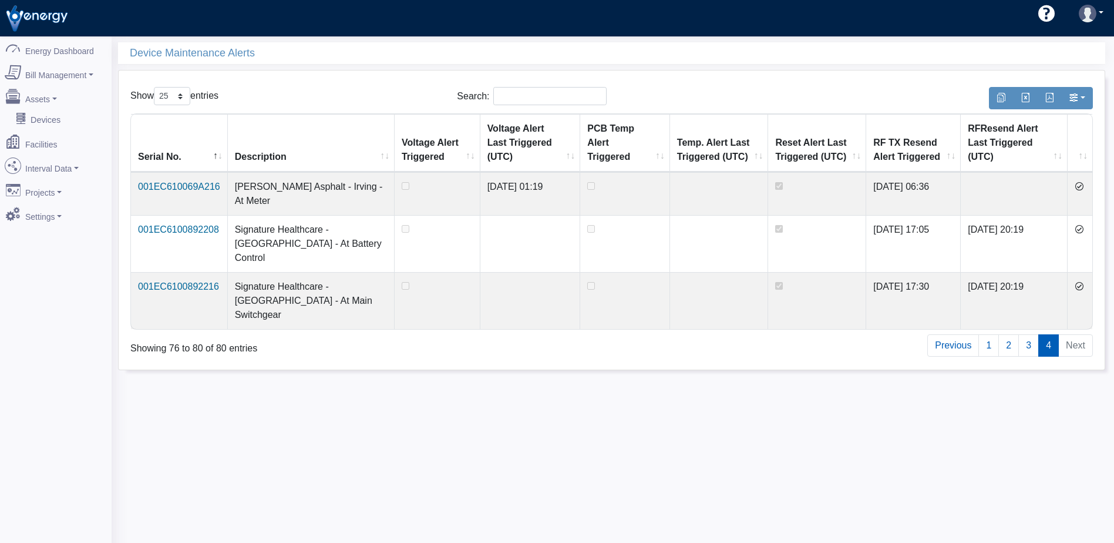
click at [1083, 186] on icon at bounding box center [1078, 185] width 9 height 9
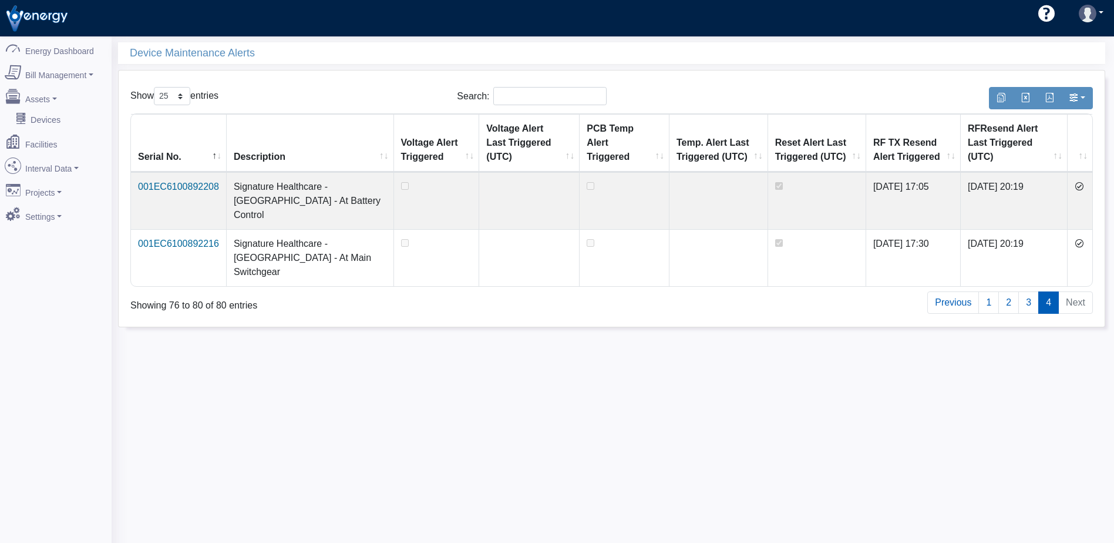
click at [1083, 186] on icon at bounding box center [1078, 185] width 9 height 9
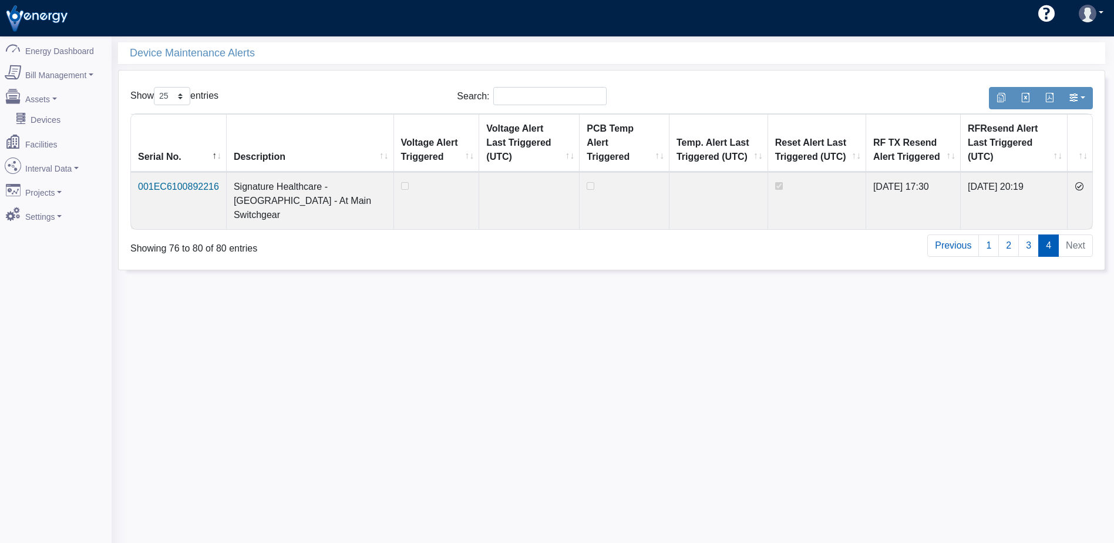
click at [1083, 186] on icon at bounding box center [1078, 185] width 9 height 9
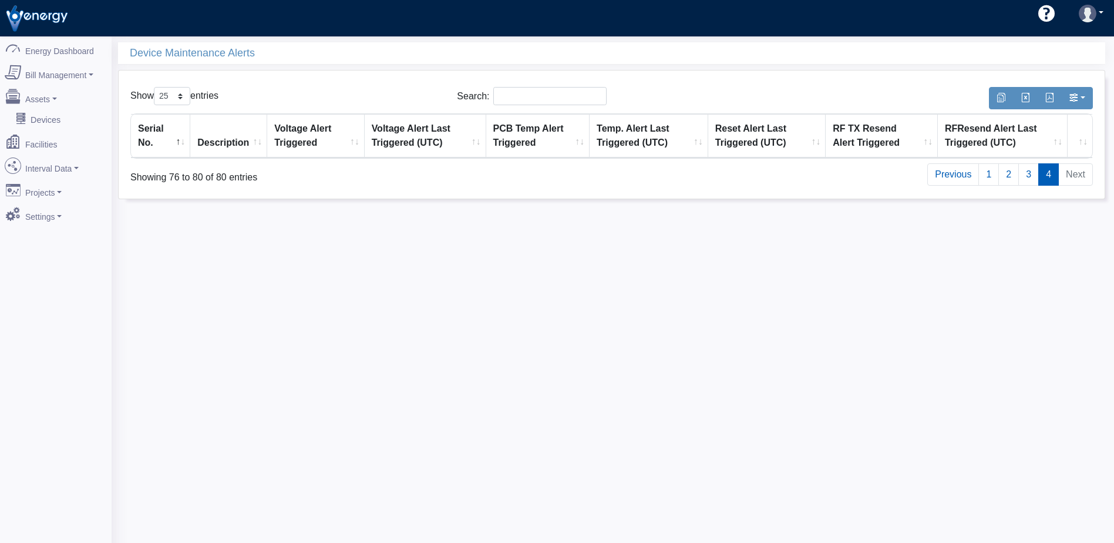
click at [1077, 177] on li "Next" at bounding box center [1076, 174] width 34 height 22
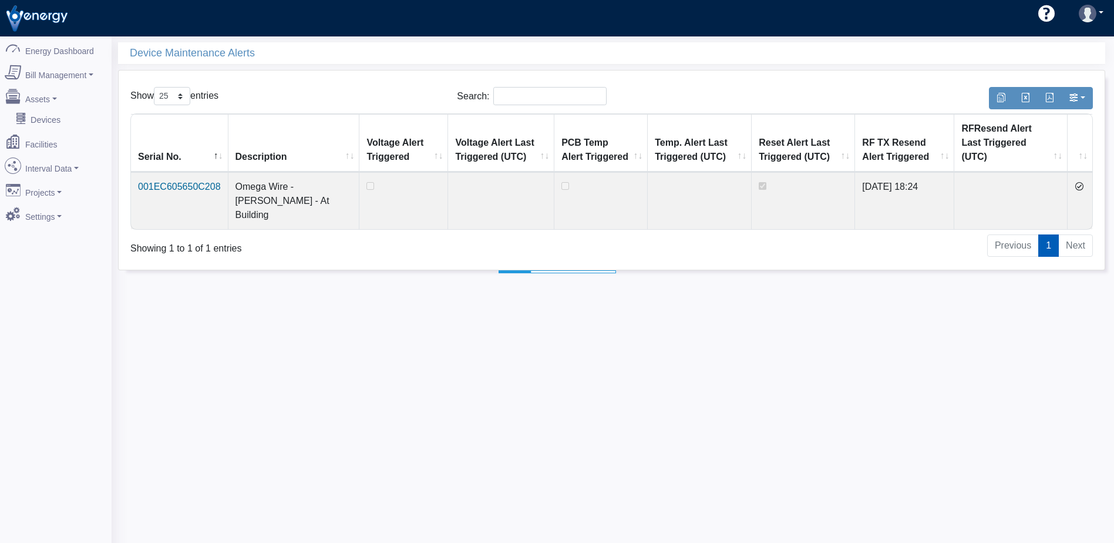
select select "25"
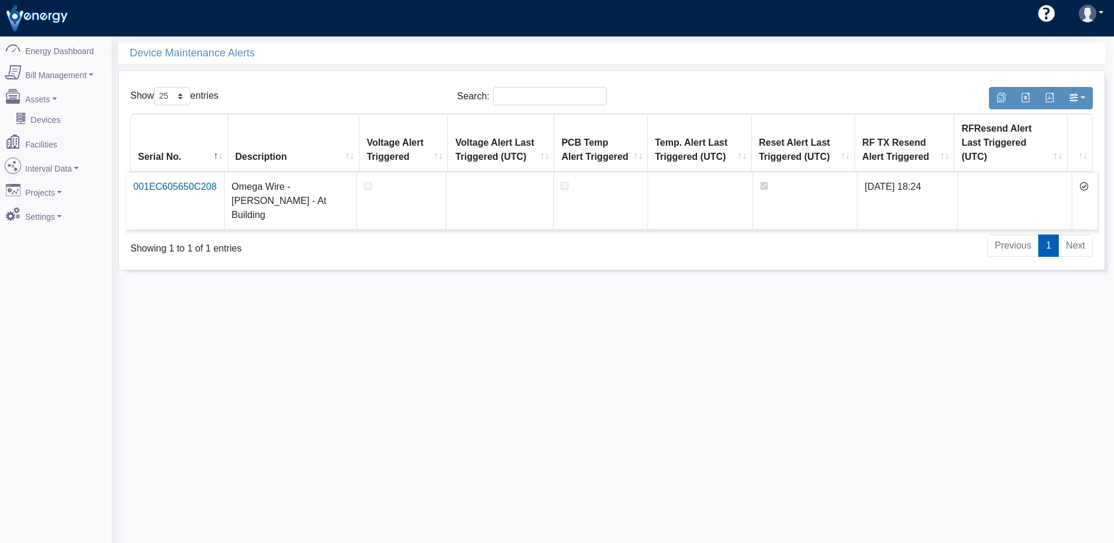
click at [1084, 181] on icon at bounding box center [1083, 185] width 9 height 9
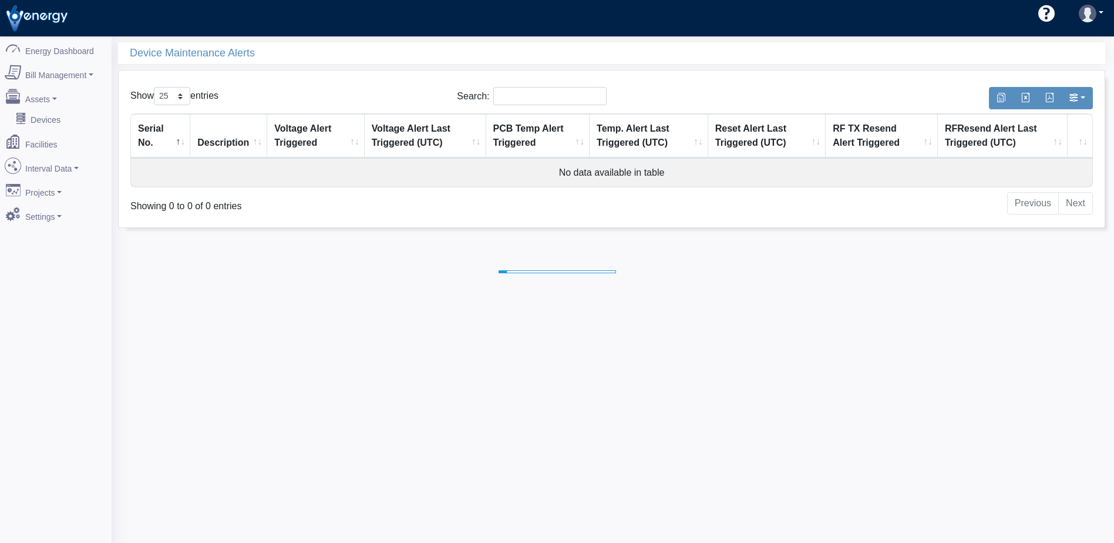
select select "25"
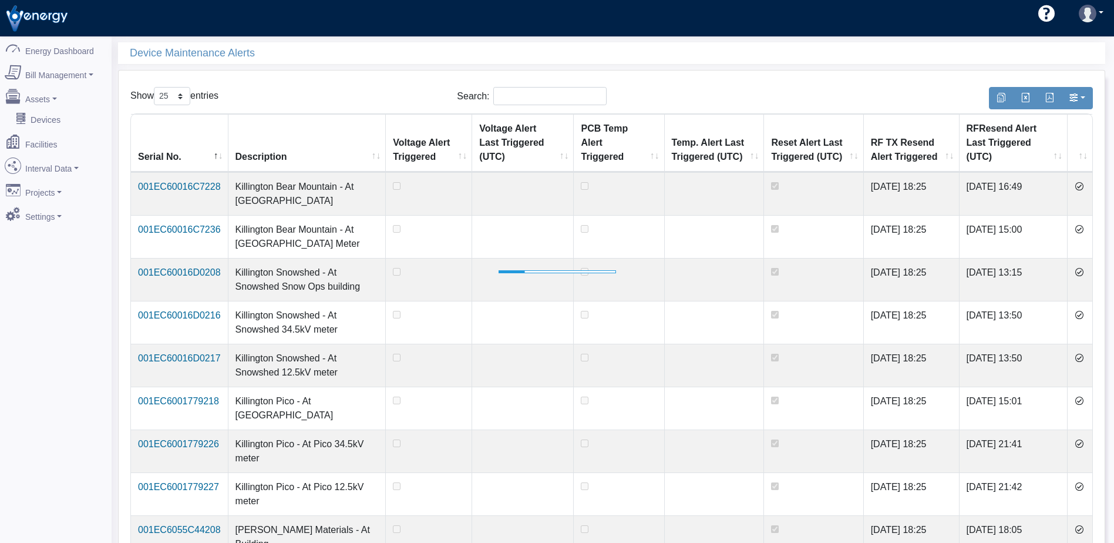
select select "25"
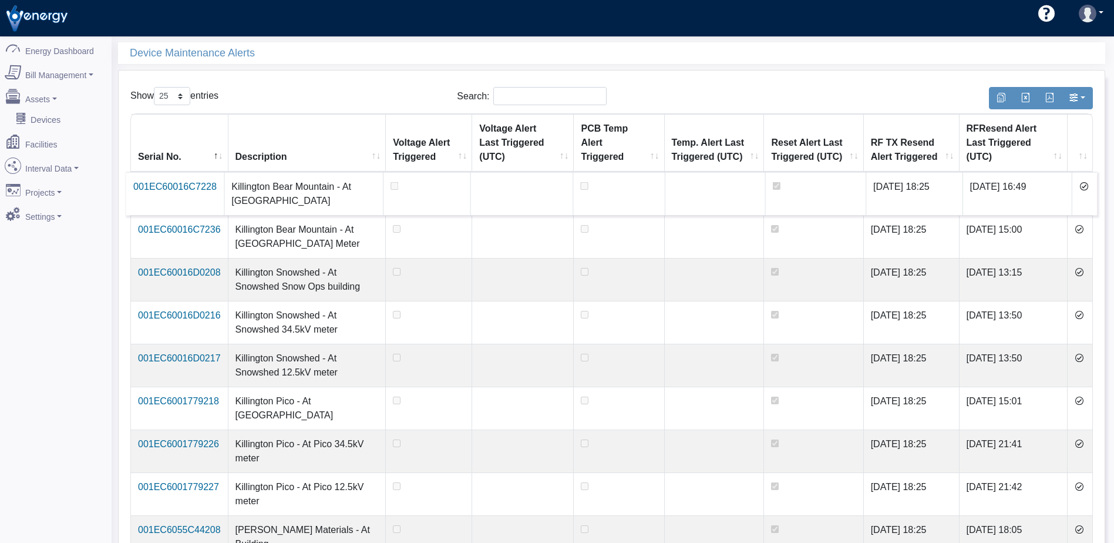
click at [1084, 186] on icon at bounding box center [1083, 185] width 9 height 9
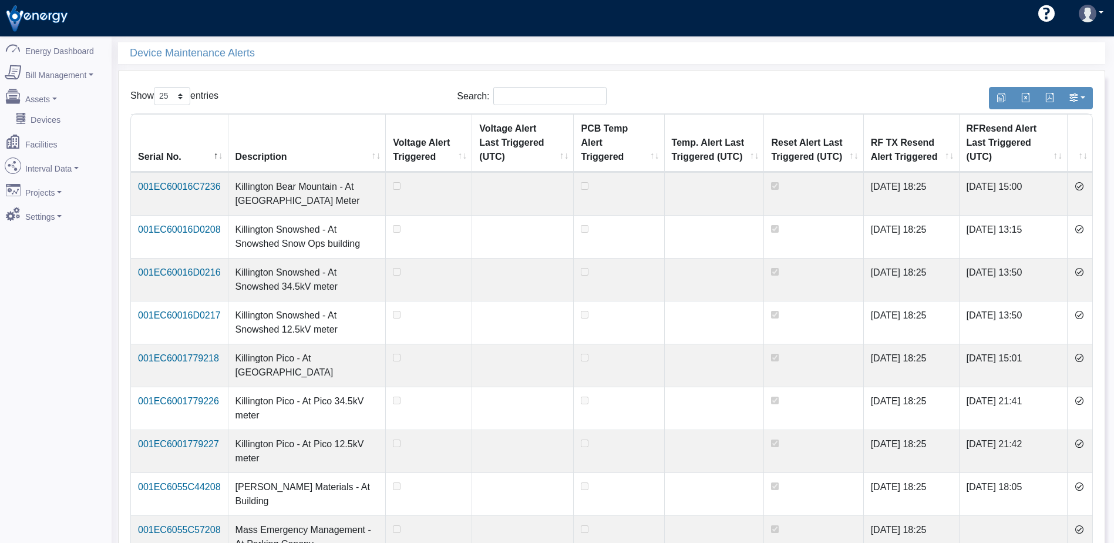
click at [1084, 186] on icon at bounding box center [1078, 185] width 9 height 9
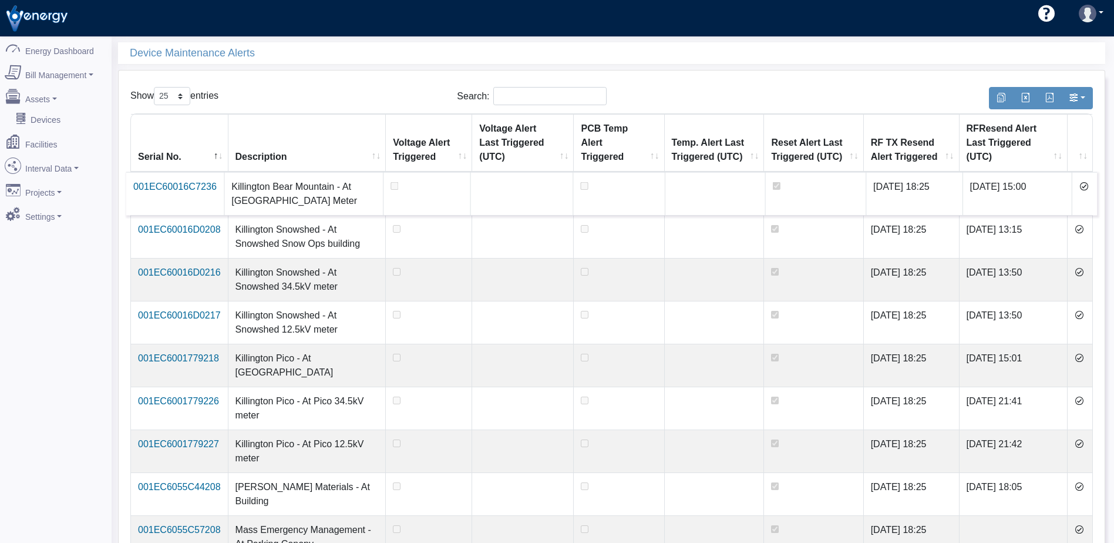
click at [1084, 186] on icon at bounding box center [1083, 185] width 9 height 9
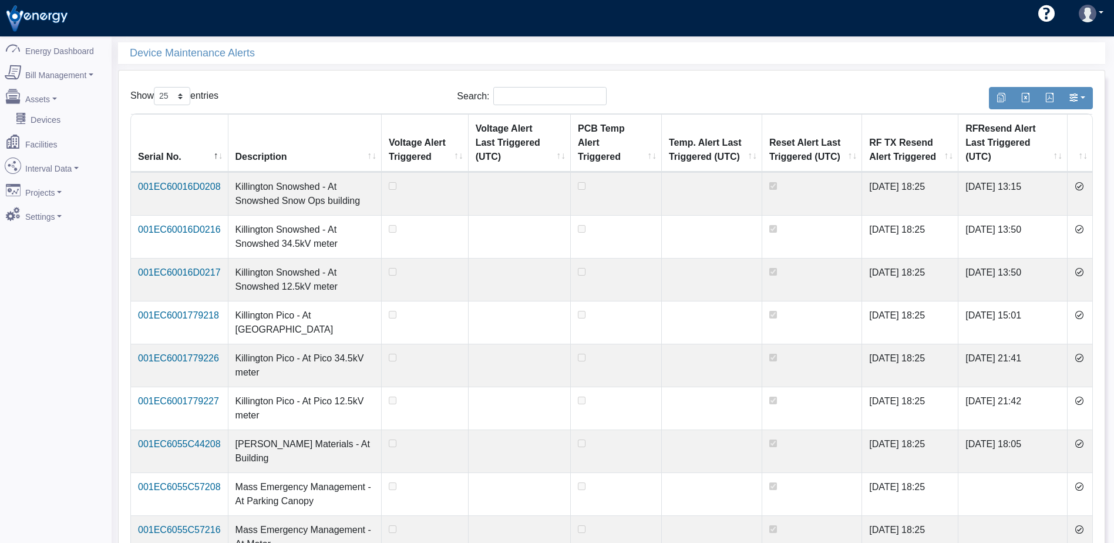
click at [1084, 186] on icon at bounding box center [1078, 185] width 9 height 9
click at [1084, 224] on icon at bounding box center [1078, 228] width 9 height 9
click at [1084, 186] on icon at bounding box center [1078, 185] width 9 height 9
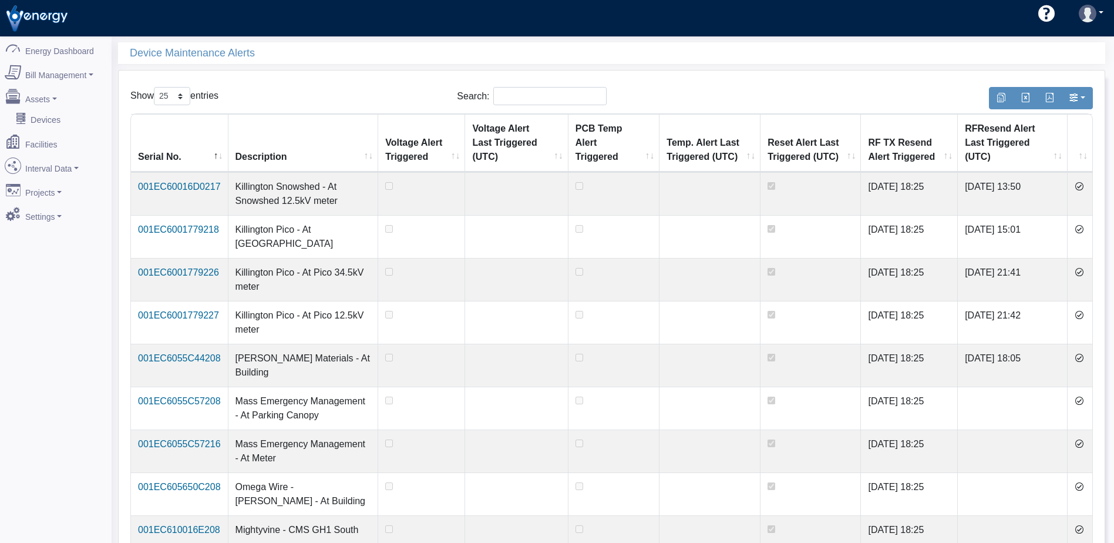
click at [1084, 186] on icon at bounding box center [1078, 185] width 9 height 9
click at [1084, 224] on icon at bounding box center [1078, 228] width 9 height 9
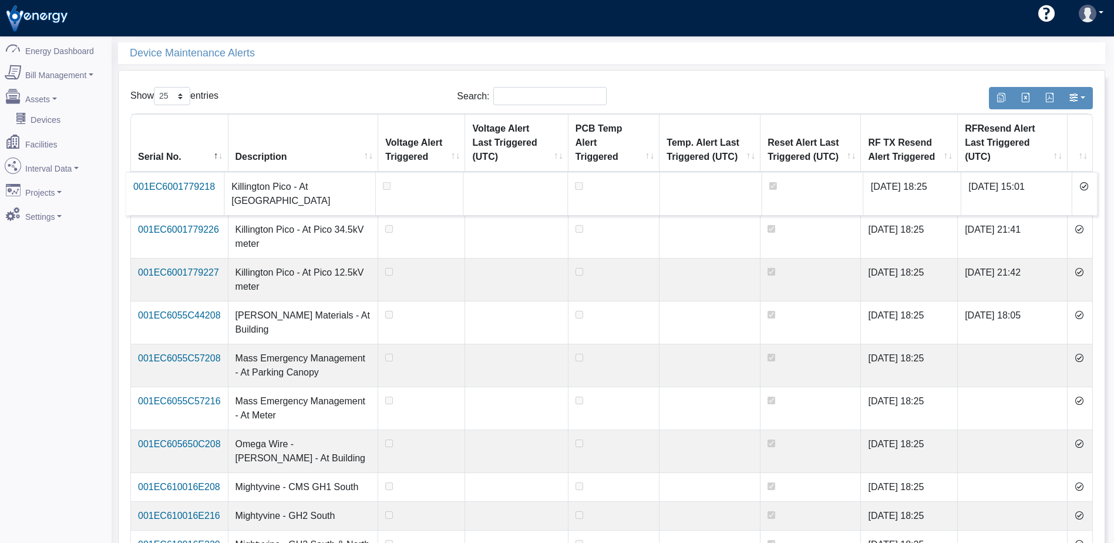
click at [1083, 186] on icon at bounding box center [1083, 185] width 9 height 9
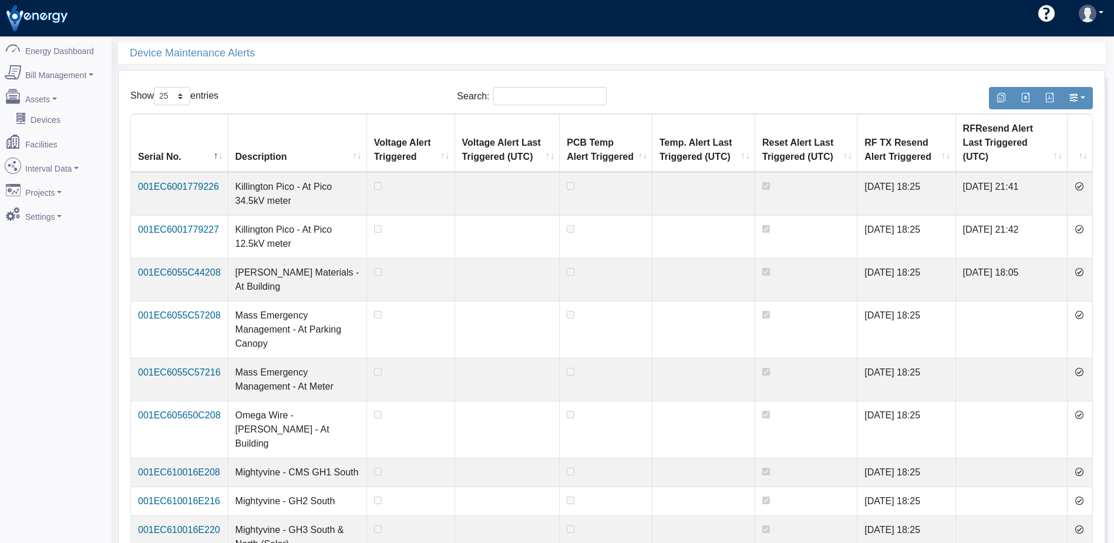
click at [1083, 186] on icon at bounding box center [1078, 185] width 9 height 9
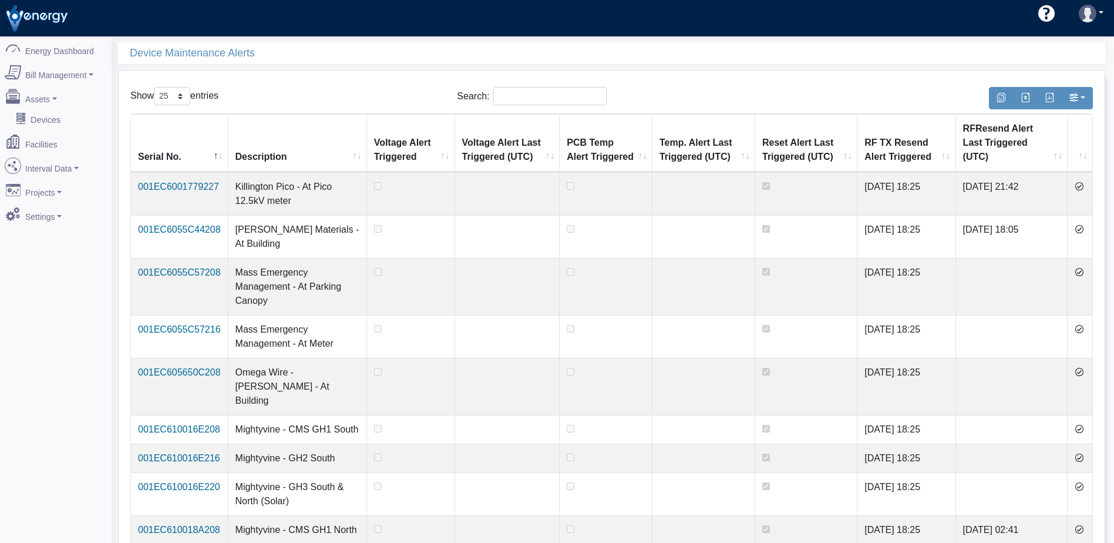
click at [1083, 186] on icon at bounding box center [1078, 185] width 9 height 9
click at [1083, 224] on icon at bounding box center [1078, 228] width 9 height 9
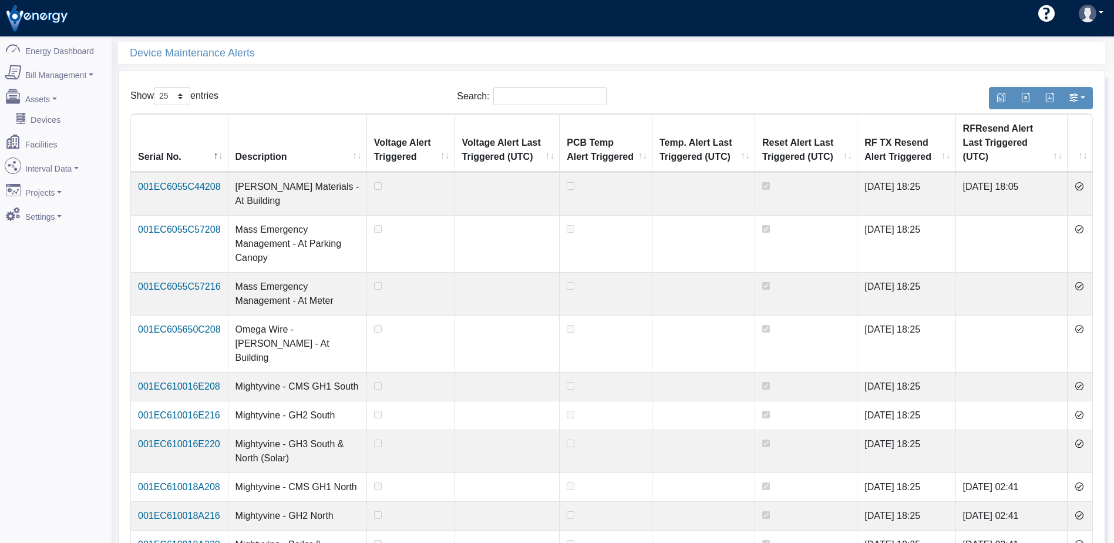
click at [1083, 186] on icon at bounding box center [1078, 185] width 9 height 9
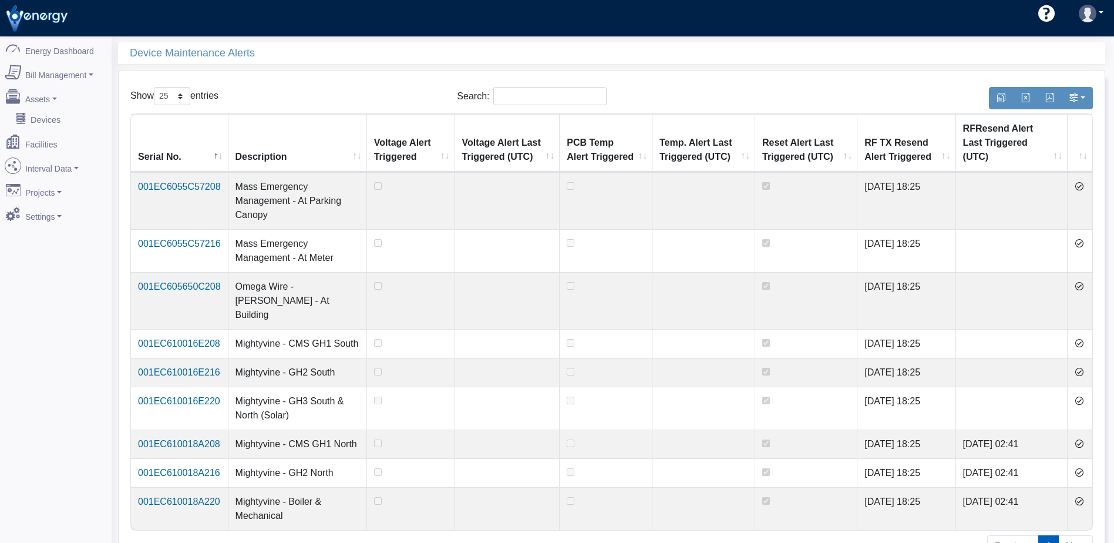
click at [1083, 186] on icon at bounding box center [1078, 185] width 9 height 9
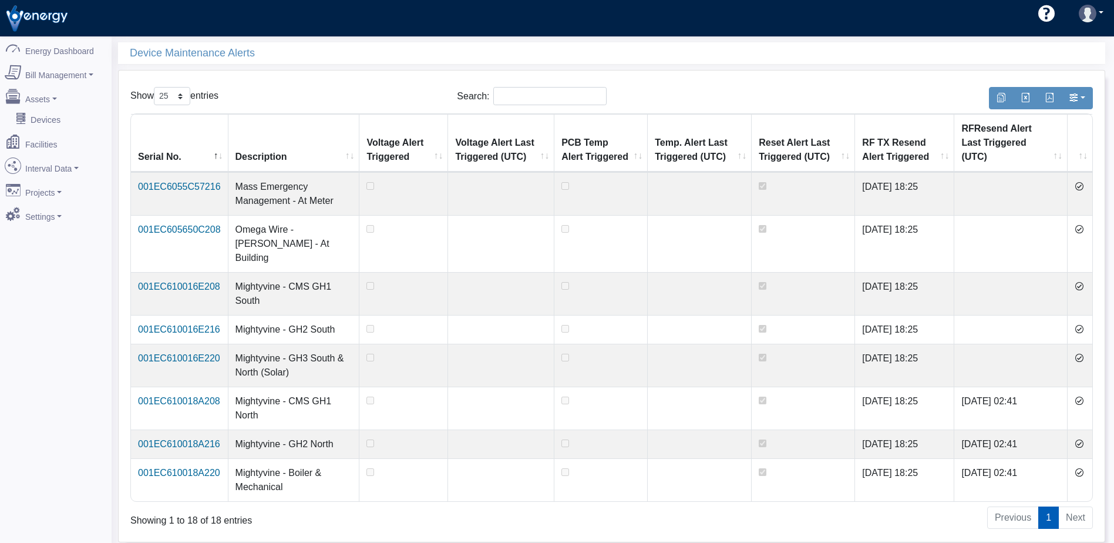
click at [1083, 186] on td at bounding box center [1079, 193] width 25 height 43
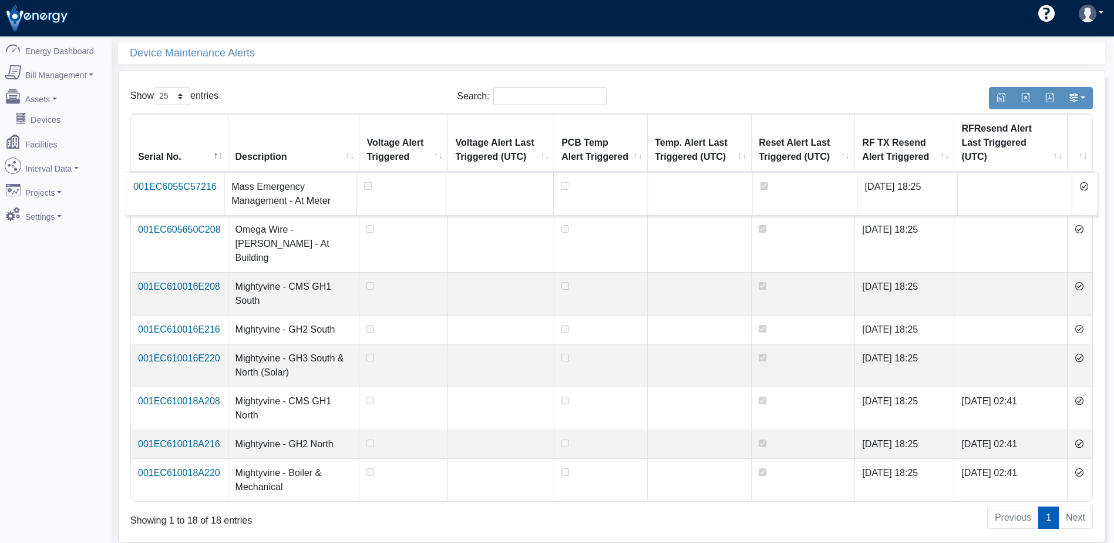
click at [1083, 181] on icon at bounding box center [1083, 185] width 9 height 9
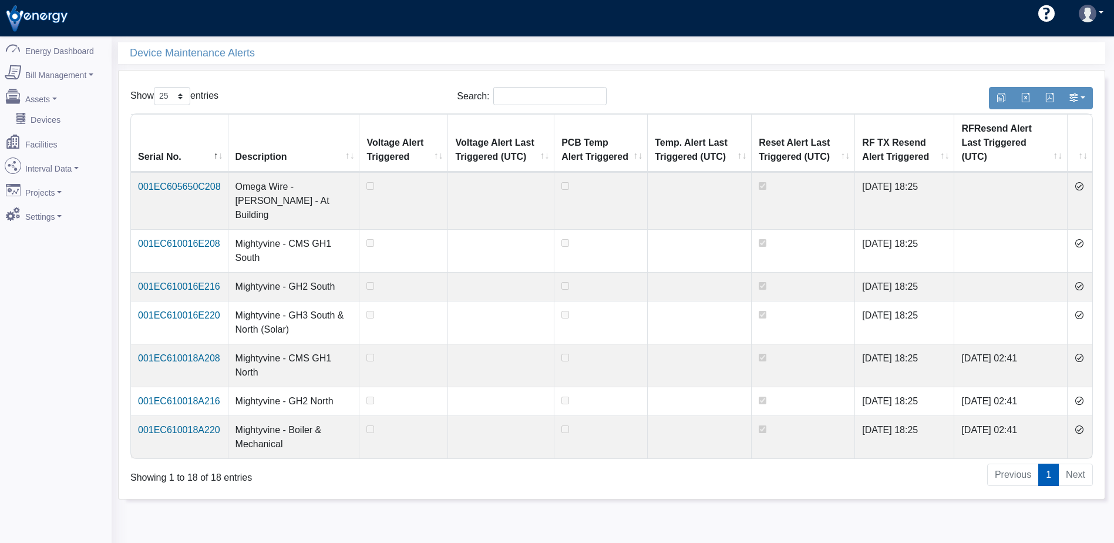
click at [1083, 181] on icon at bounding box center [1078, 185] width 9 height 9
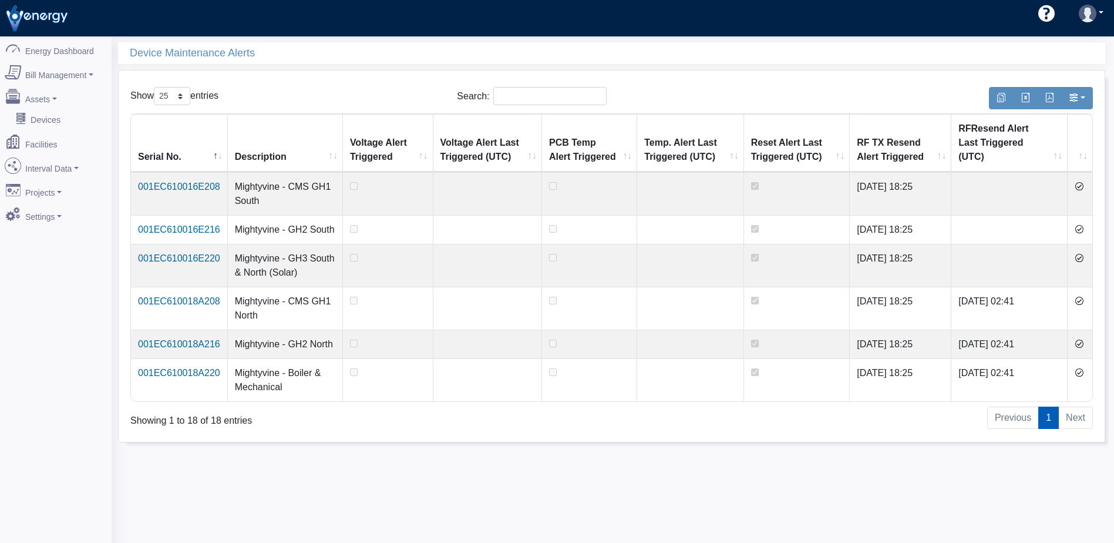
click at [1083, 181] on icon at bounding box center [1078, 185] width 9 height 9
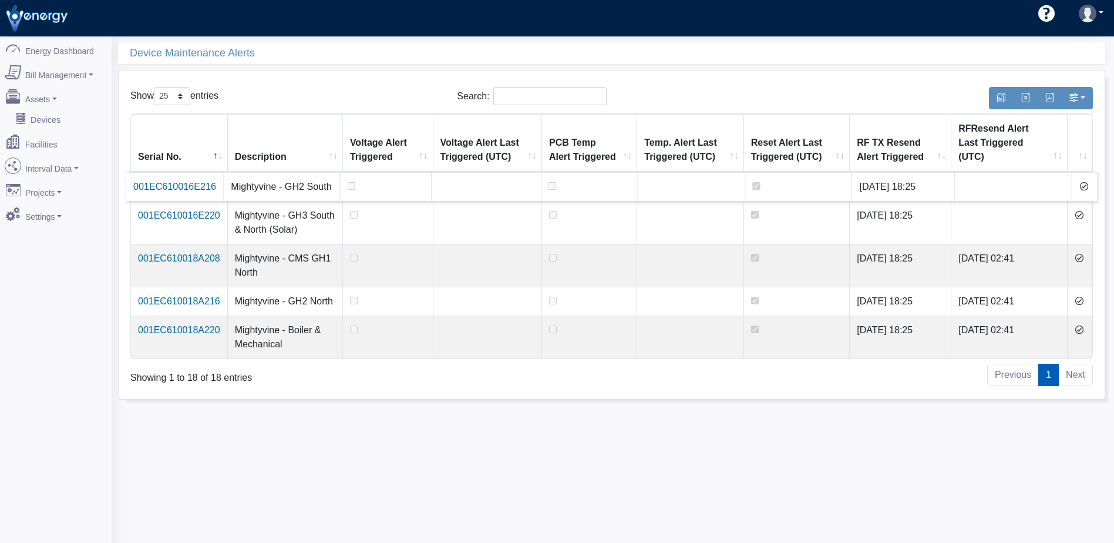
click at [1083, 181] on icon at bounding box center [1083, 185] width 9 height 9
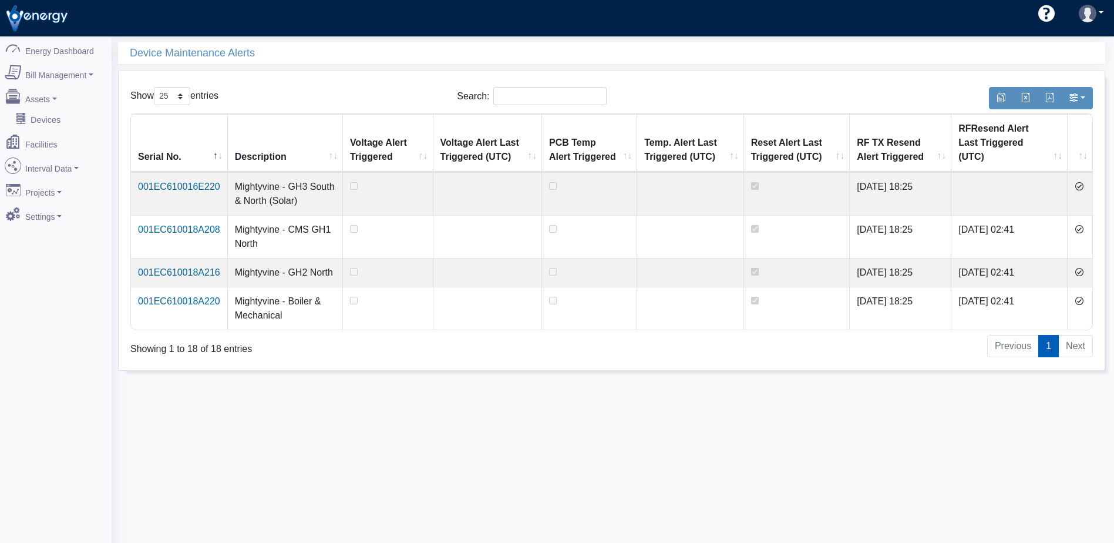
click at [1083, 181] on icon at bounding box center [1078, 185] width 9 height 9
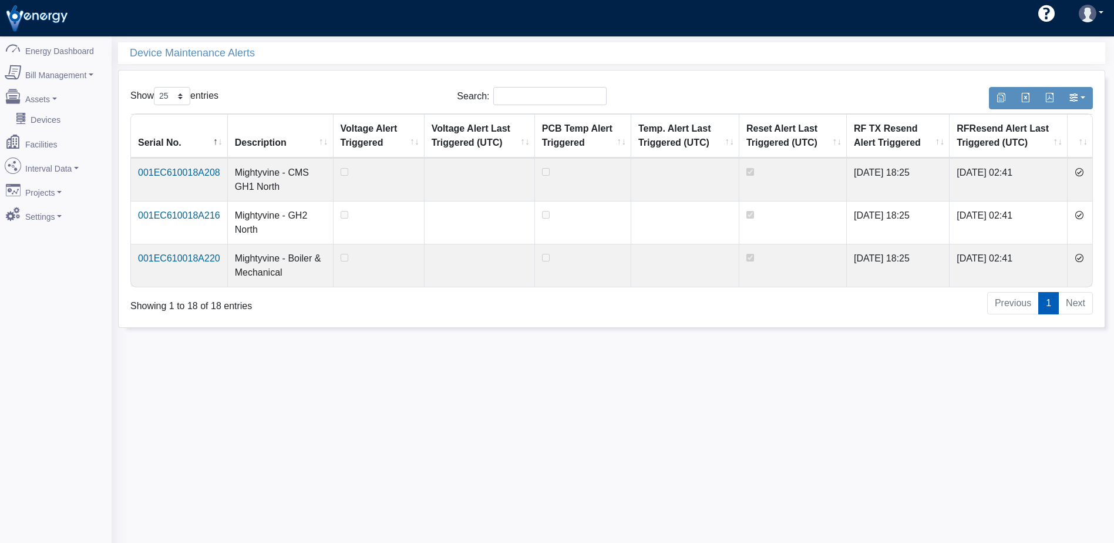
click at [1083, 171] on icon at bounding box center [1078, 171] width 9 height 9
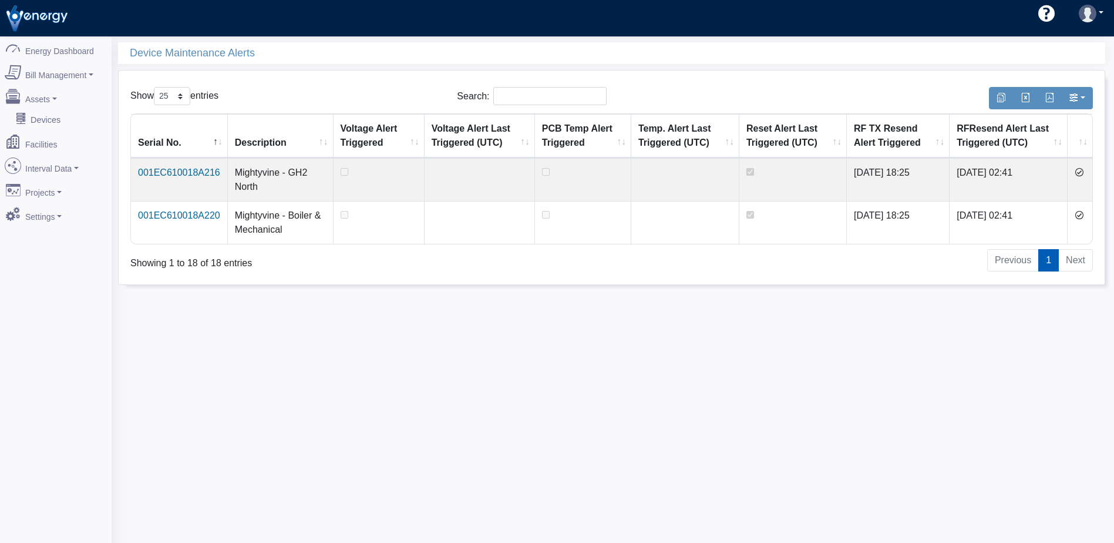
click at [1083, 171] on icon at bounding box center [1078, 171] width 9 height 9
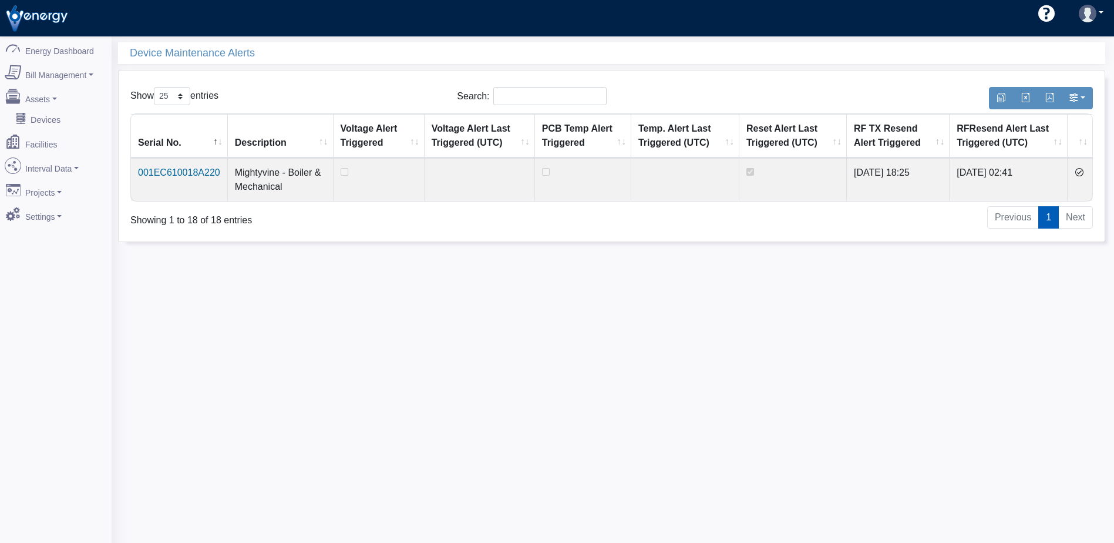
click at [1083, 171] on icon at bounding box center [1078, 171] width 9 height 9
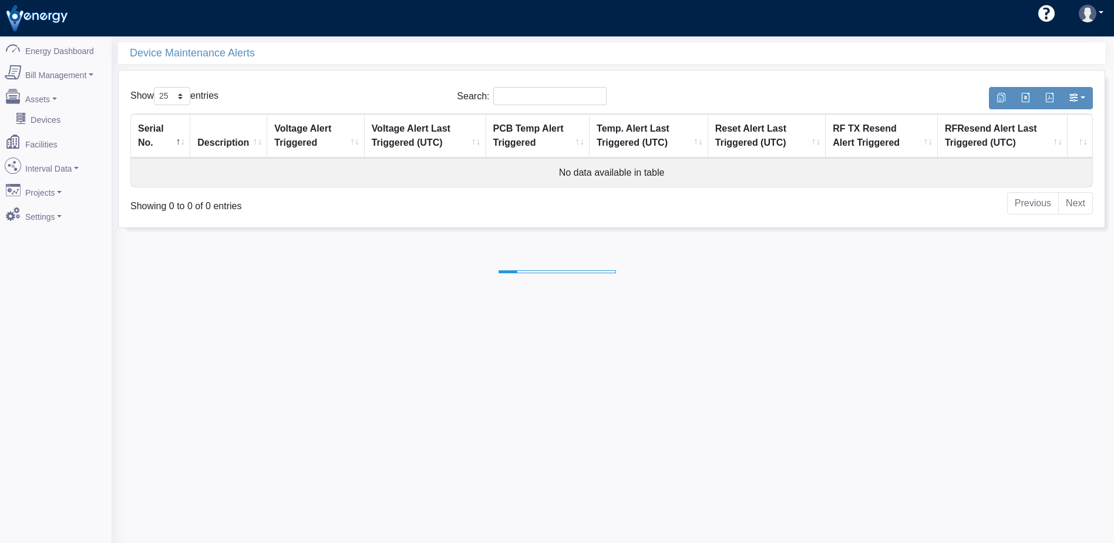
select select "25"
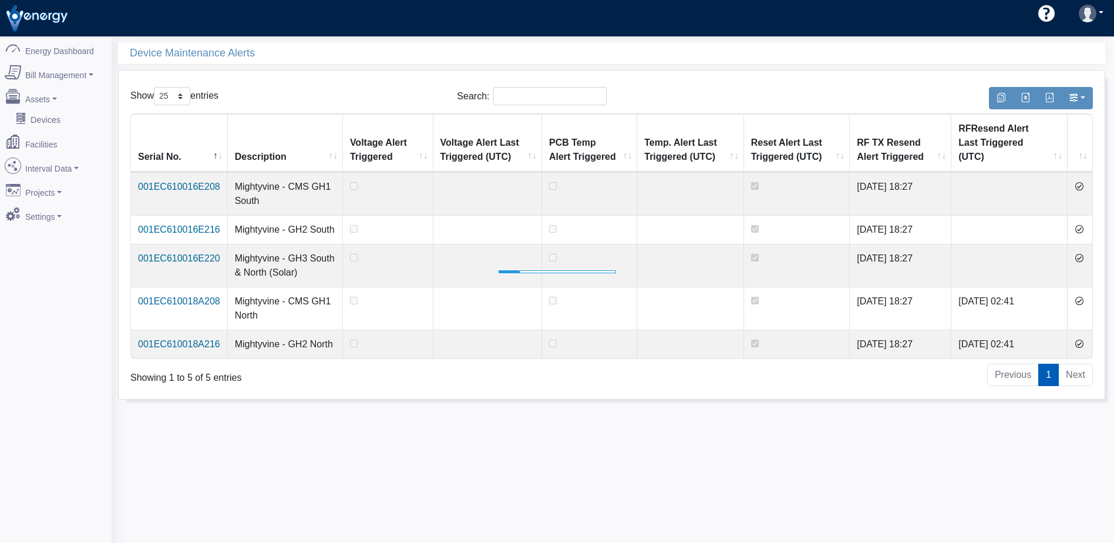
select select "25"
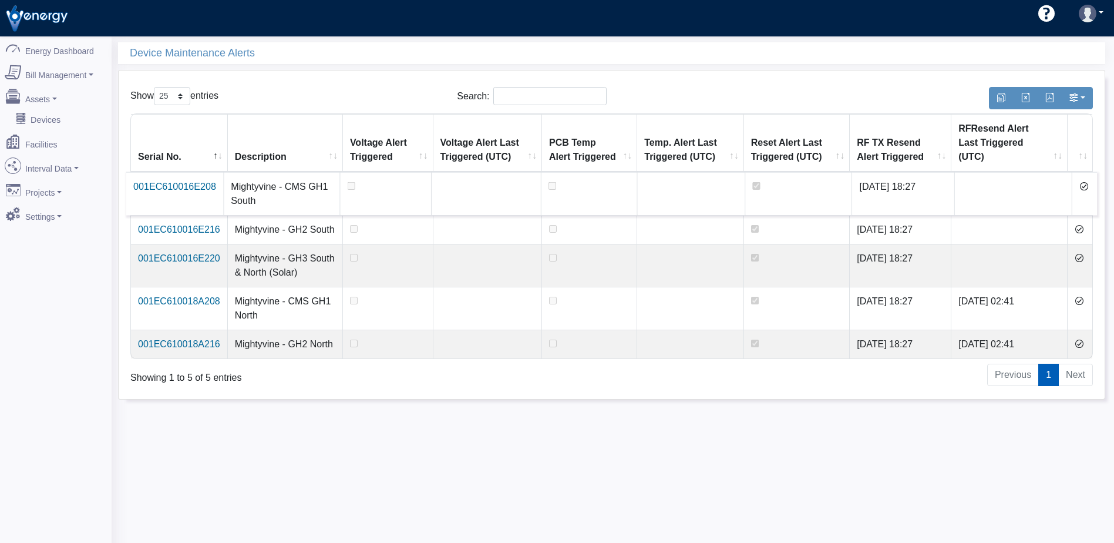
click at [1082, 181] on icon at bounding box center [1083, 185] width 9 height 9
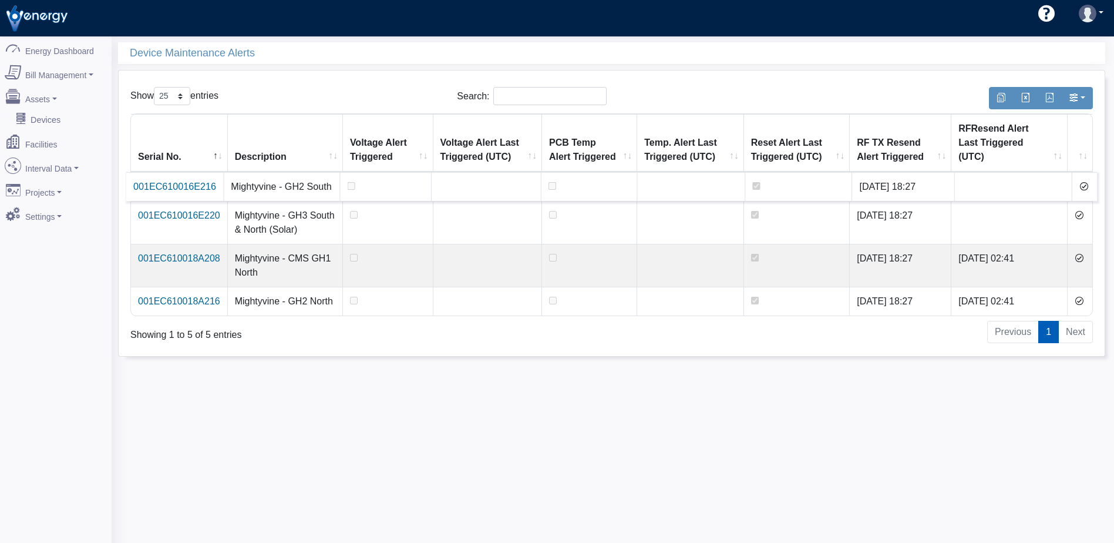
click at [1082, 181] on icon at bounding box center [1083, 185] width 9 height 9
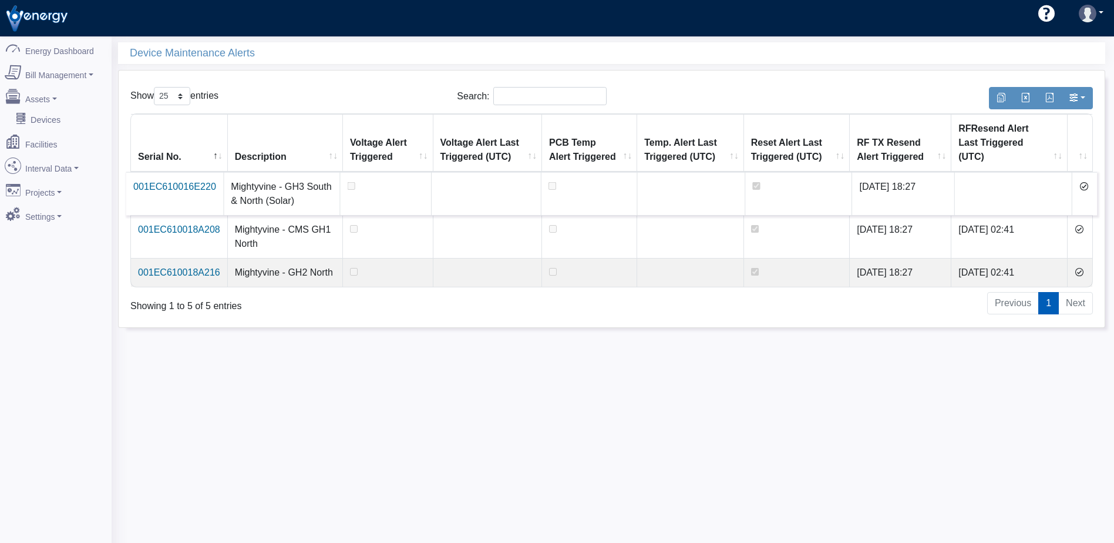
click at [1083, 181] on icon at bounding box center [1083, 185] width 9 height 9
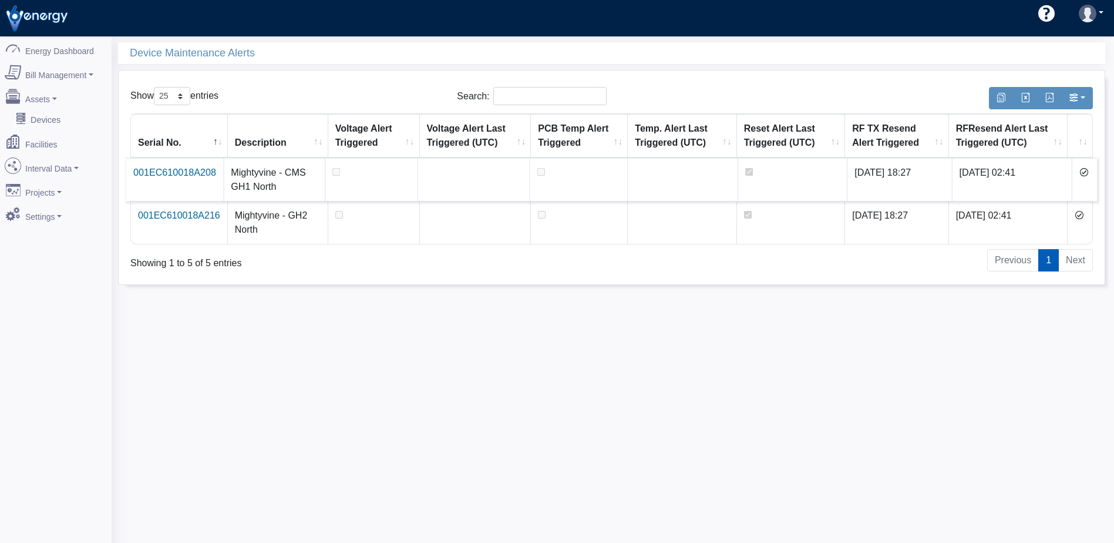
click at [1083, 172] on icon at bounding box center [1083, 171] width 9 height 9
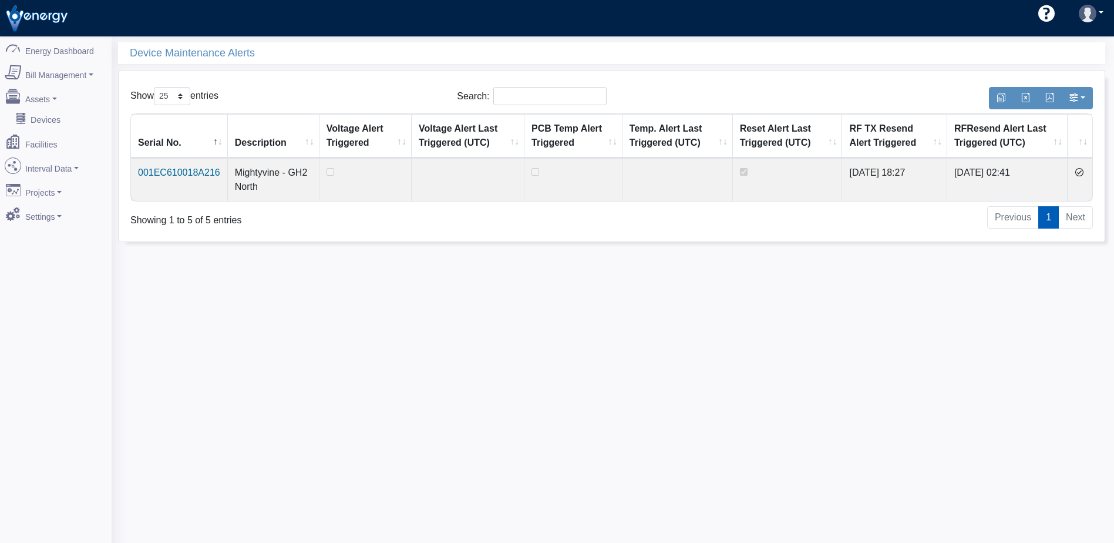
click at [1083, 172] on icon at bounding box center [1078, 171] width 9 height 9
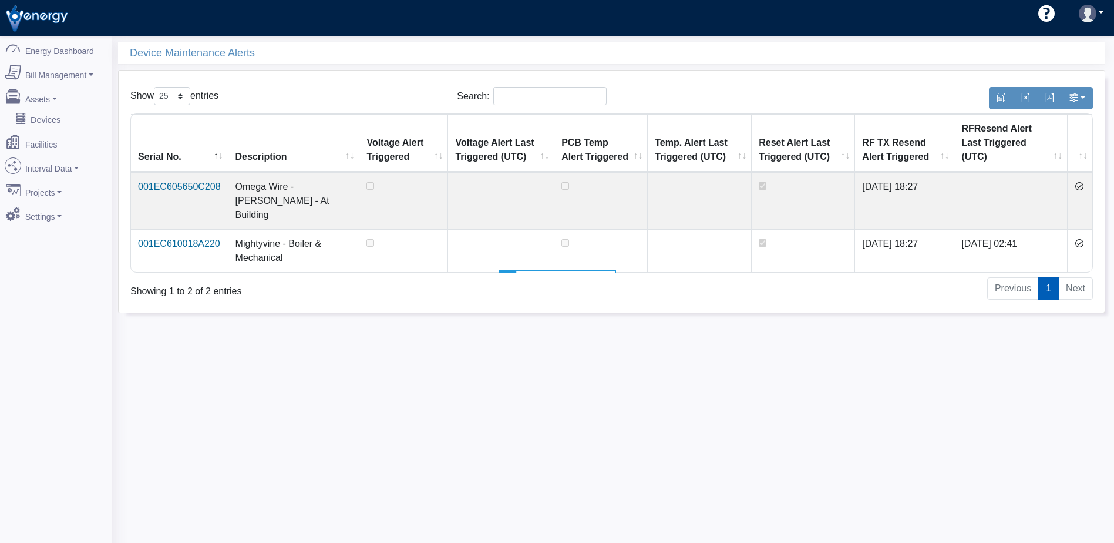
select select "25"
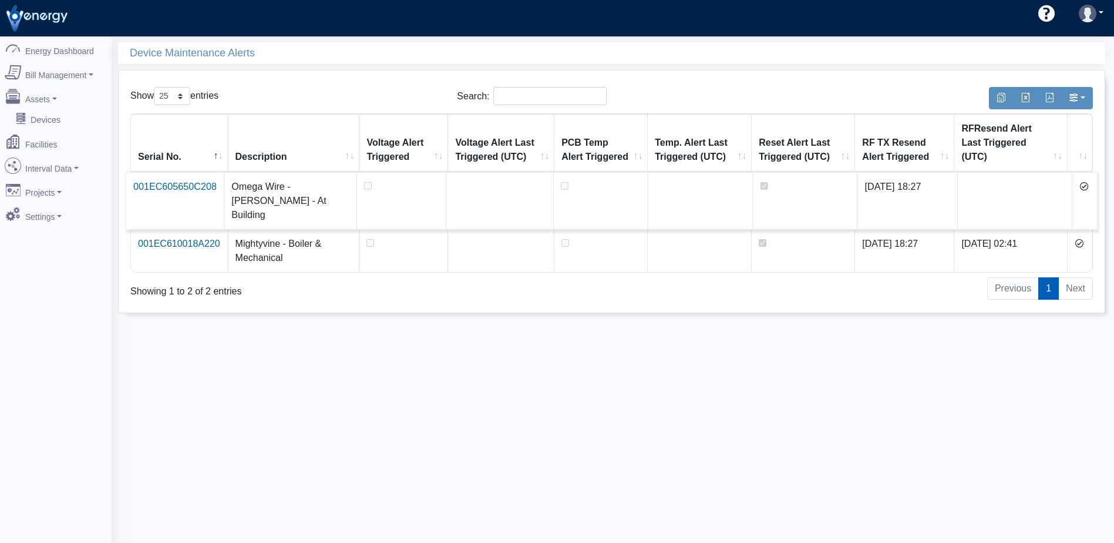
click at [1081, 181] on icon at bounding box center [1083, 185] width 9 height 9
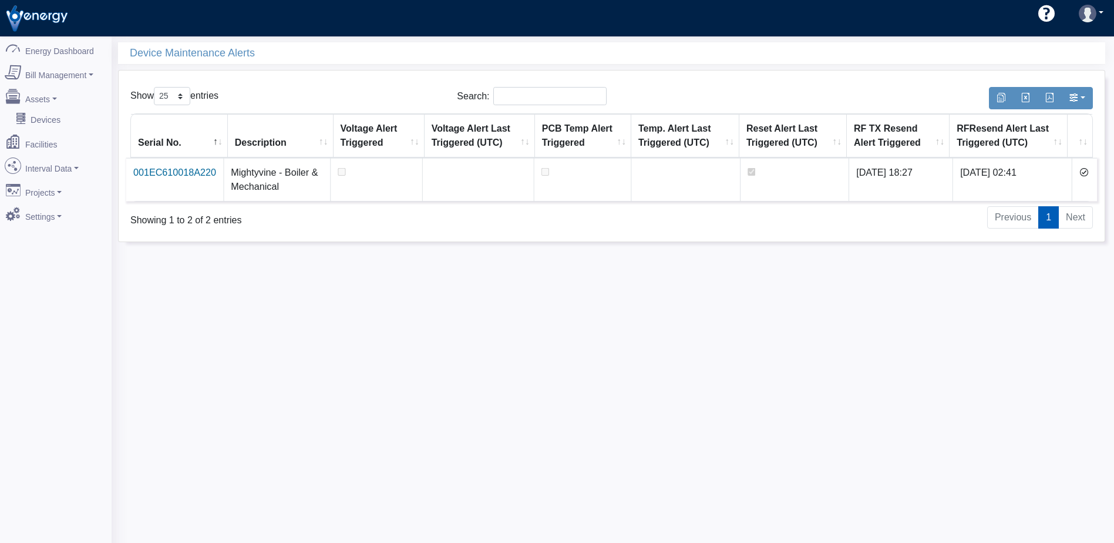
click at [1082, 171] on icon at bounding box center [1083, 171] width 9 height 9
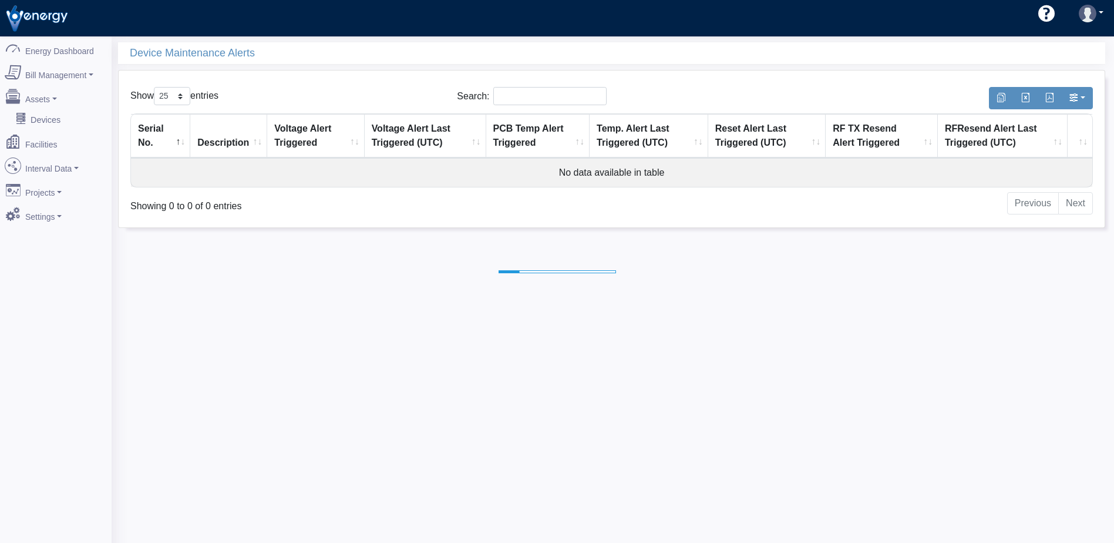
select select "25"
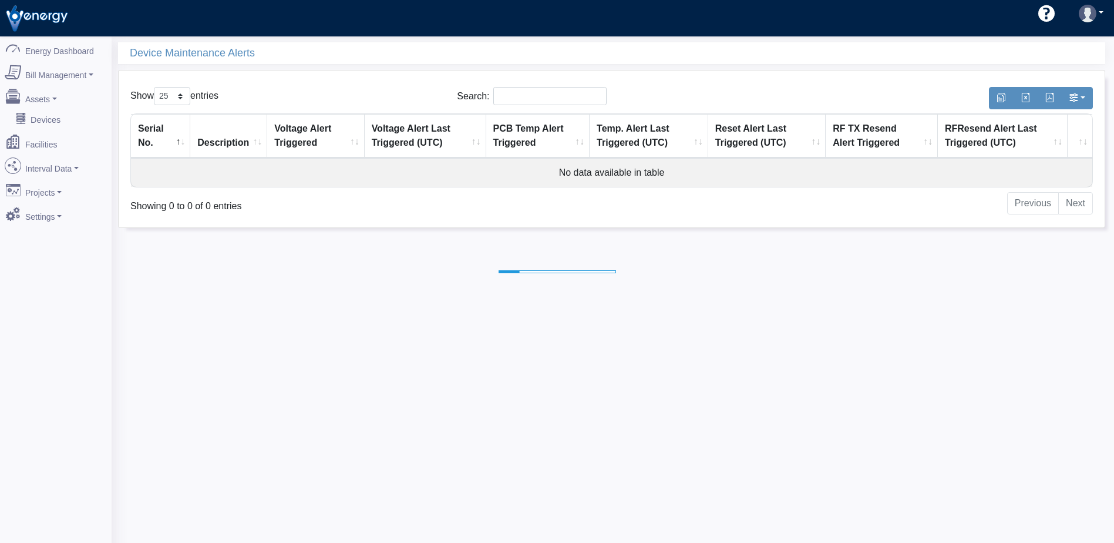
select select "25"
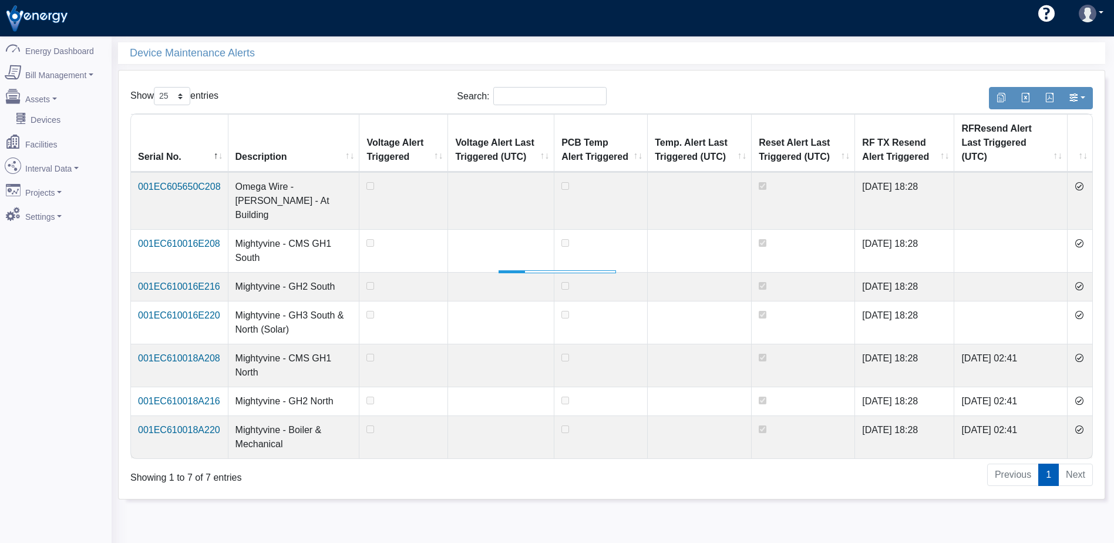
select select "25"
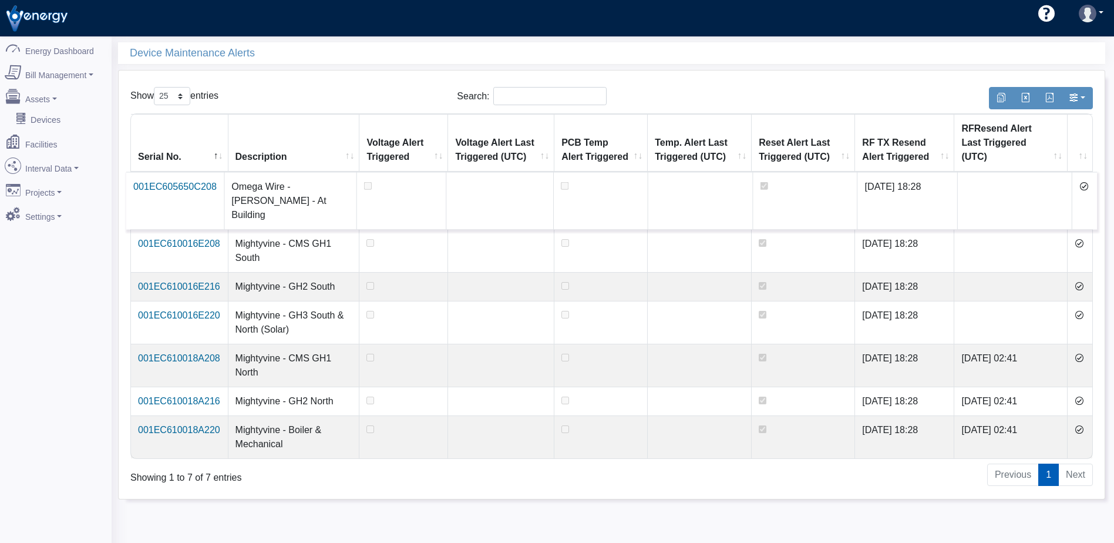
click at [1083, 181] on icon at bounding box center [1083, 185] width 9 height 9
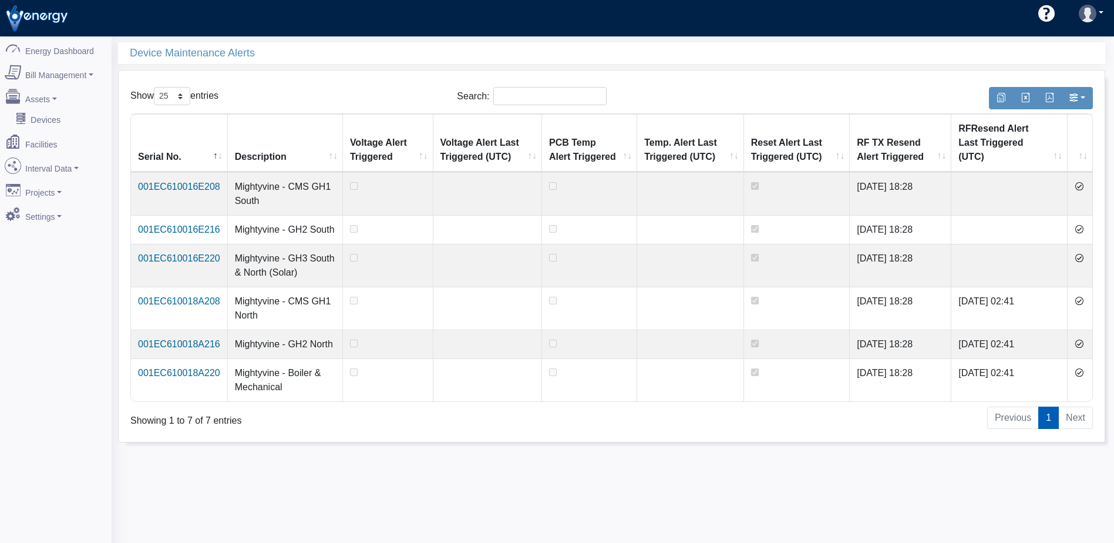
click at [1083, 181] on icon at bounding box center [1078, 185] width 9 height 9
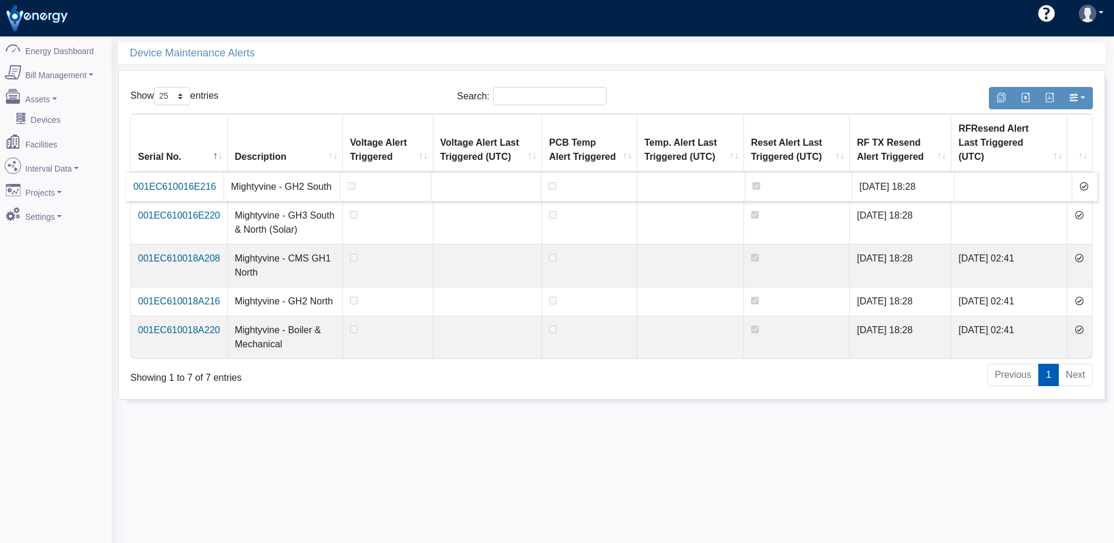
click at [1084, 181] on icon at bounding box center [1083, 185] width 9 height 9
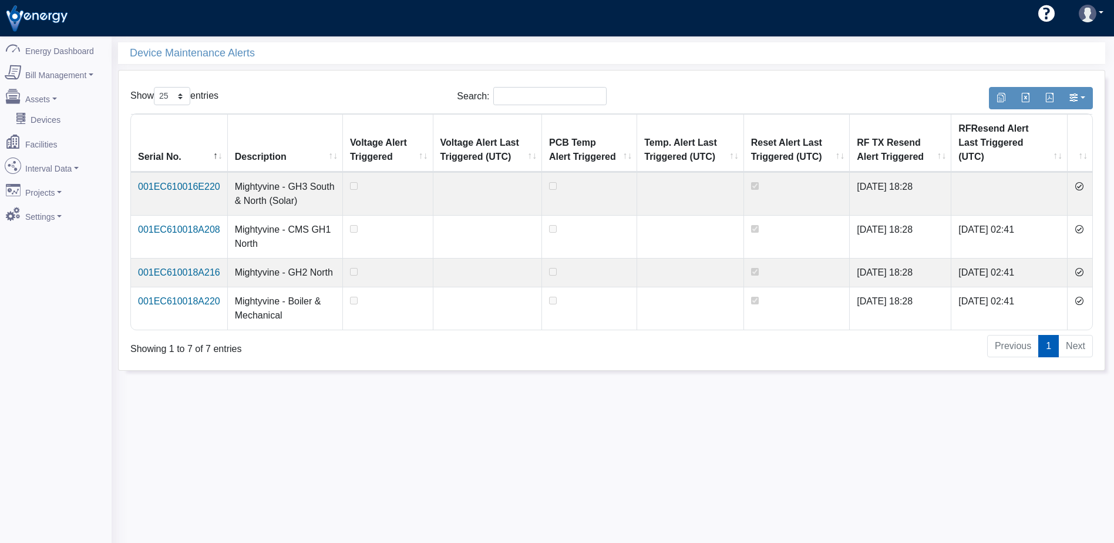
click at [1084, 181] on icon at bounding box center [1078, 185] width 9 height 9
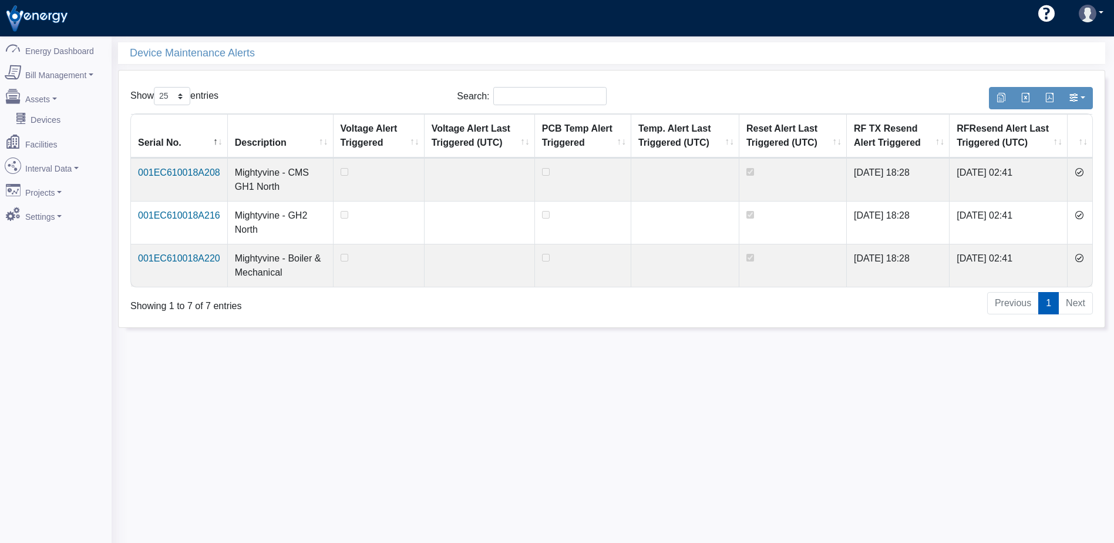
click at [1084, 173] on icon at bounding box center [1078, 171] width 9 height 9
click at [1084, 210] on icon at bounding box center [1078, 214] width 9 height 9
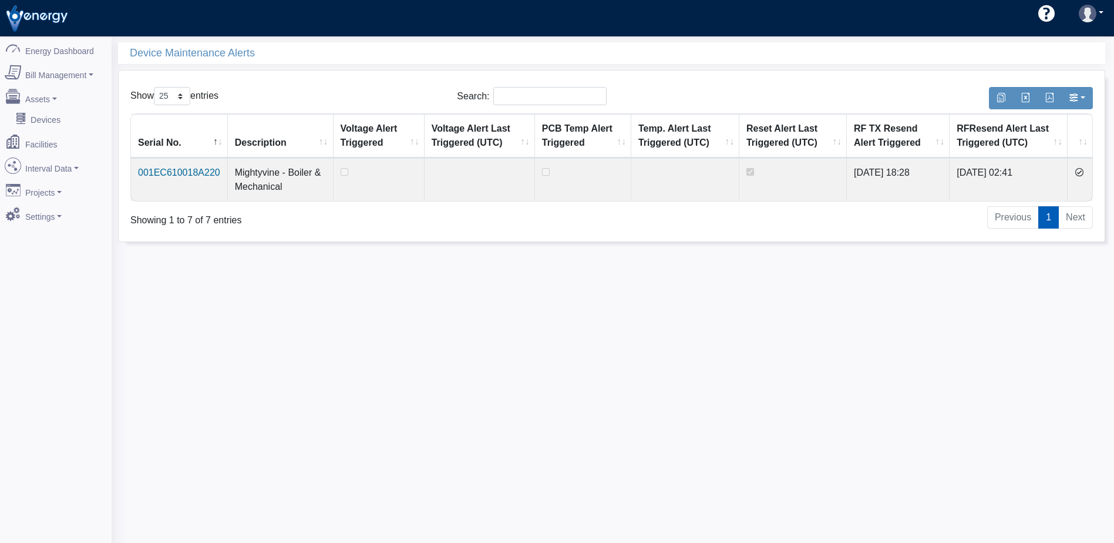
click at [1084, 173] on icon at bounding box center [1078, 171] width 9 height 9
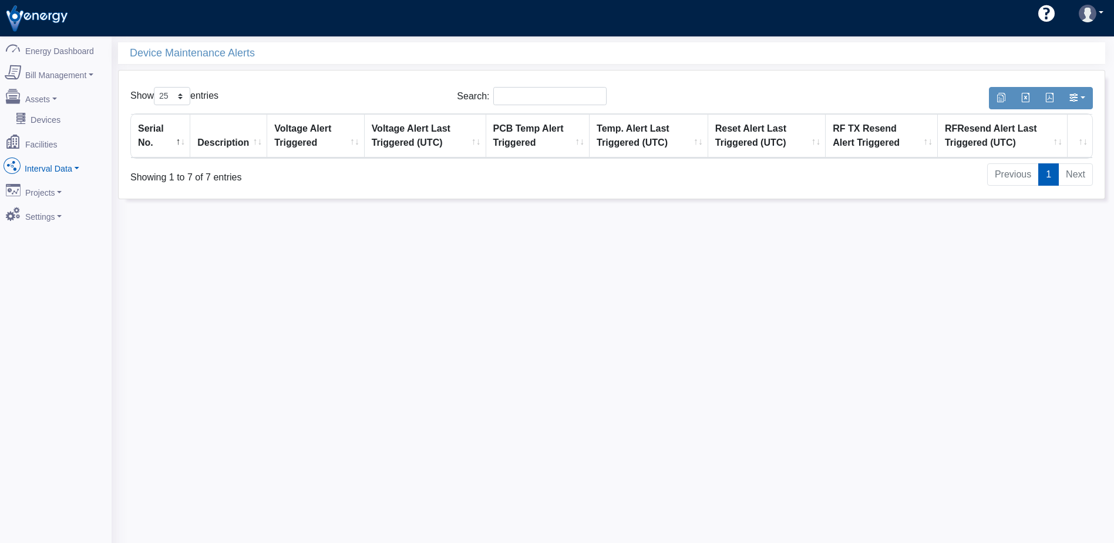
click at [44, 161] on link "Interval Data" at bounding box center [56, 165] width 114 height 25
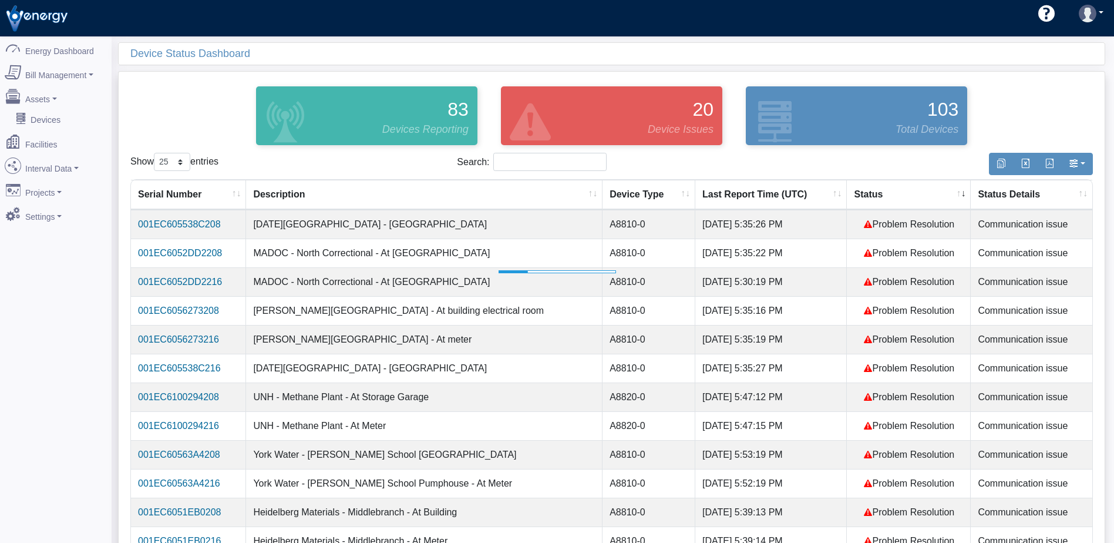
select select "25"
click at [851, 197] on th "Status" at bounding box center [909, 195] width 124 height 30
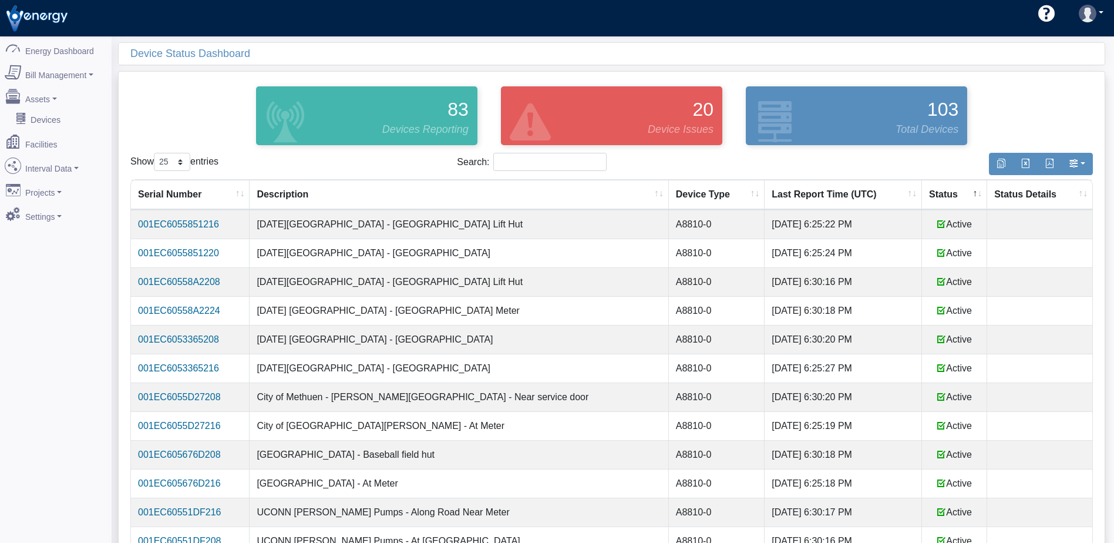
click at [926, 192] on th "Status" at bounding box center [954, 195] width 65 height 30
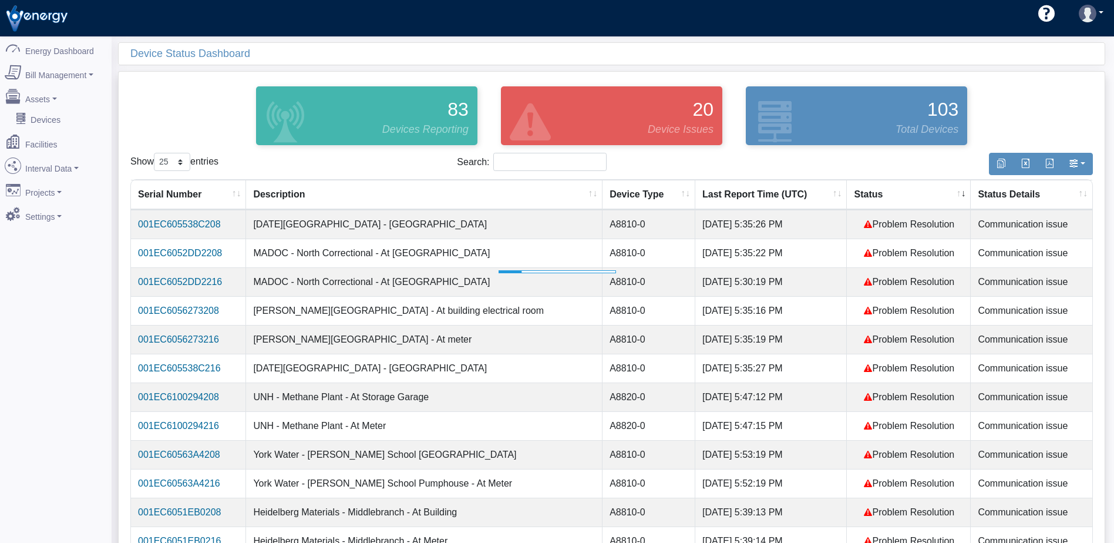
select select "25"
